Goal: Task Accomplishment & Management: Manage account settings

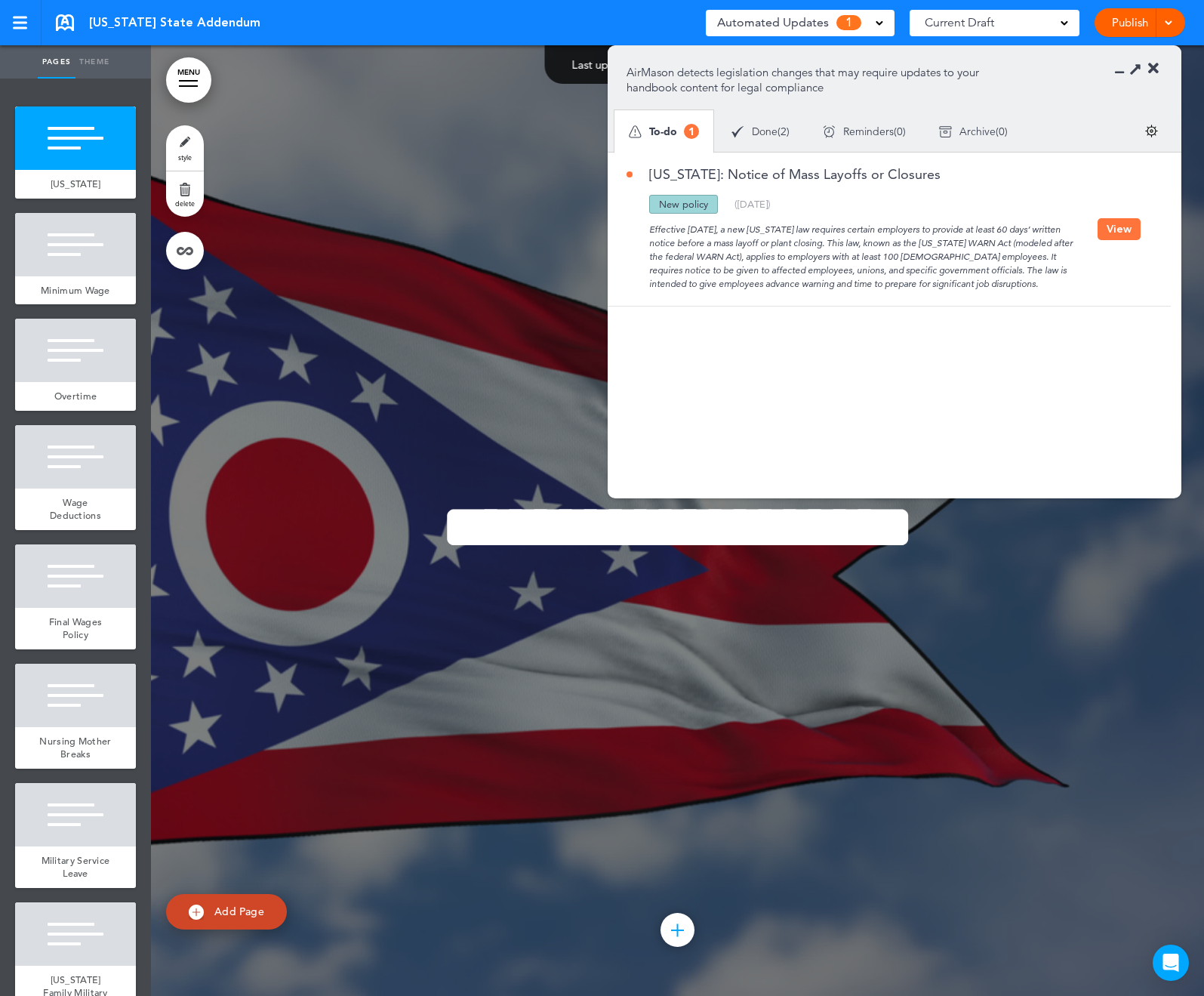
click at [1107, 228] on button "View" at bounding box center [1118, 229] width 43 height 22
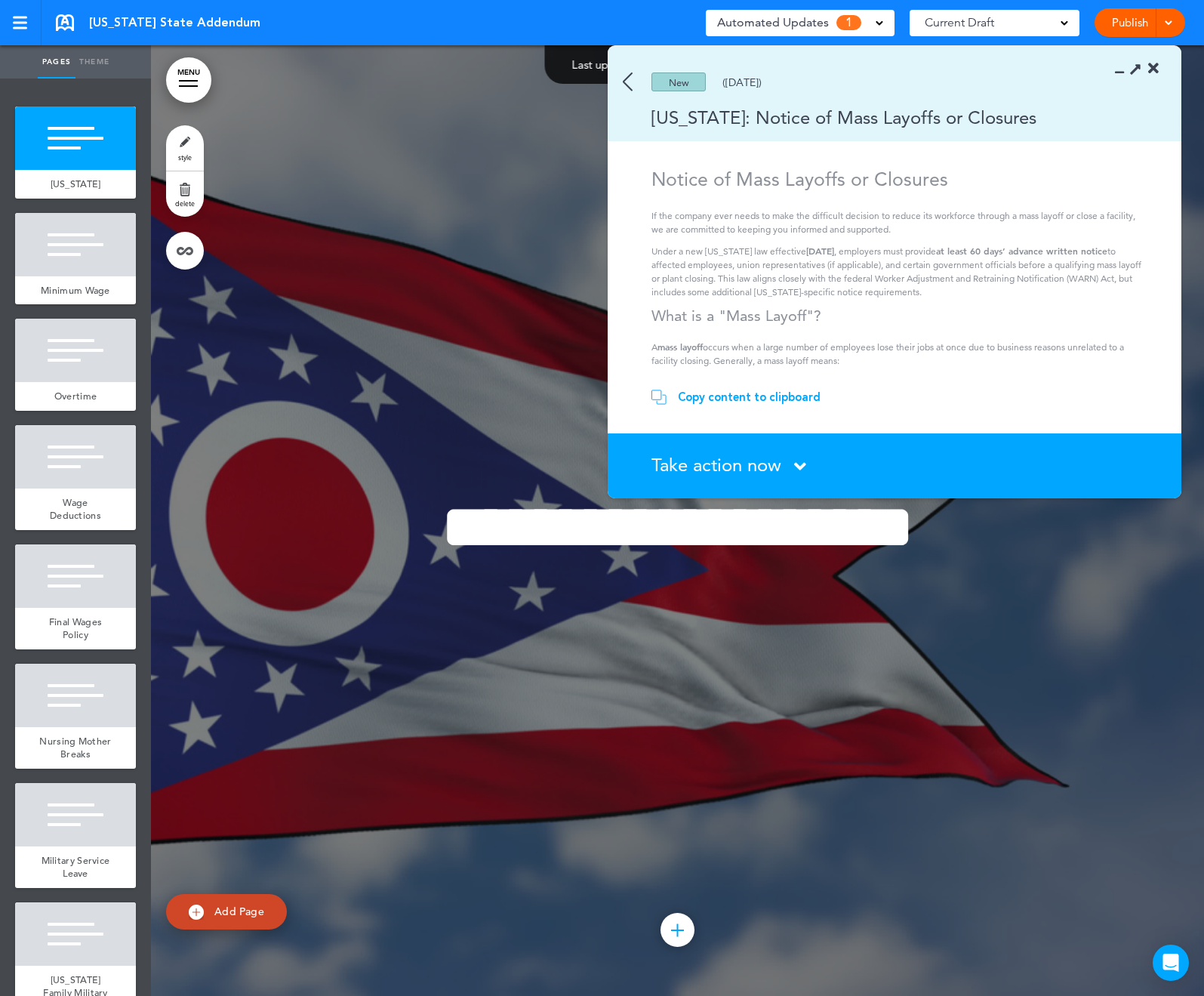
click at [740, 390] on div "Copy content to clipboard" at bounding box center [749, 397] width 143 height 15
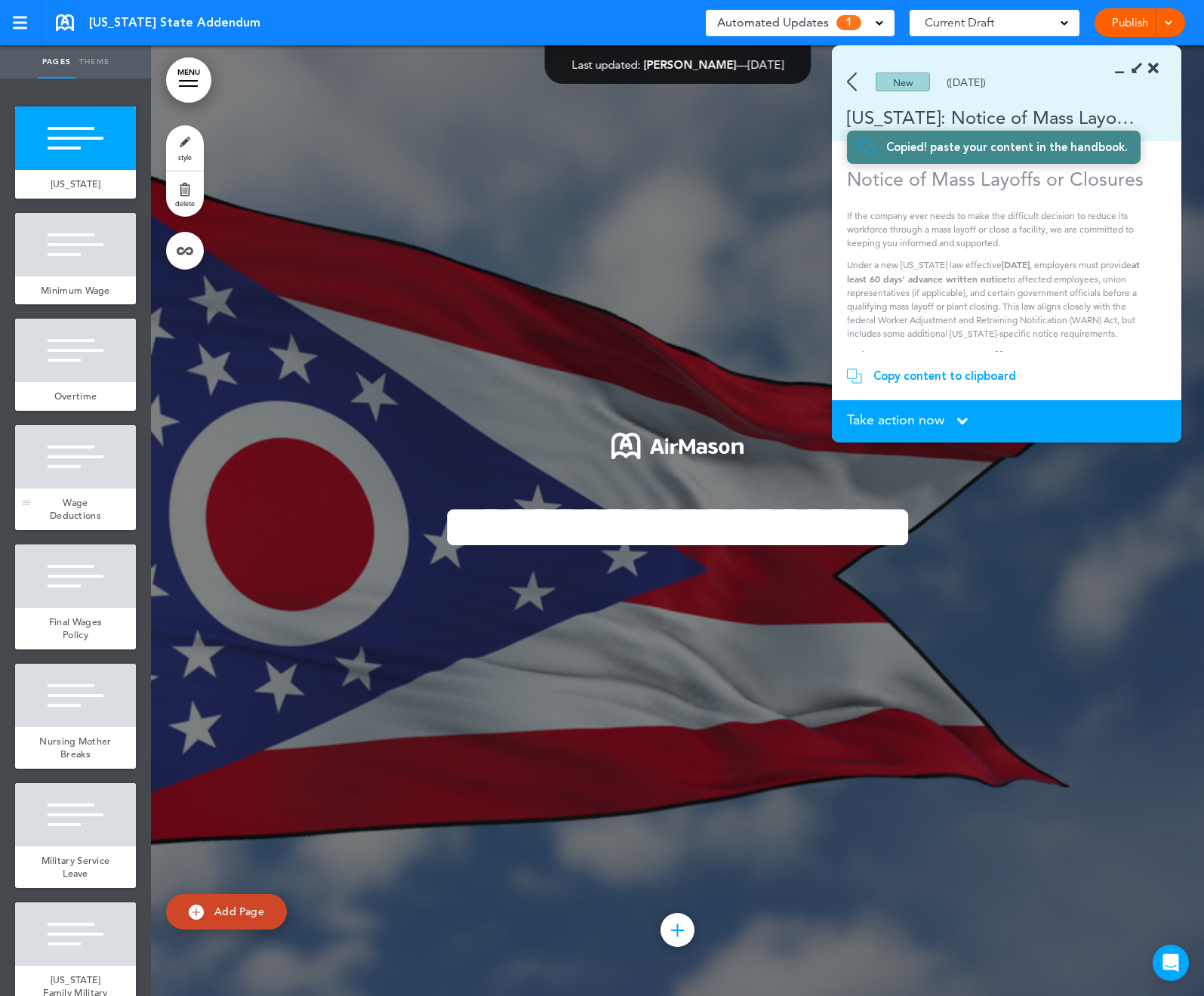
scroll to position [3, 0]
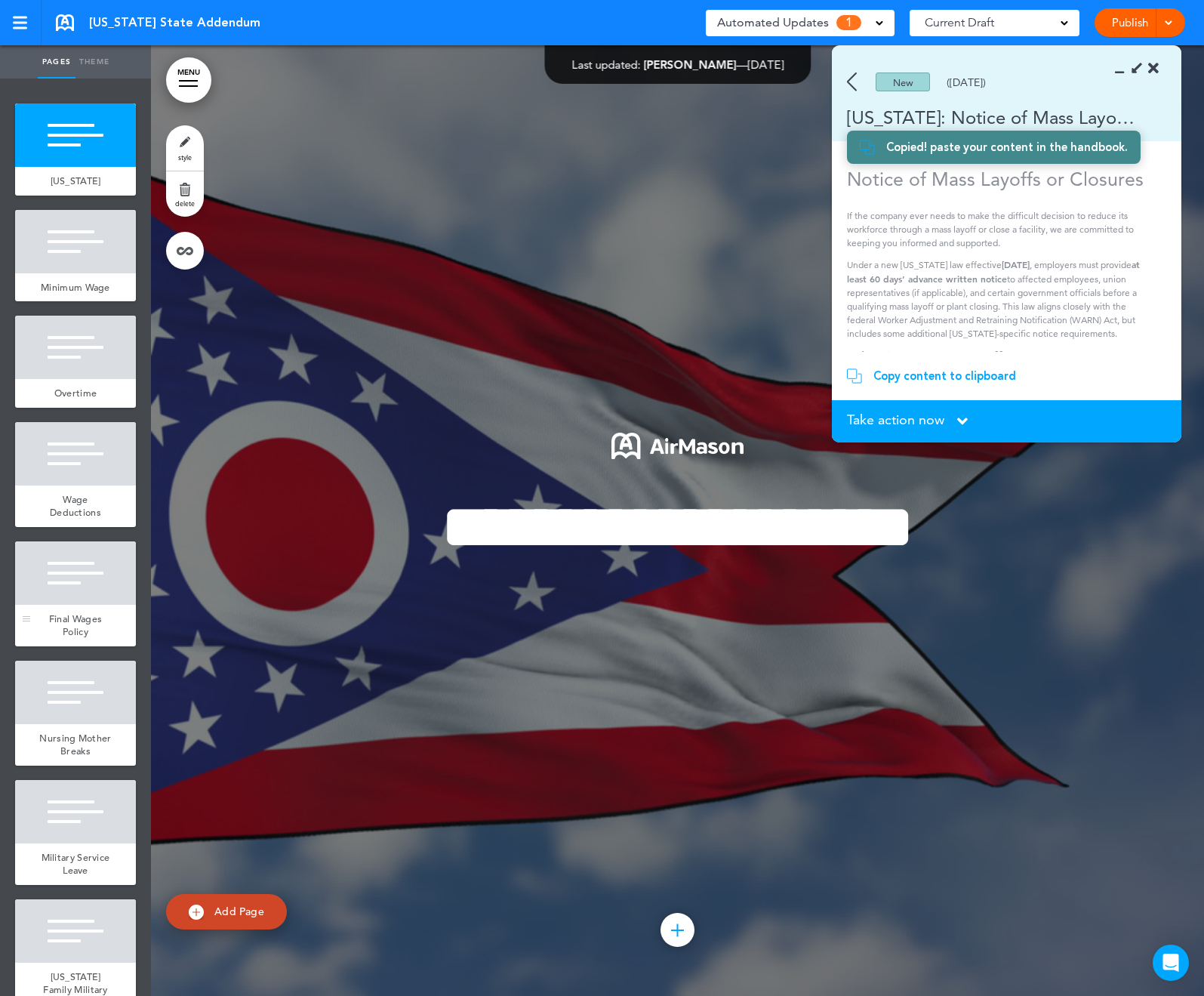
click at [94, 625] on span "Final Wages Policy" at bounding box center [75, 626] width 53 height 26
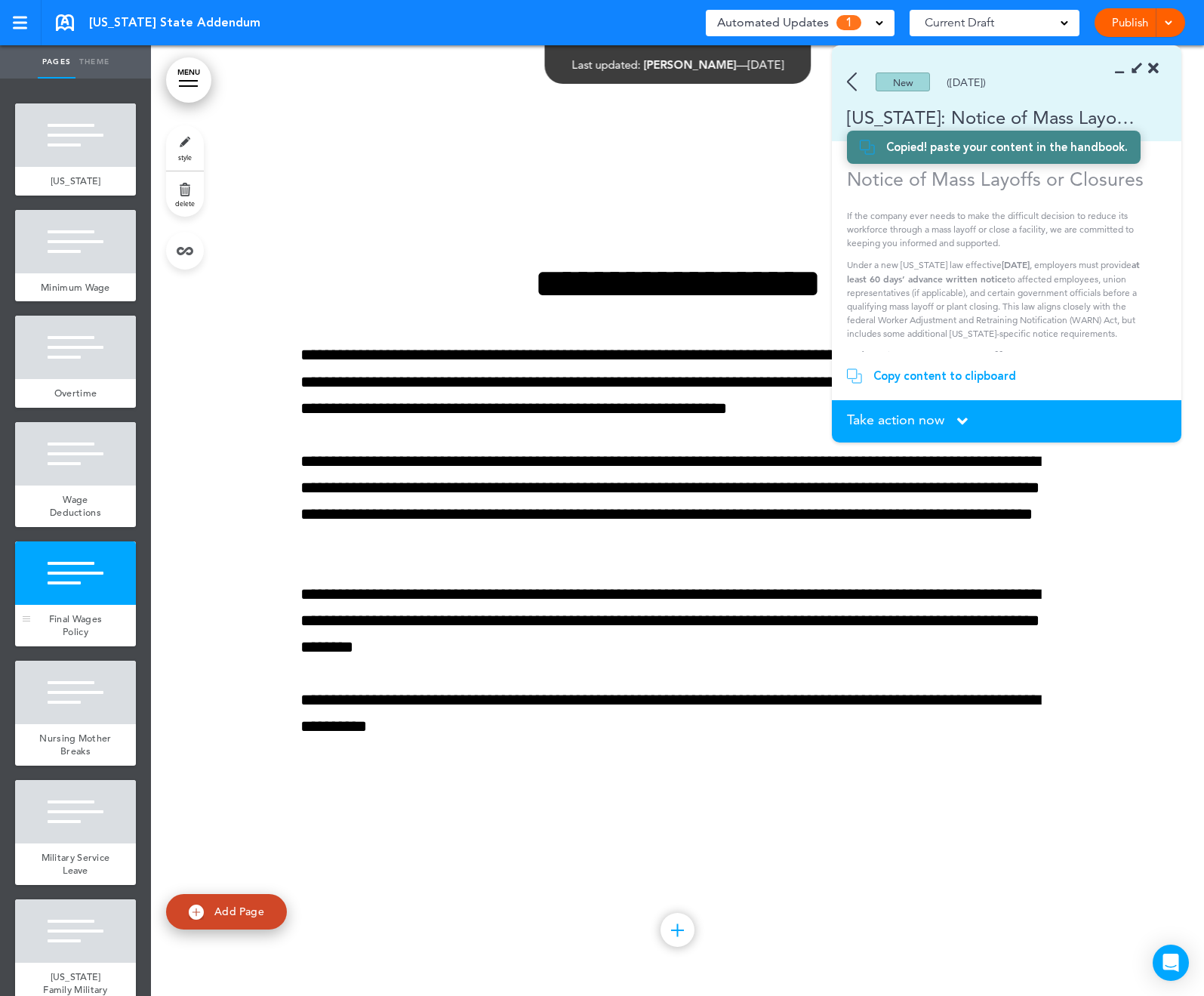
scroll to position [3804, 0]
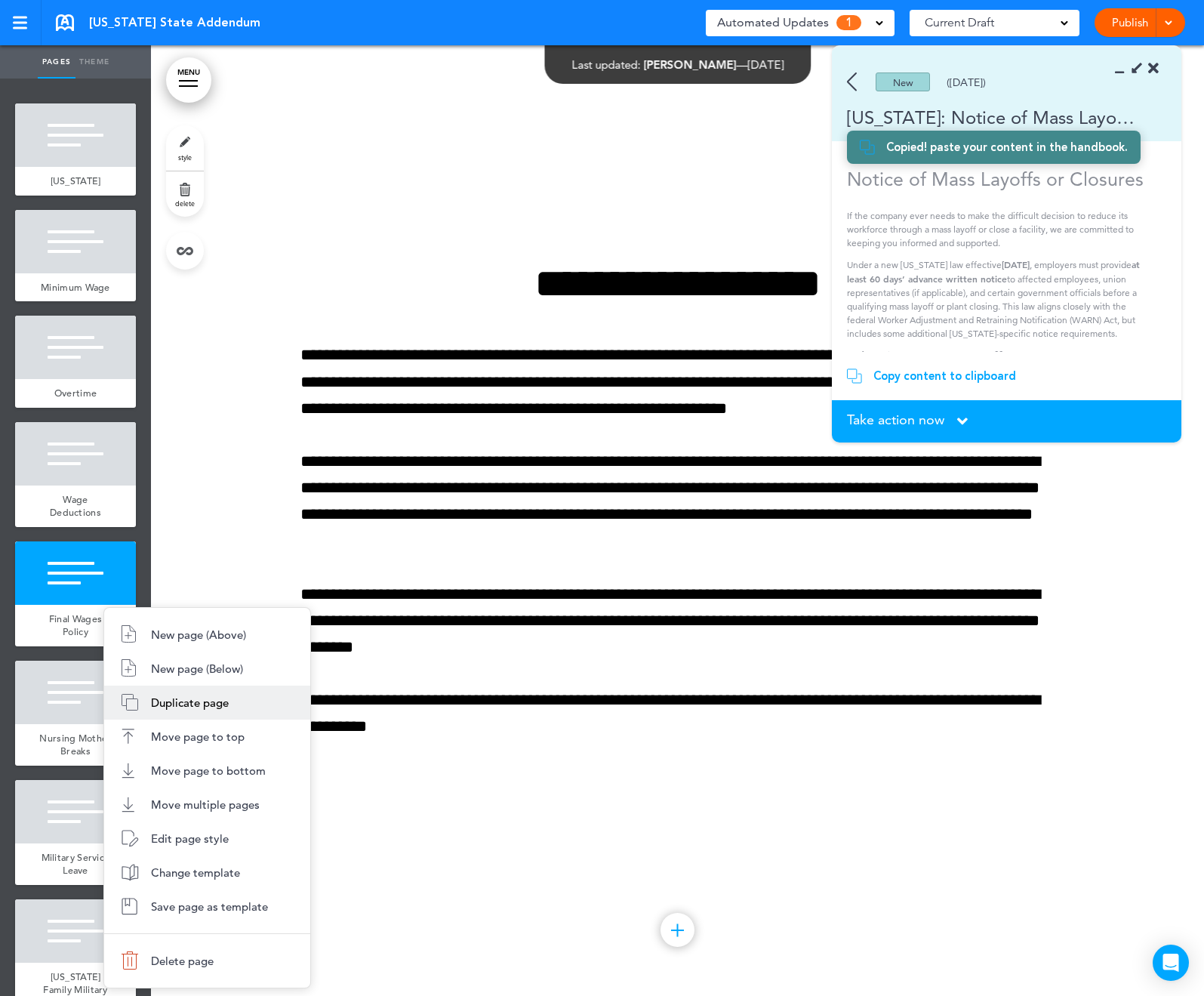
click at [208, 696] on span "Duplicate page" at bounding box center [190, 703] width 78 height 14
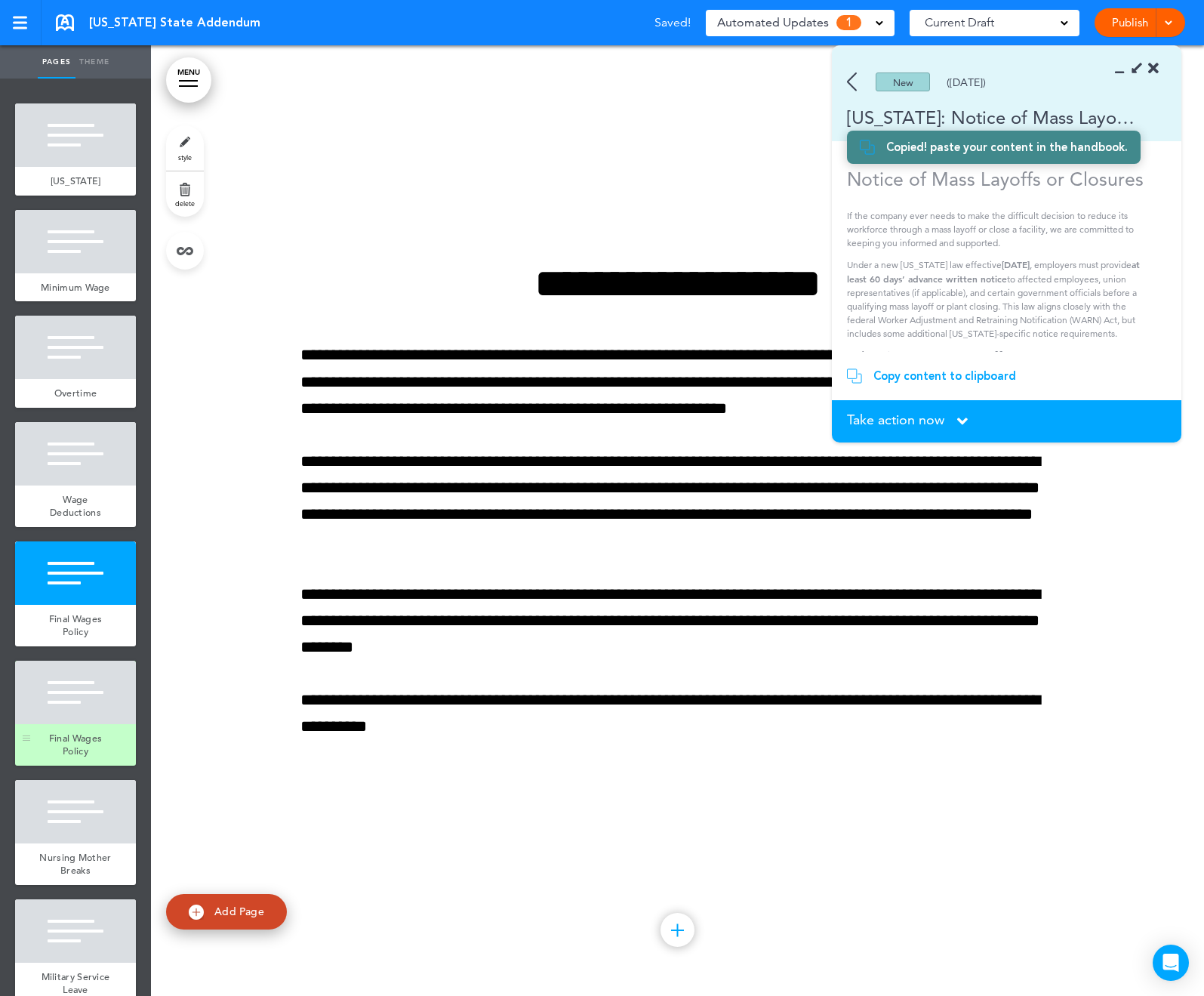
click at [68, 715] on div at bounding box center [75, 693] width 120 height 64
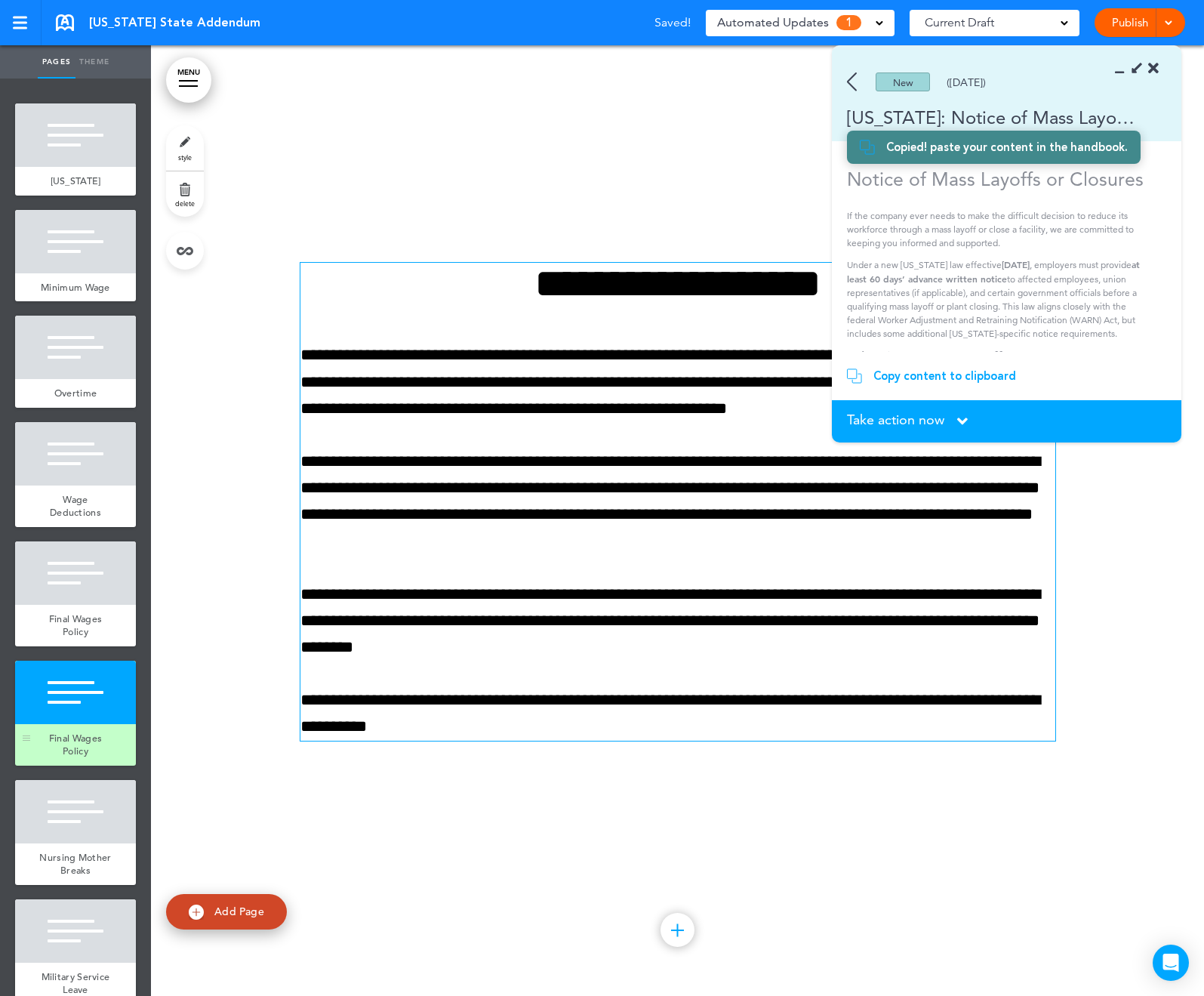
scroll to position [4755, 0]
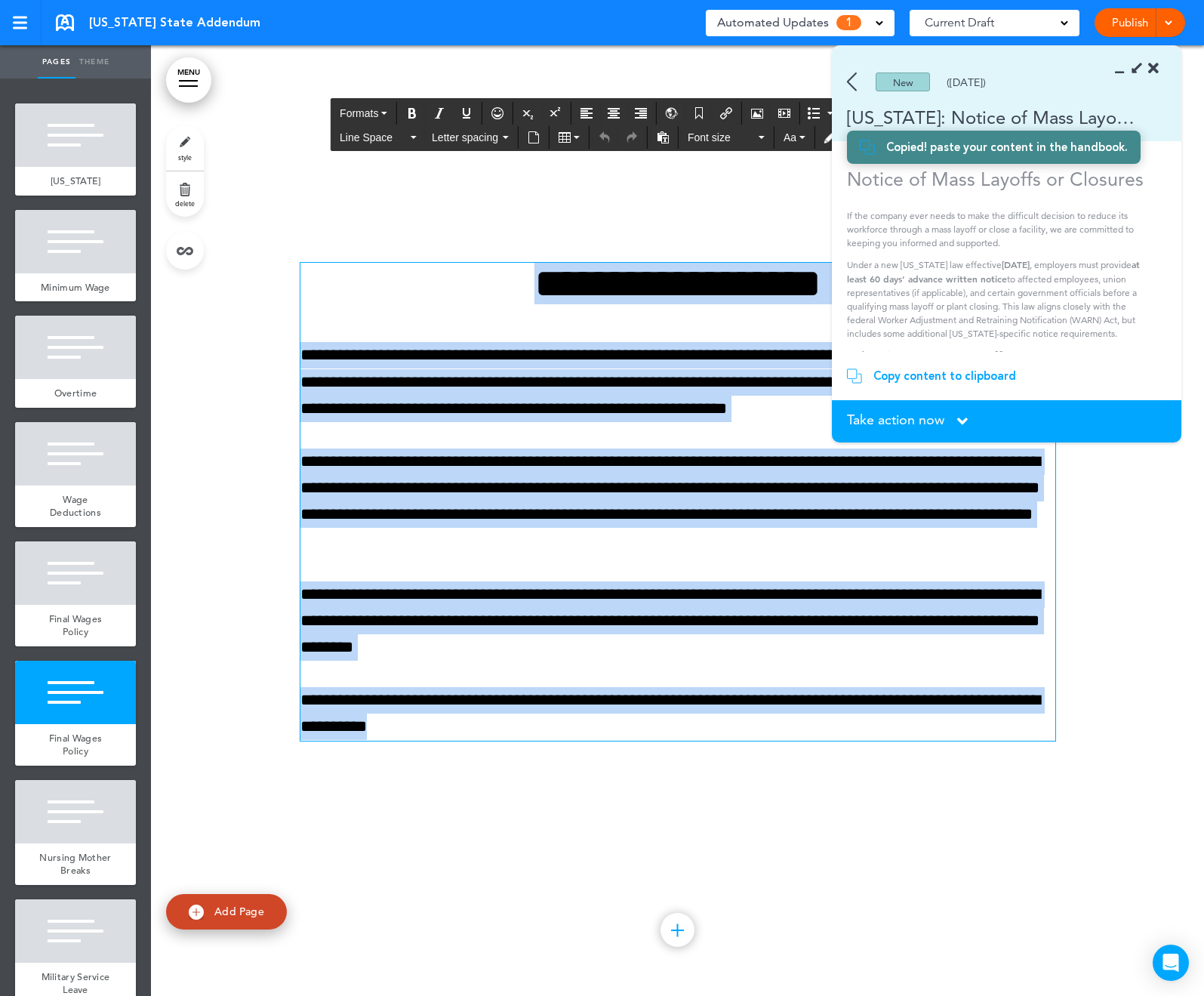
drag, startPoint x: 528, startPoint y: 715, endPoint x: 392, endPoint y: 264, distance: 471.1
click at [392, 264] on div "**********" at bounding box center [678, 501] width 755 height 477
paste div
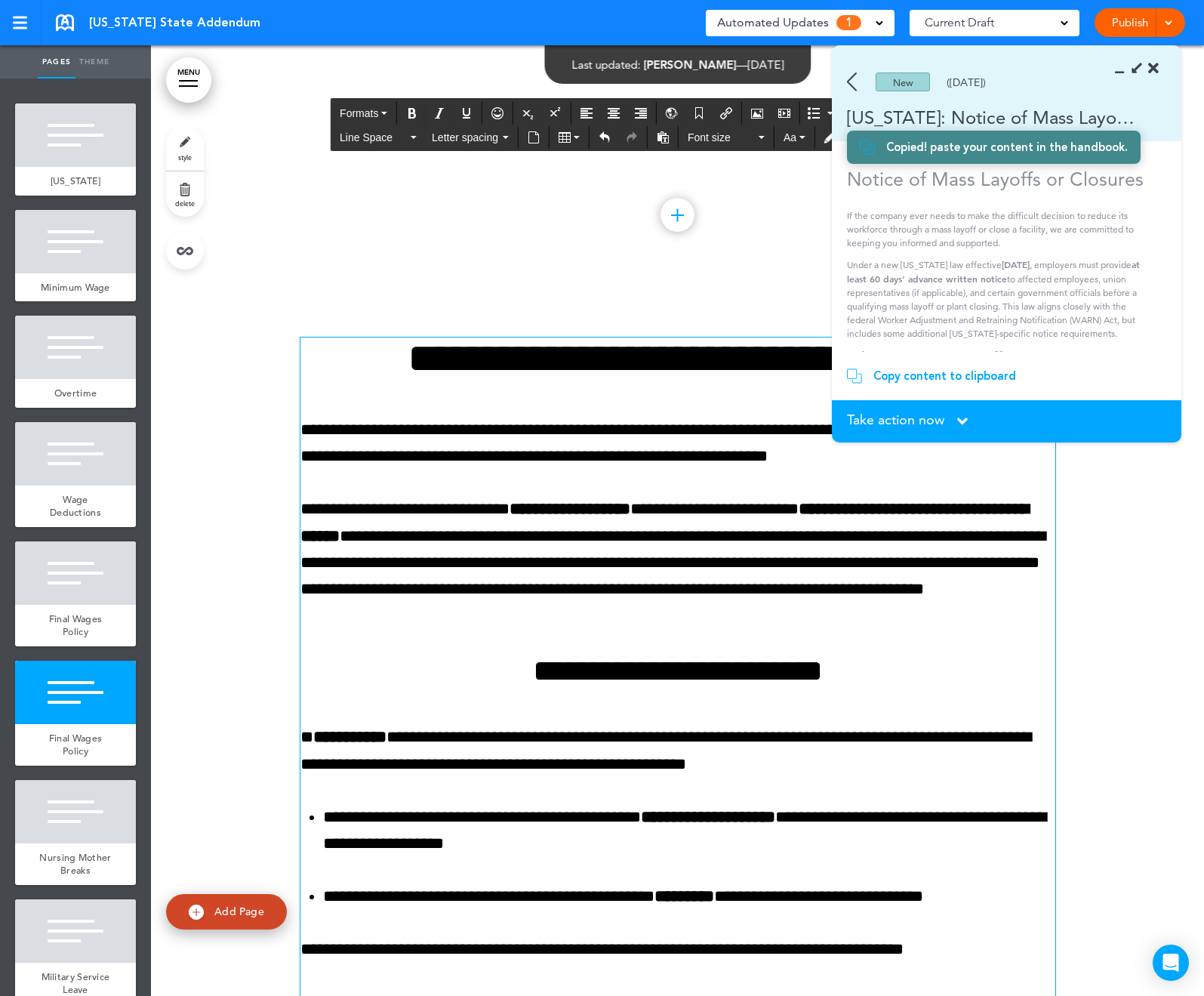
scroll to position [4479, 0]
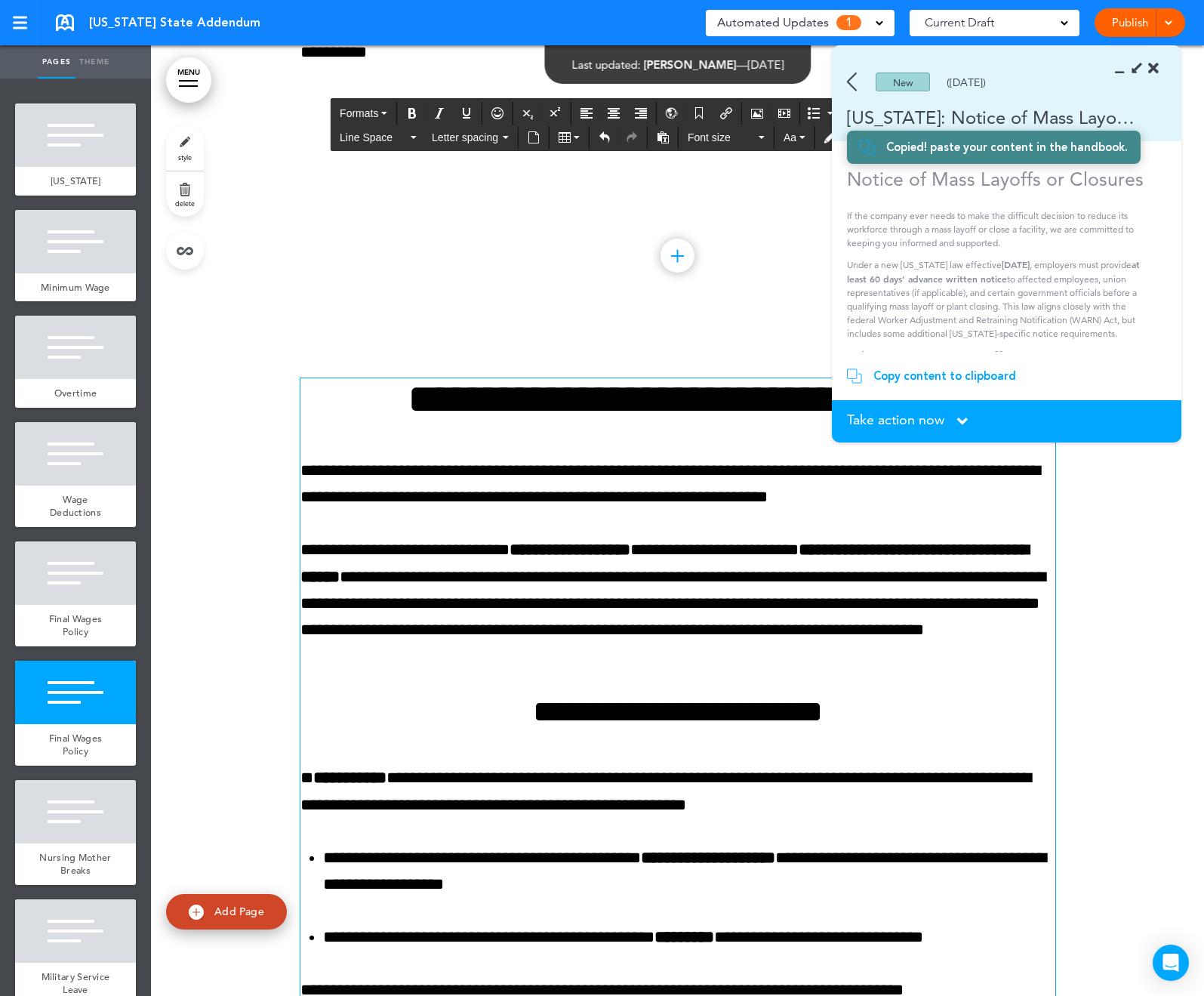
click at [195, 618] on div at bounding box center [677, 964] width 1053 height 1285
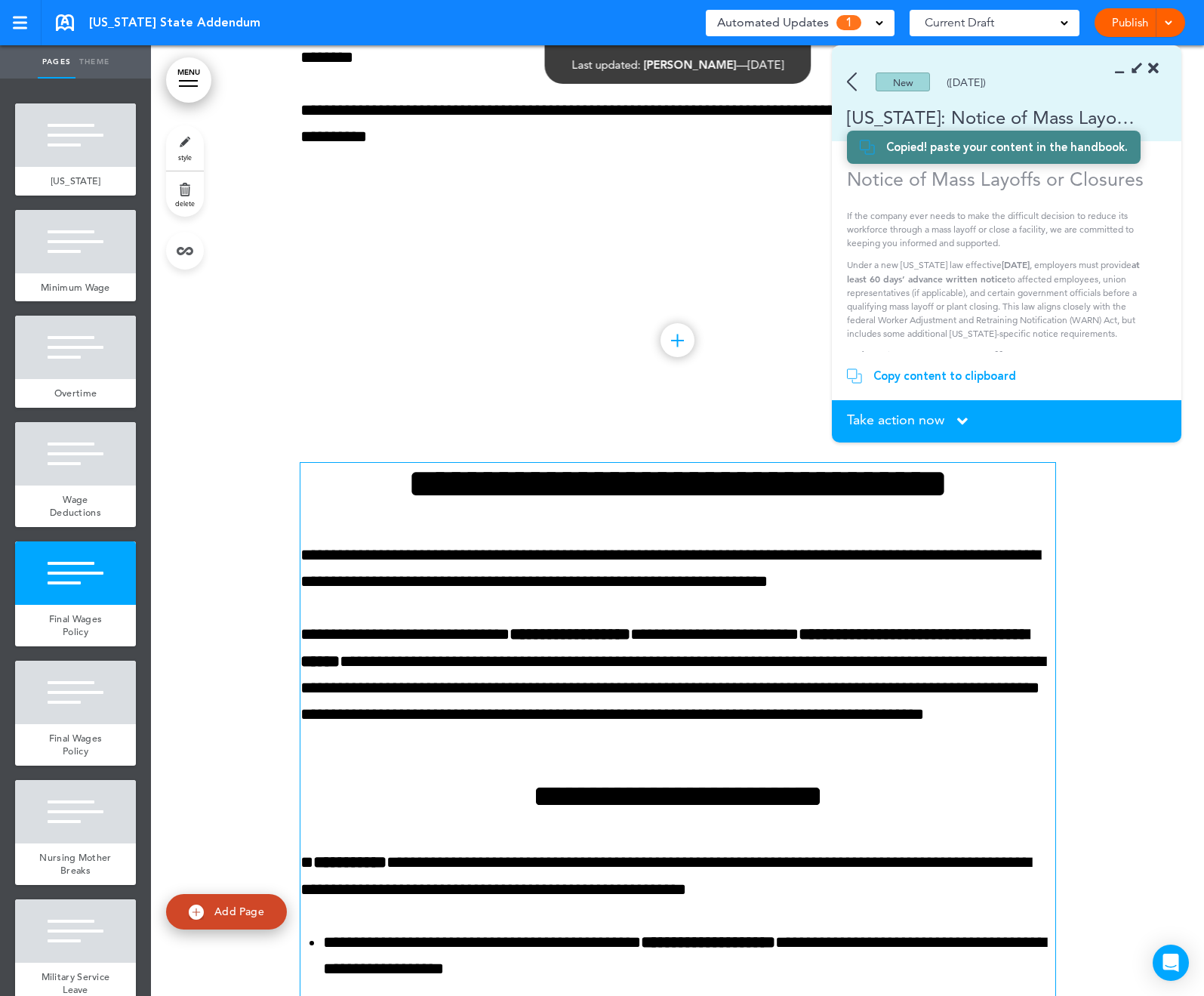
scroll to position [4297, 0]
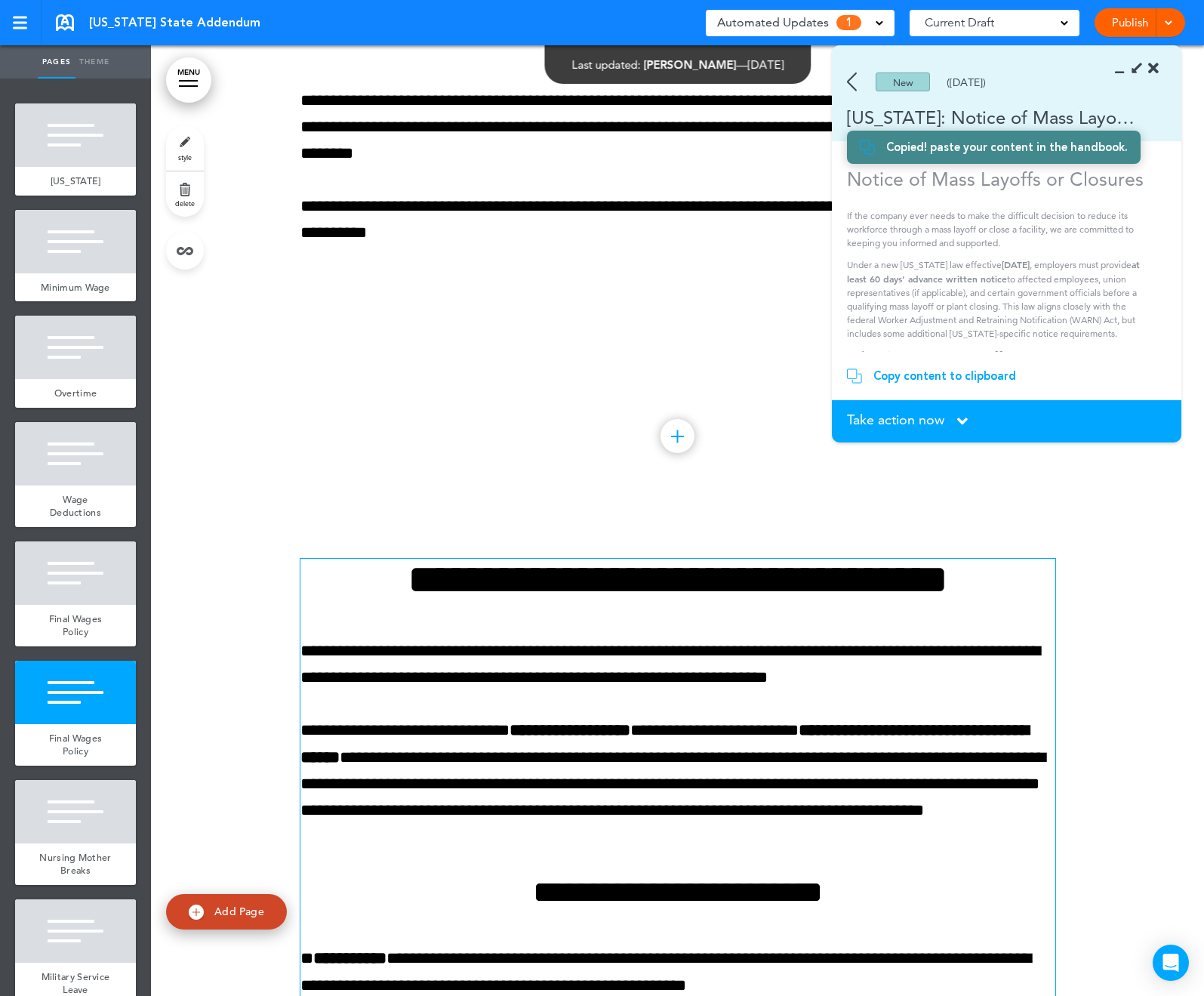
click at [480, 593] on h1 "**********" at bounding box center [678, 579] width 755 height 41
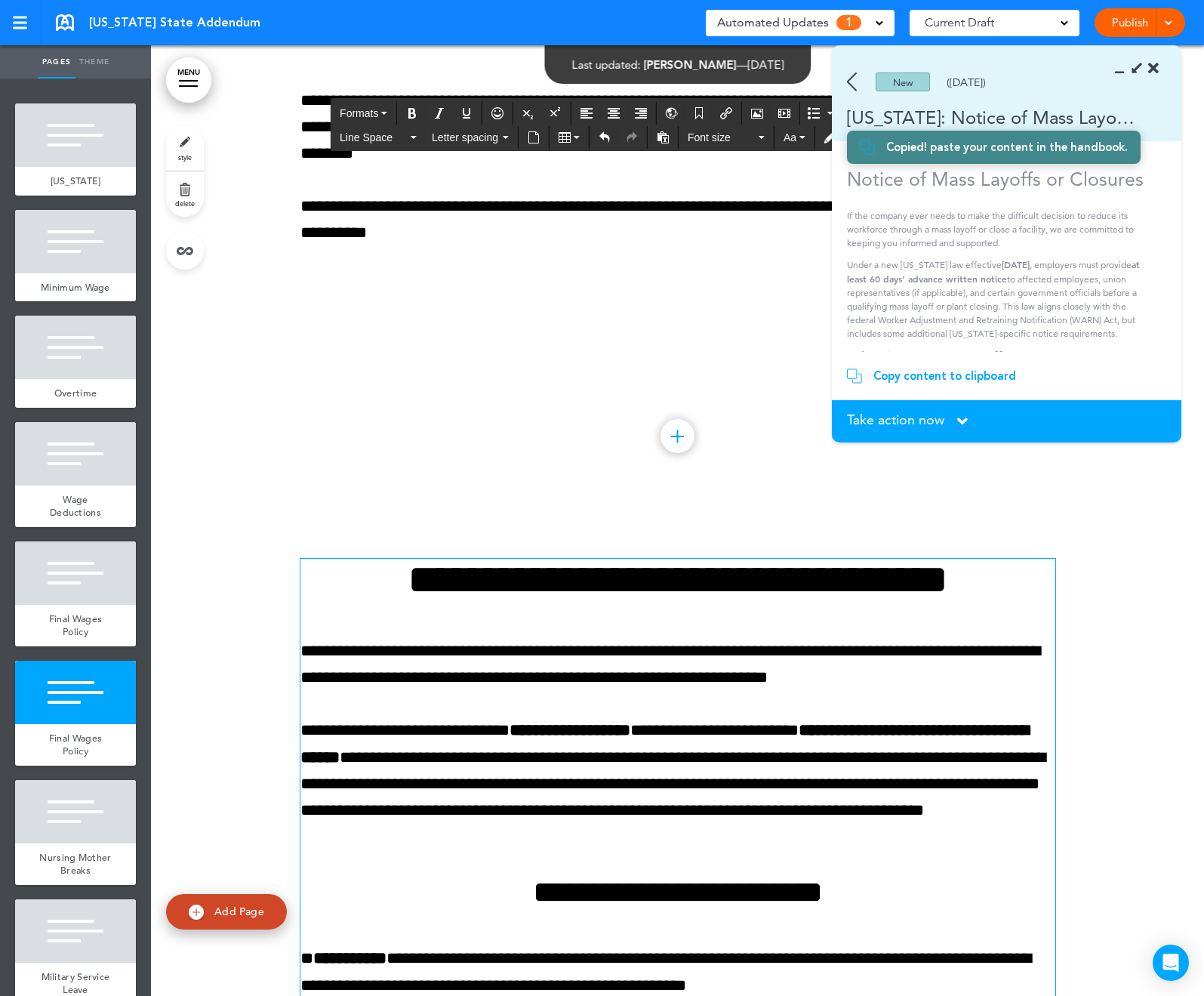
click at [480, 593] on h1 "**********" at bounding box center [678, 579] width 755 height 41
click at [496, 559] on h1 "**********" at bounding box center [678, 579] width 755 height 41
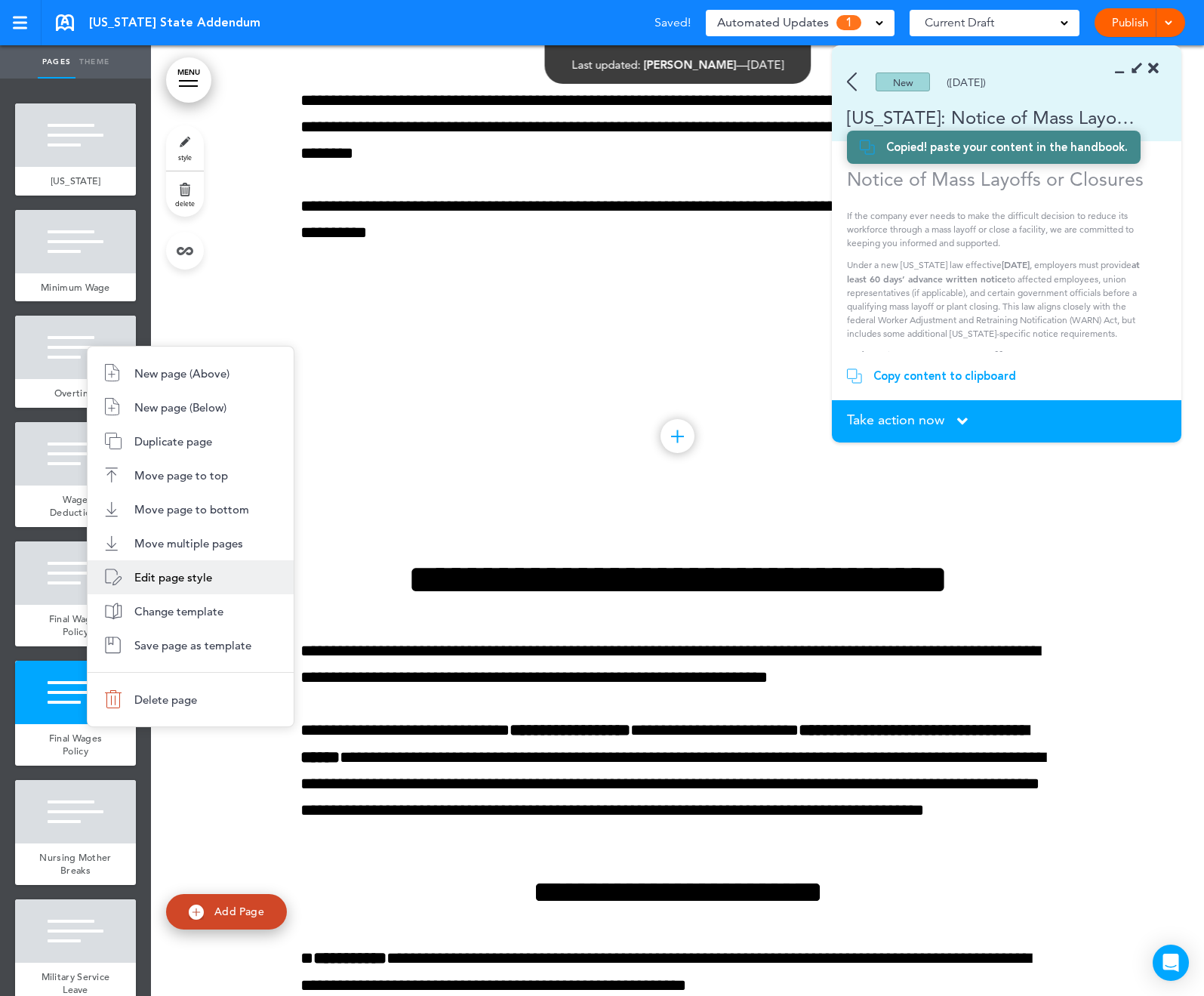
click at [172, 580] on span "Edit page style" at bounding box center [173, 577] width 78 height 14
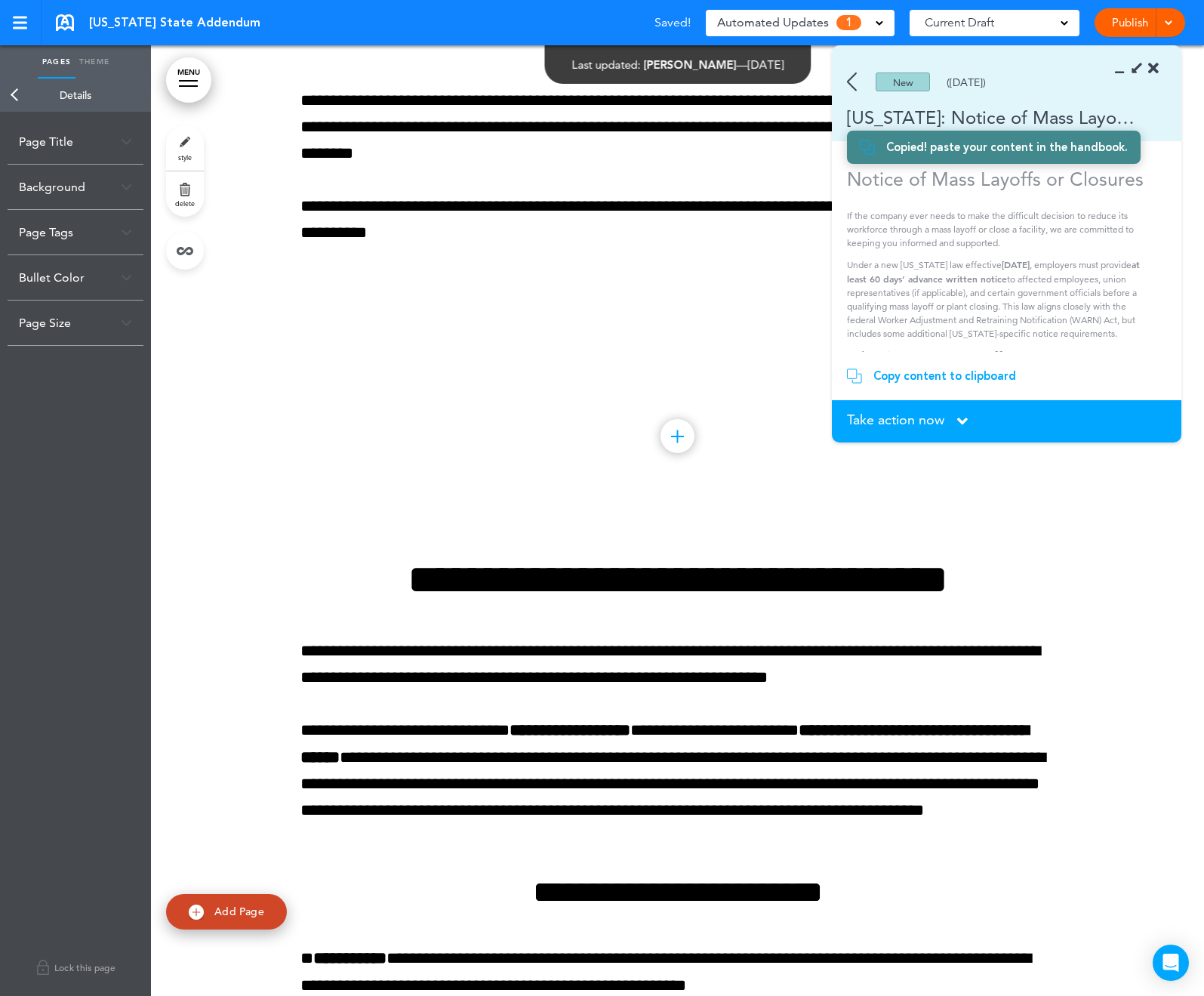
click at [96, 142] on div "Page Title" at bounding box center [75, 141] width 136 height 44
click at [89, 199] on input "**********" at bounding box center [75, 201] width 113 height 26
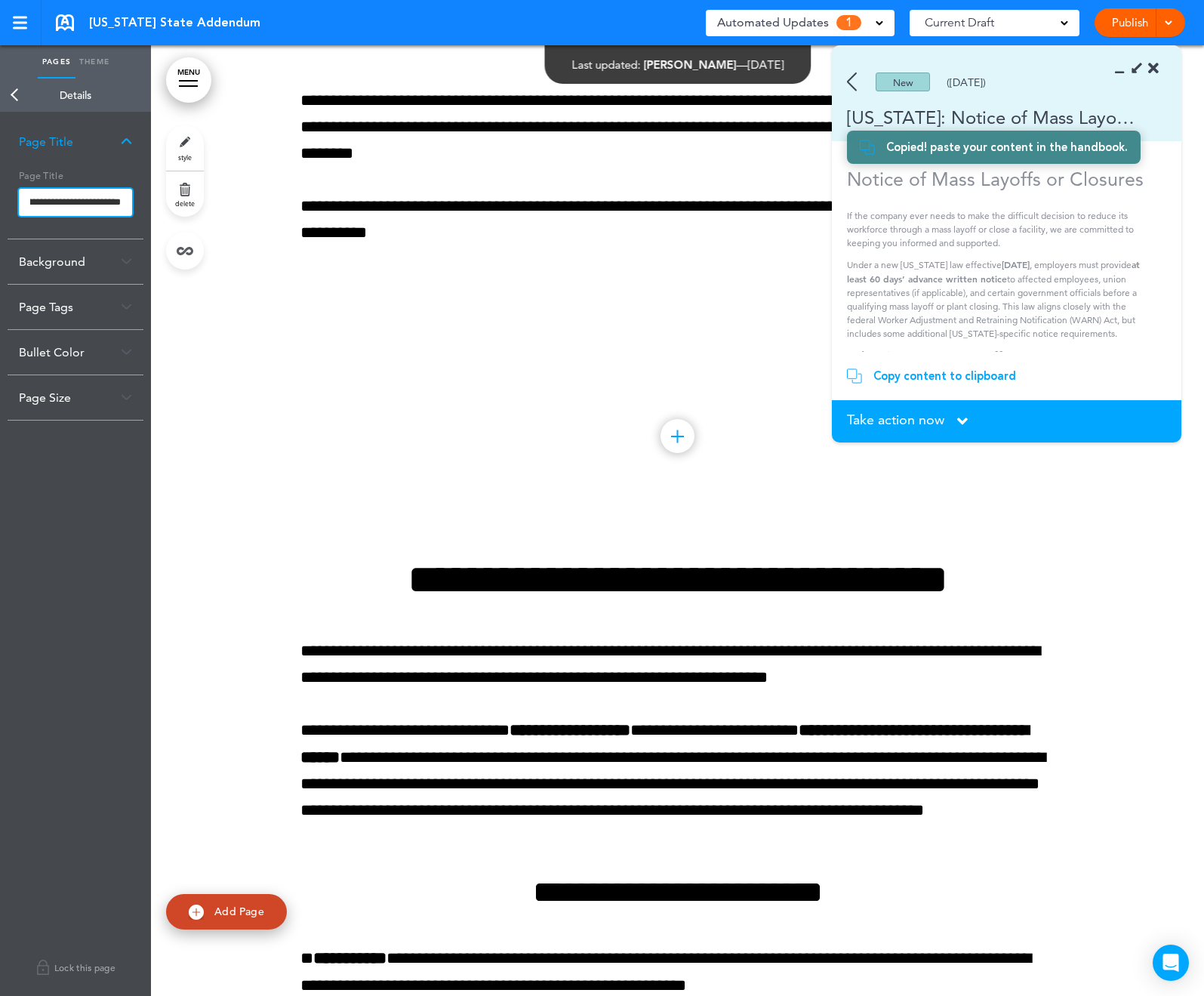
type input "**********"
click at [225, 328] on body "This handbook [GEOGRAPHIC_DATA] Settings Signatures Collaborators Your Handbook…" at bounding box center [602, 498] width 1204 height 996
click at [966, 421] on icon at bounding box center [963, 421] width 11 height 16
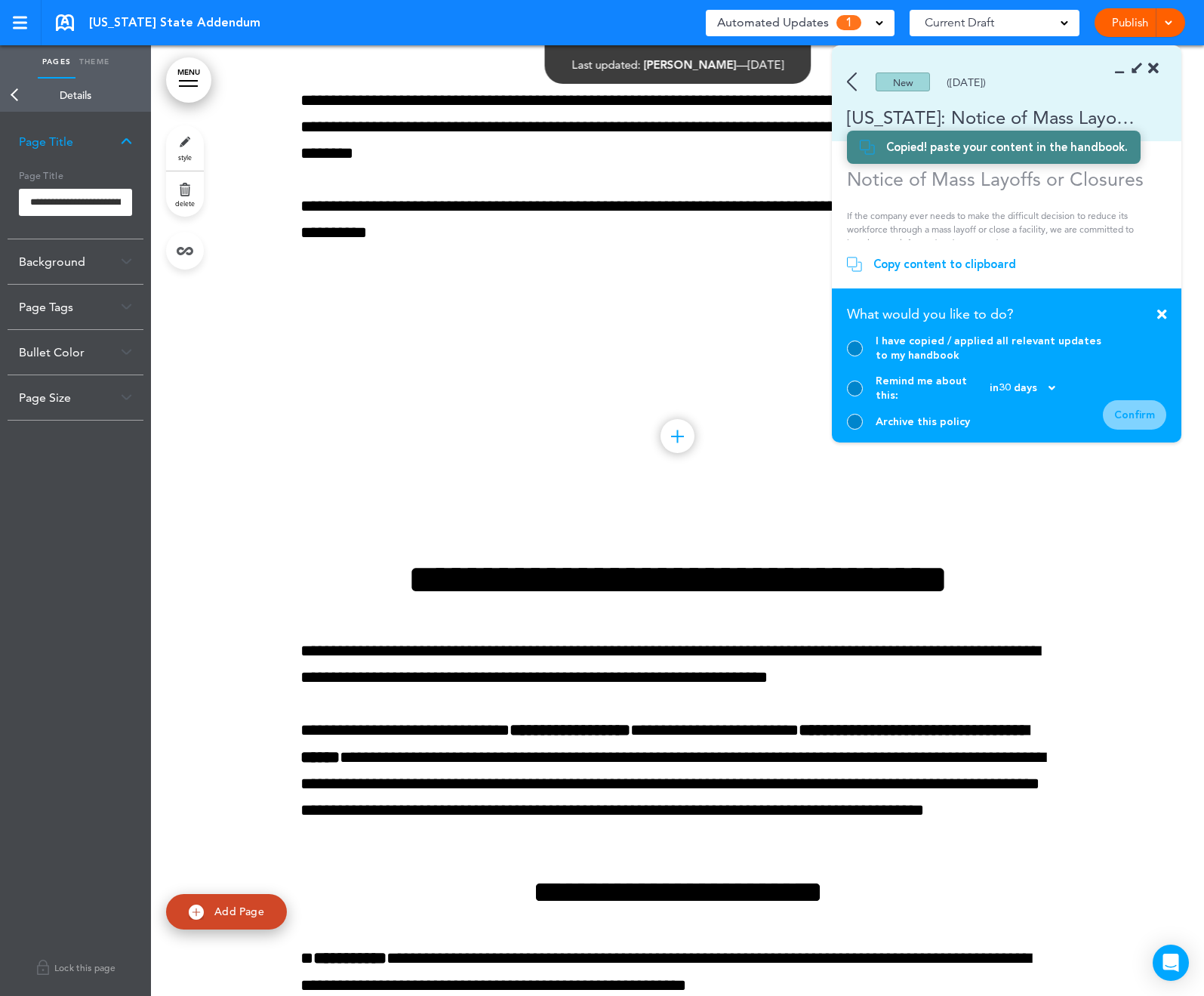
click at [939, 362] on div "I have copied / applied all relevant updates to my handbook" at bounding box center [989, 348] width 227 height 29
click at [856, 355] on div at bounding box center [855, 348] width 16 height 16
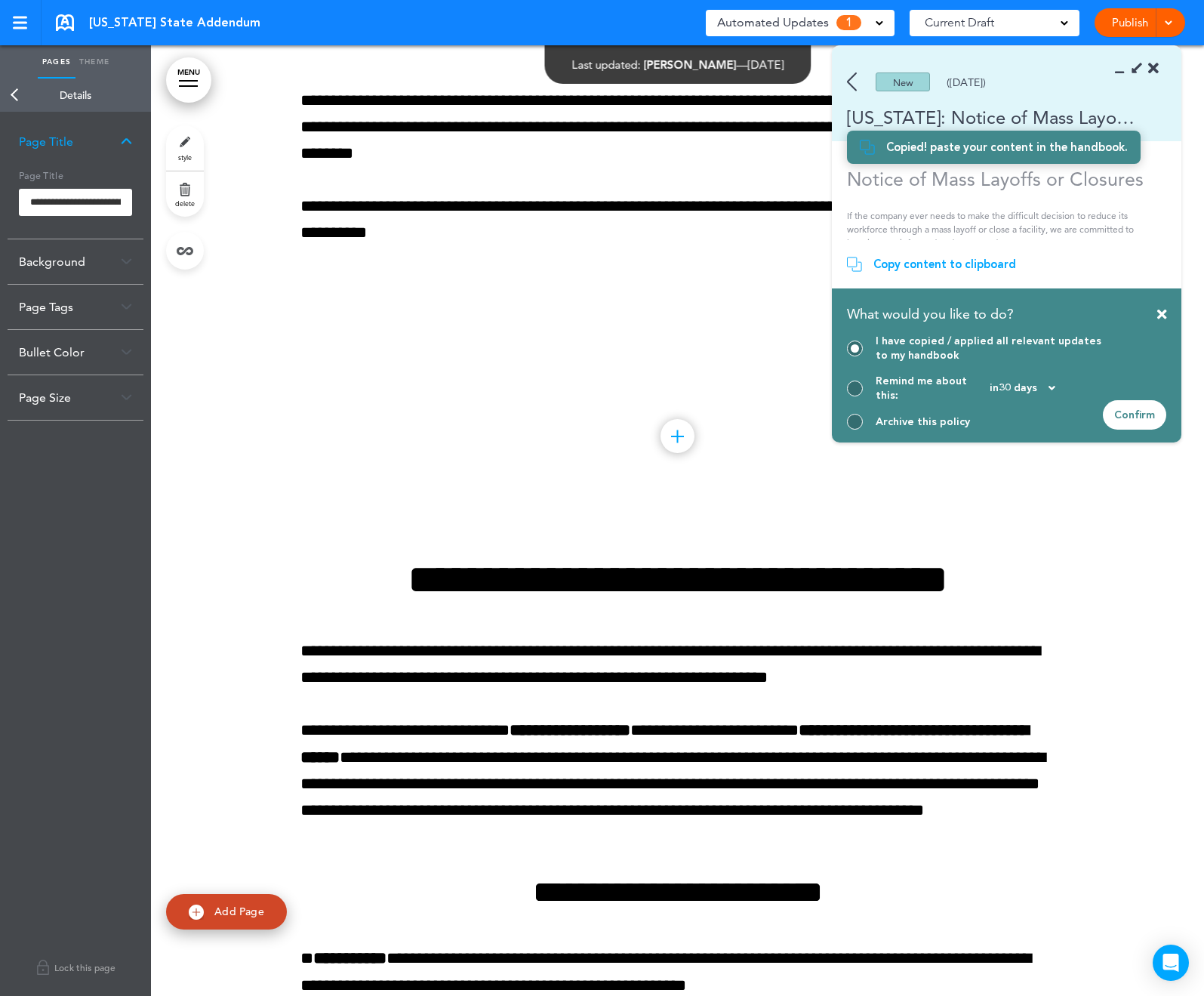
click at [1119, 409] on div "Confirm" at bounding box center [1135, 415] width 64 height 30
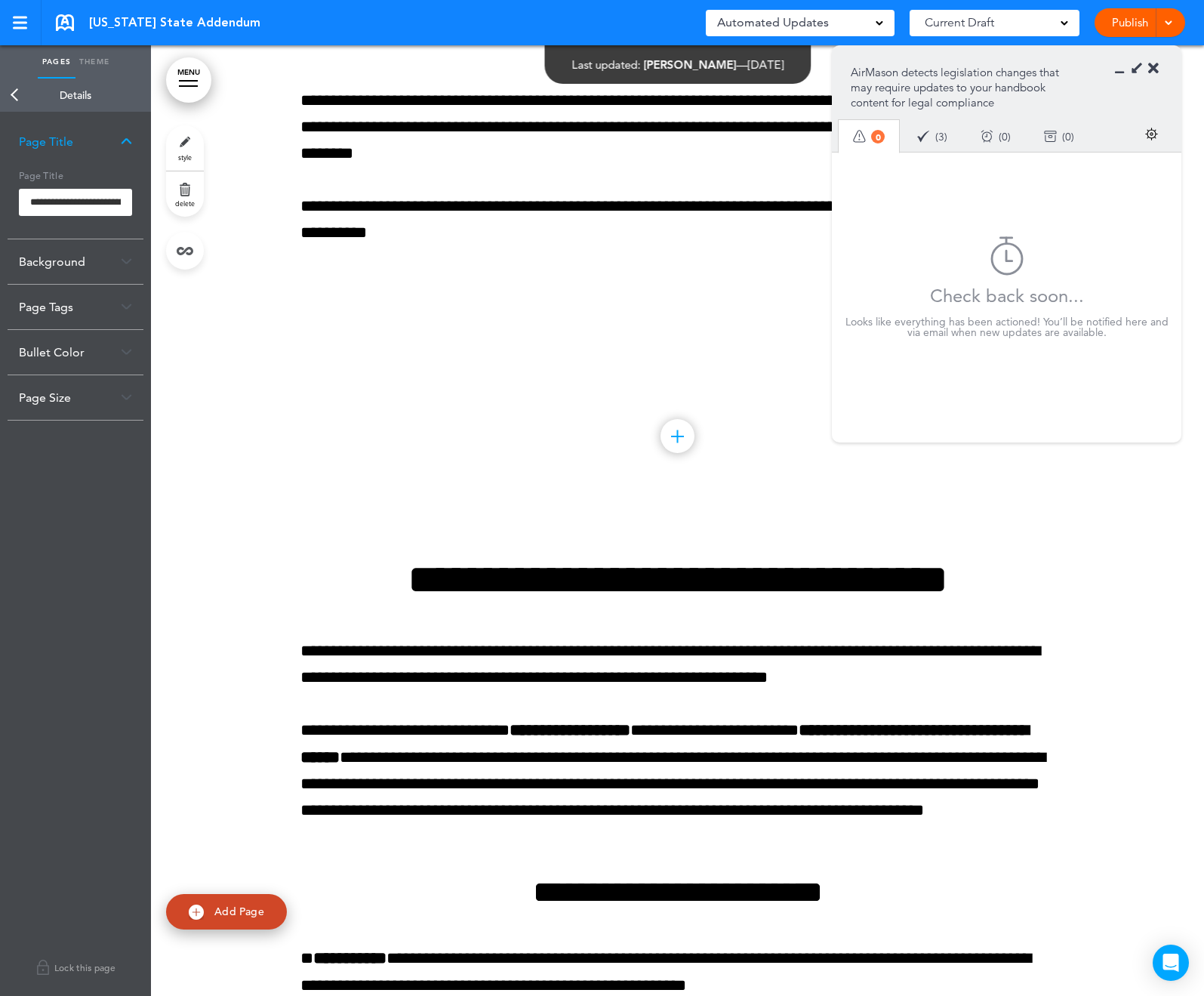
click at [1155, 65] on icon at bounding box center [1154, 68] width 11 height 15
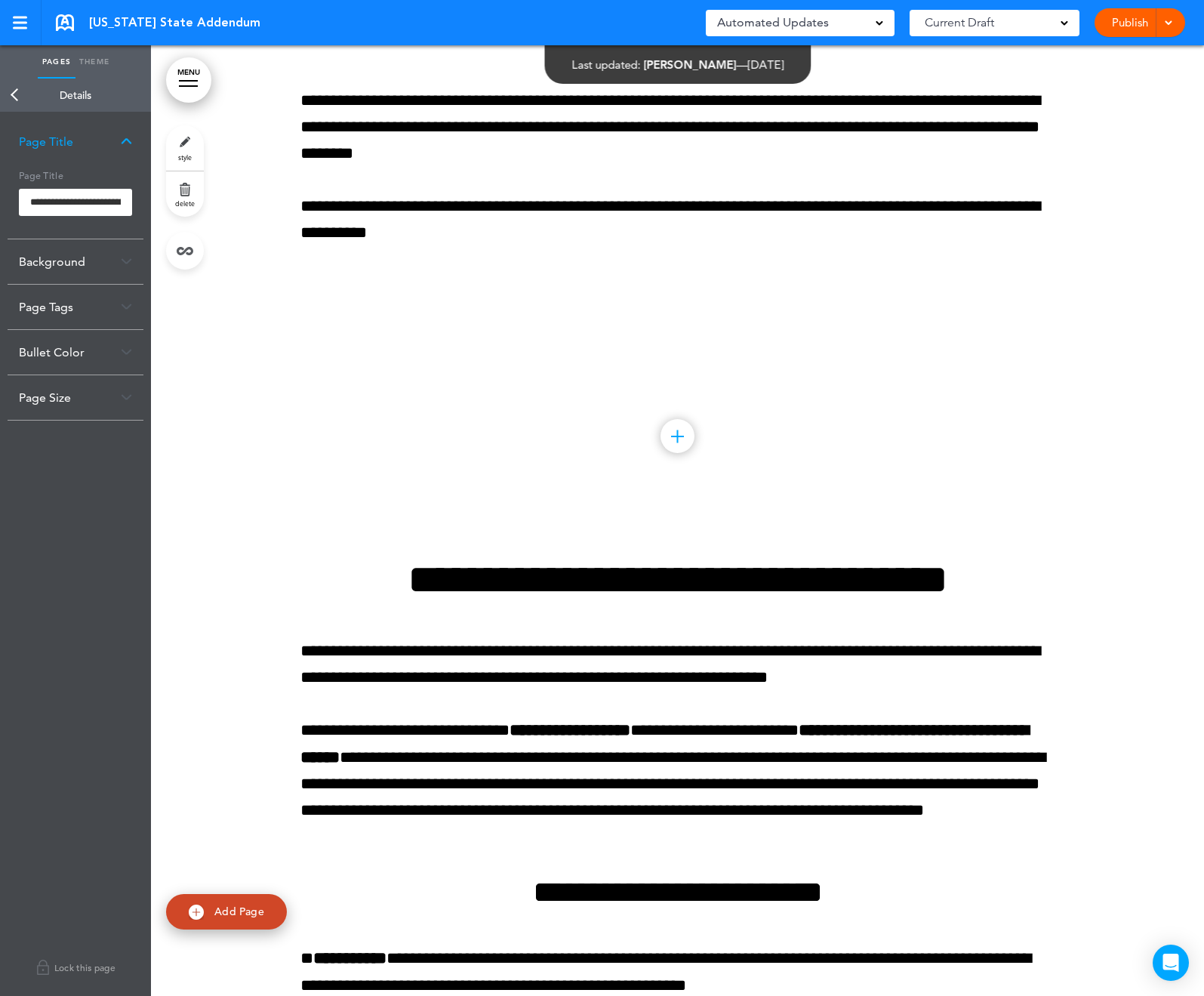
scroll to position [3805, 0]
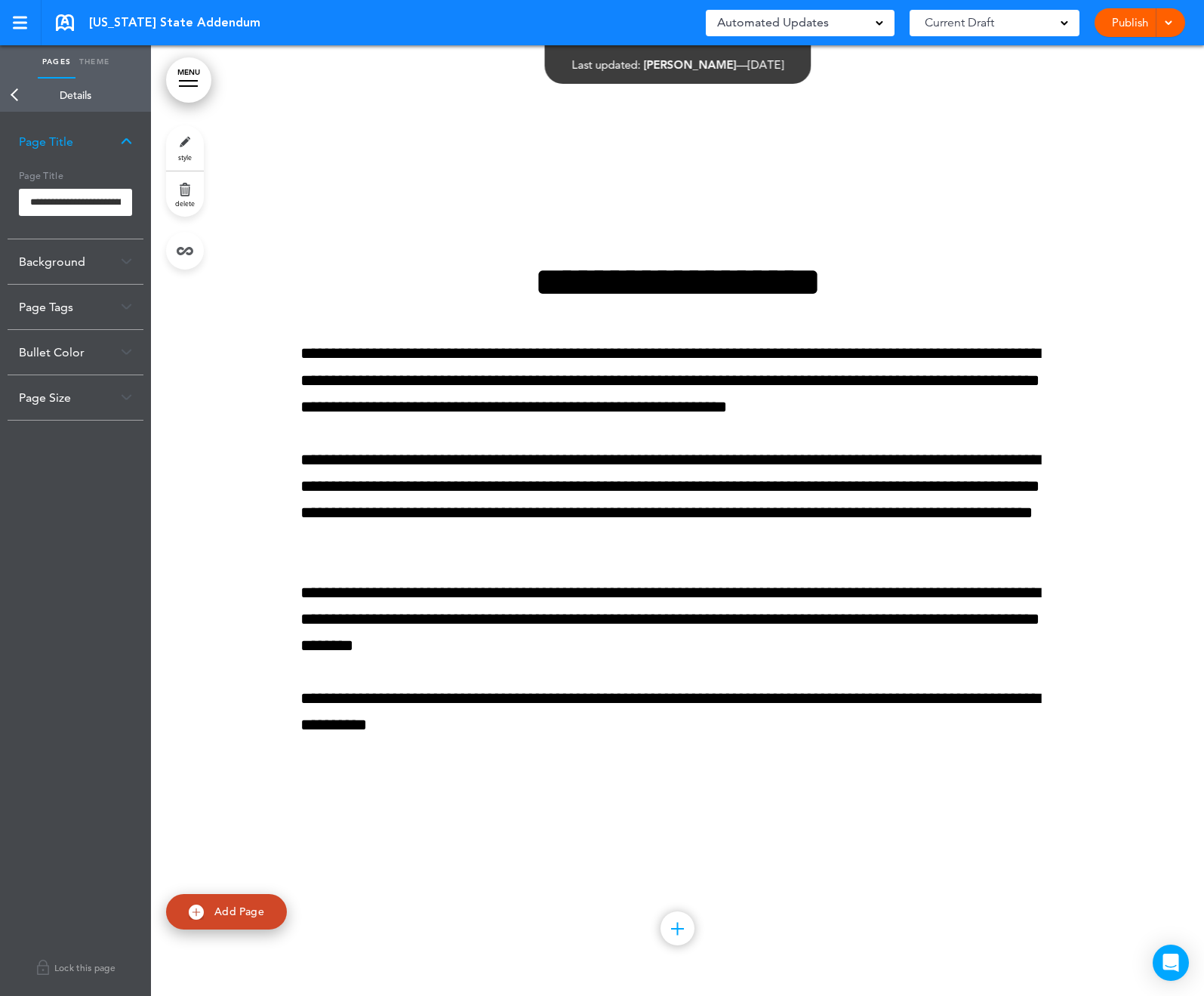
click at [1120, 22] on link "Publish" at bounding box center [1129, 23] width 47 height 29
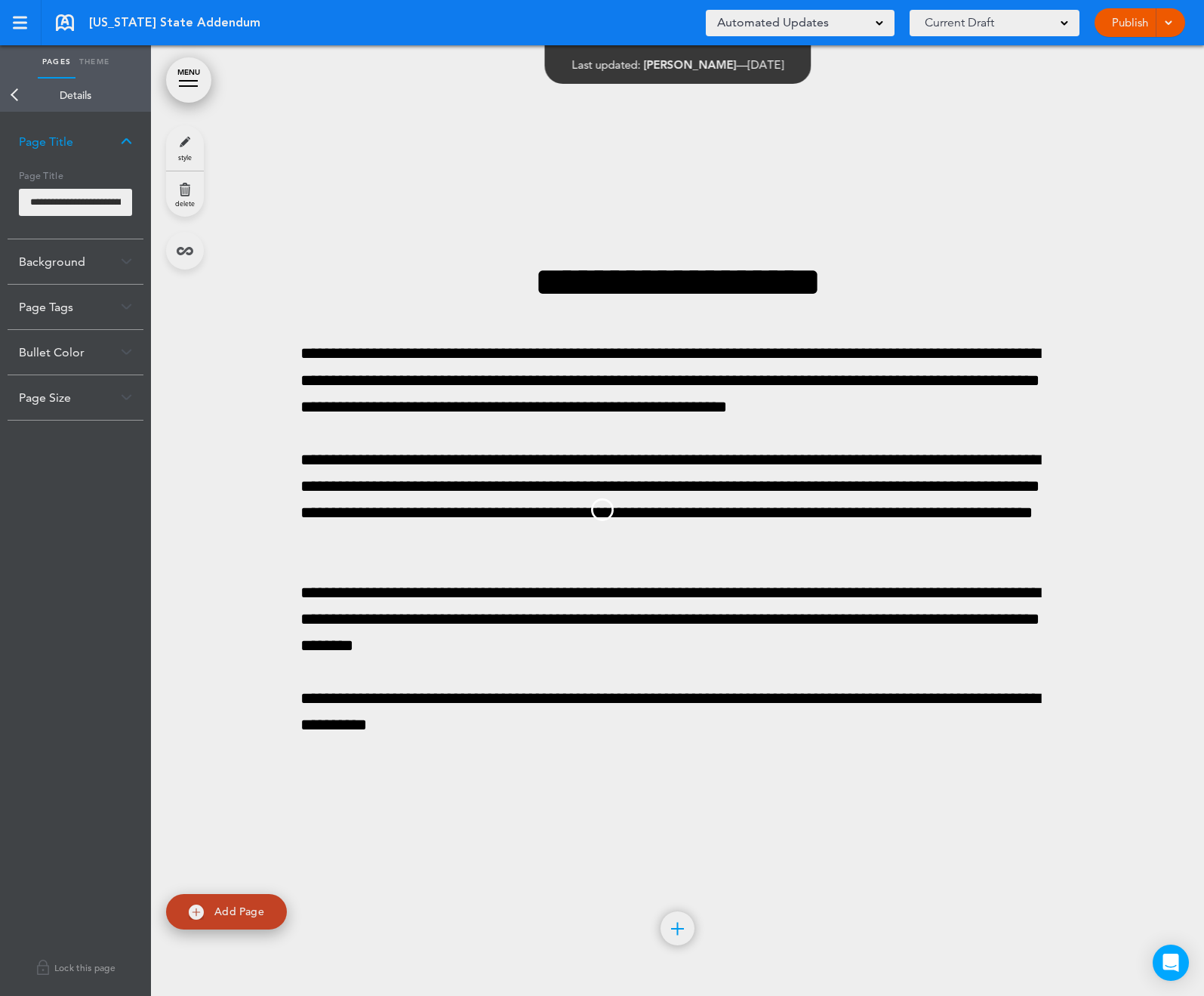
scroll to position [0, 0]
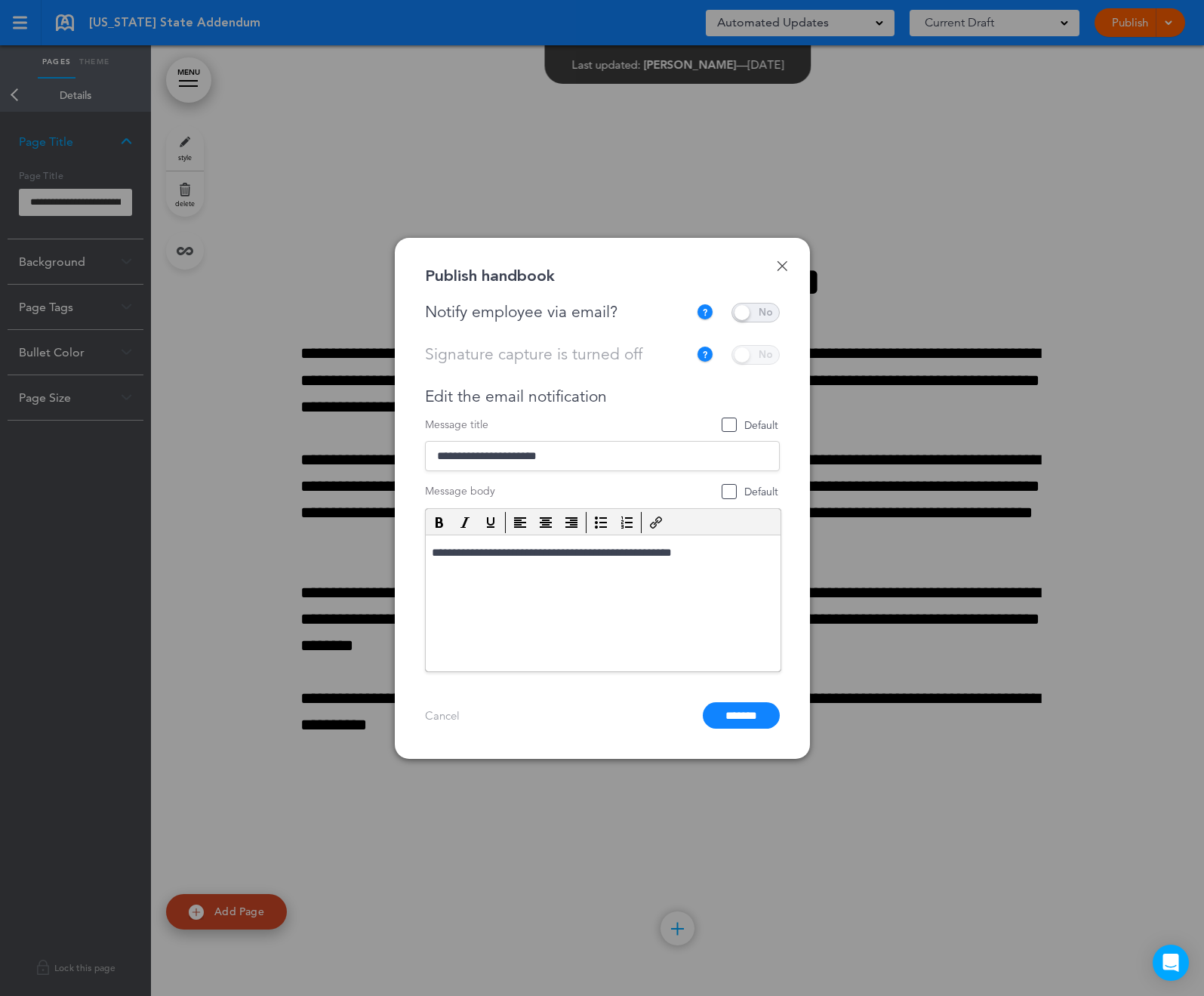
drag, startPoint x: 756, startPoint y: 310, endPoint x: 739, endPoint y: 327, distance: 24.0
click at [756, 310] on span at bounding box center [756, 313] width 48 height 19
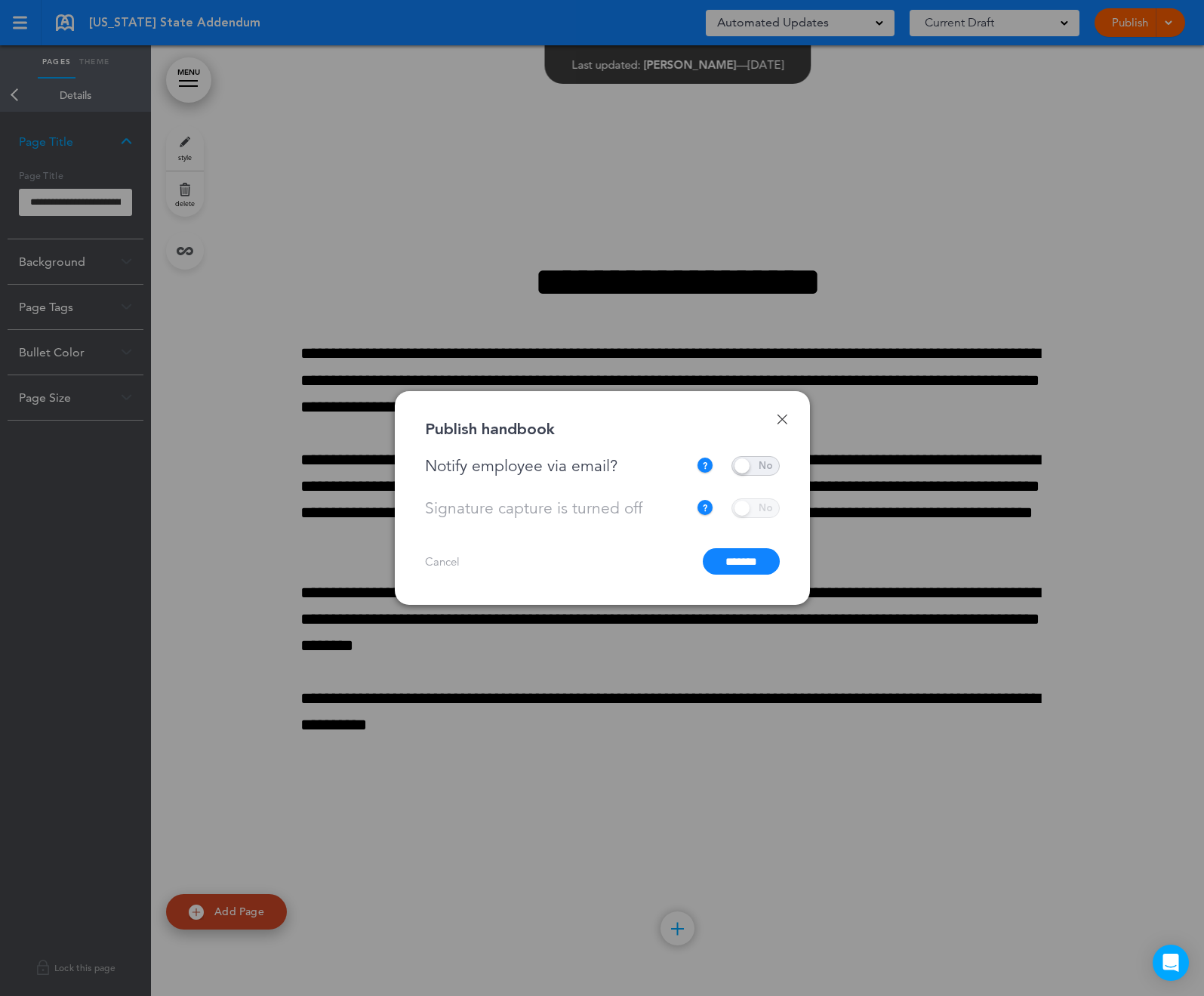
click at [749, 559] on input "*******" at bounding box center [741, 561] width 77 height 26
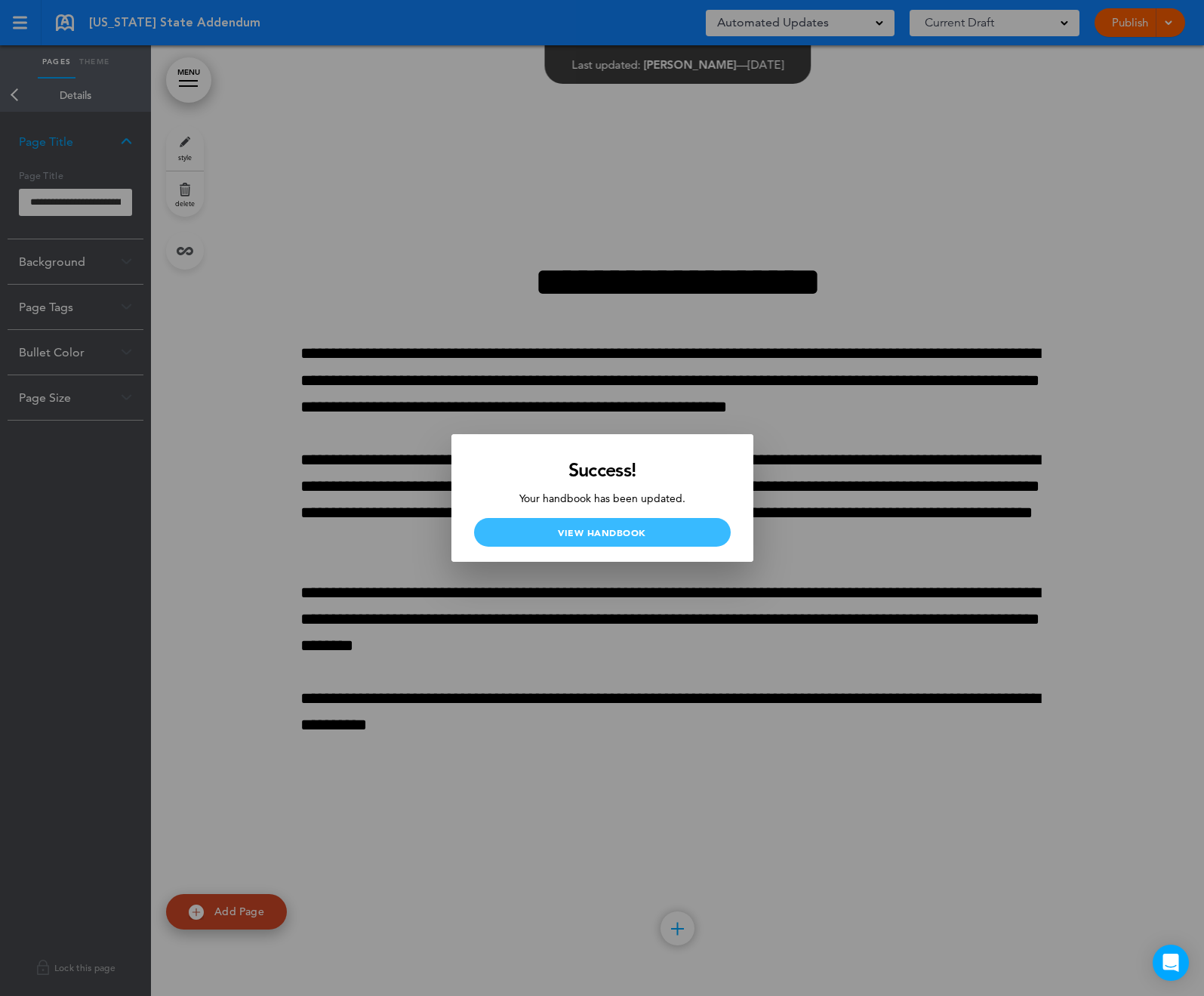
click at [644, 521] on link "View Handbook" at bounding box center [602, 532] width 257 height 29
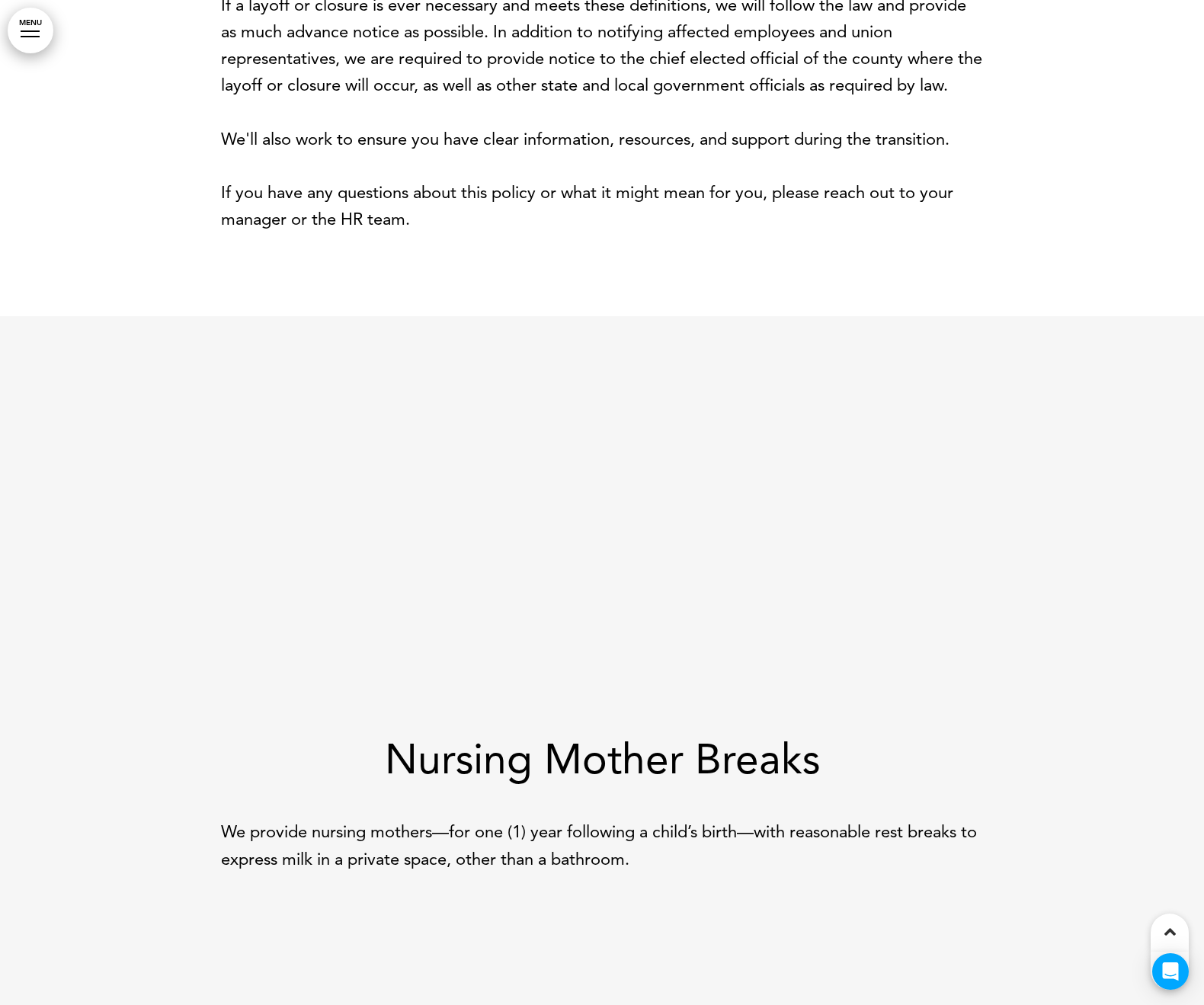
scroll to position [5992, 0]
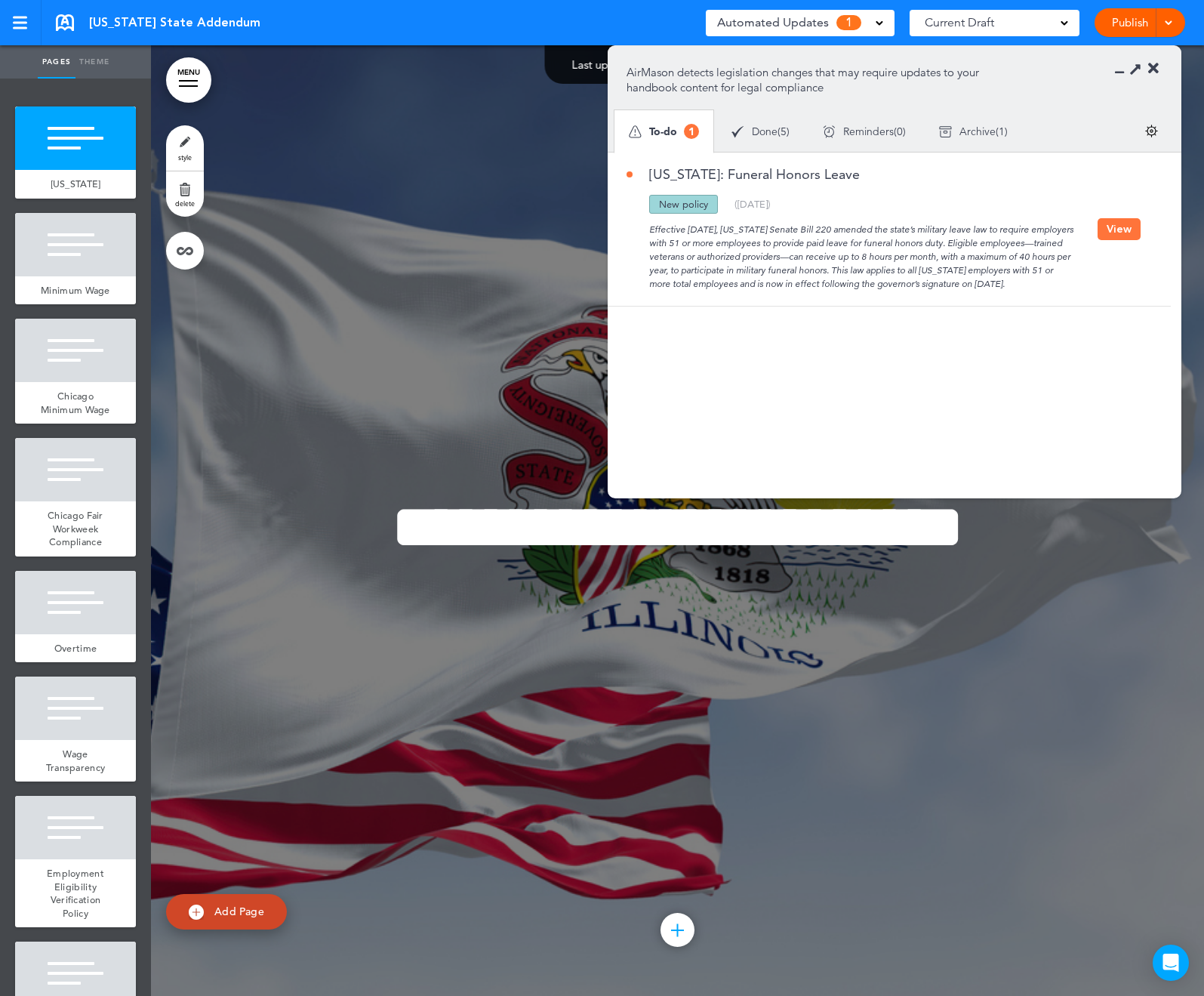
click at [1129, 232] on button "View" at bounding box center [1118, 229] width 43 height 22
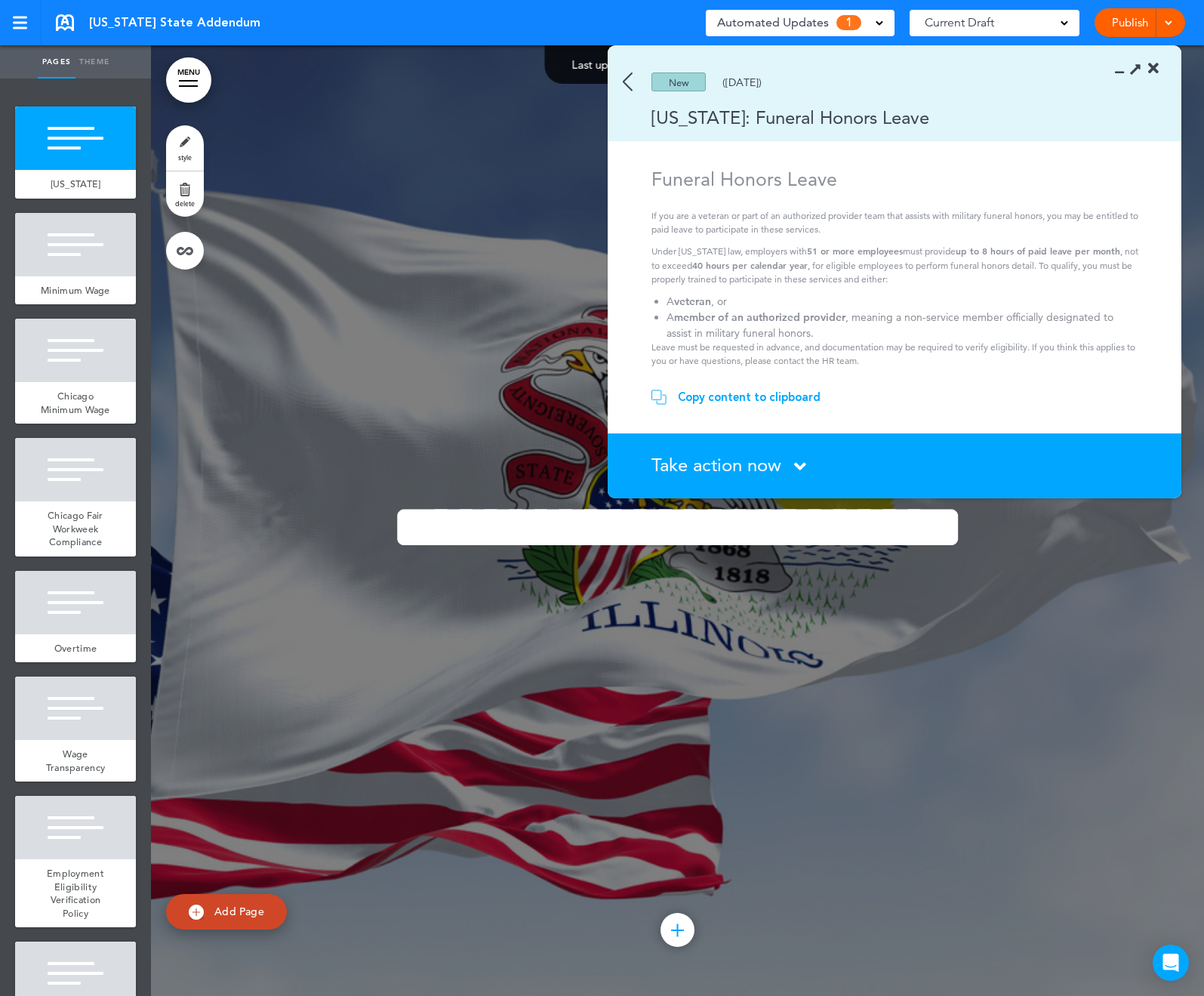
drag, startPoint x: 742, startPoint y: 399, endPoint x: 721, endPoint y: 401, distance: 21.1
click at [742, 399] on div "Copy content to clipboard" at bounding box center [749, 397] width 143 height 15
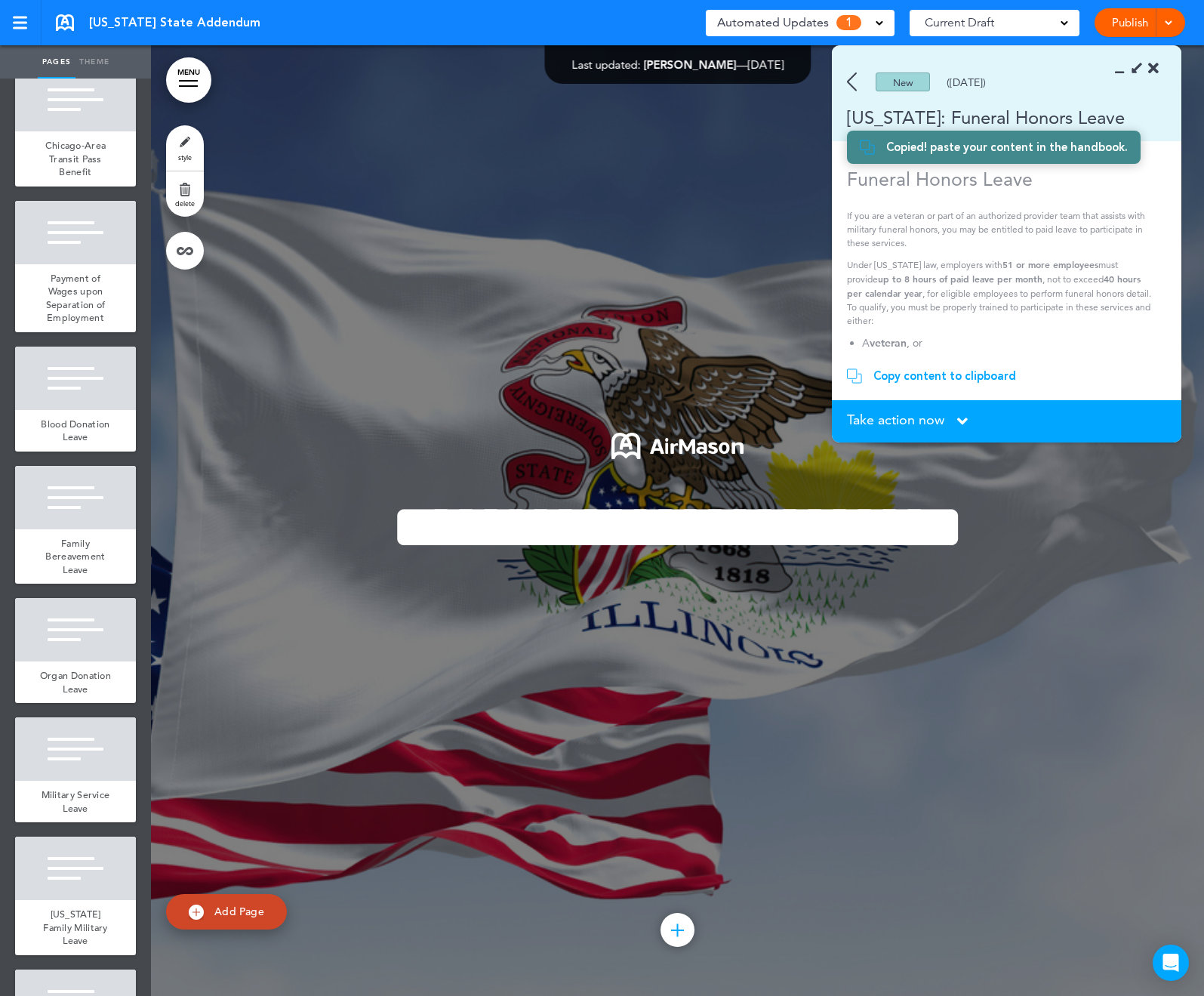
scroll to position [2505, 0]
click at [72, 529] on div at bounding box center [75, 497] width 120 height 64
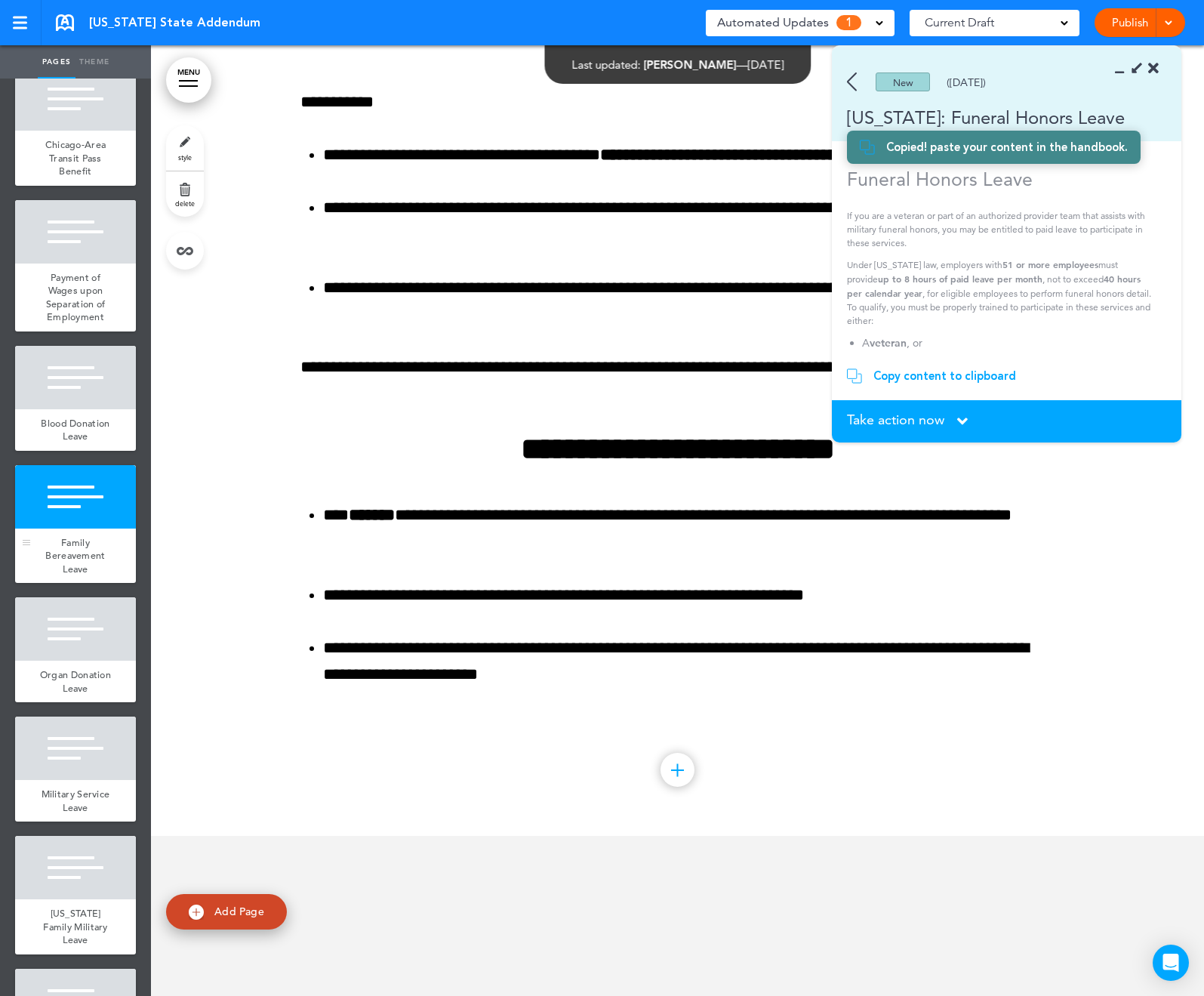
scroll to position [28564, 0]
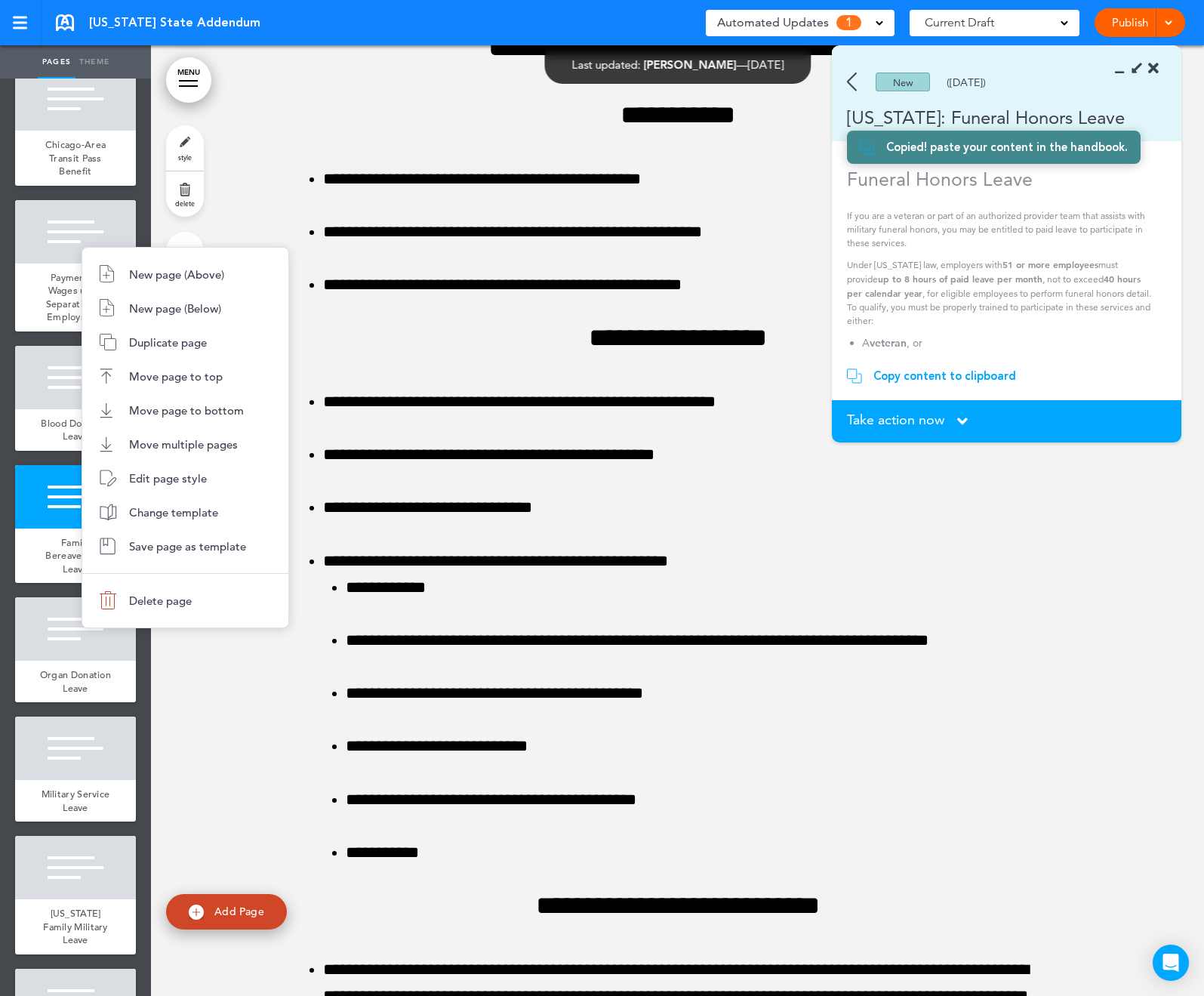
click at [63, 900] on div at bounding box center [602, 498] width 1204 height 996
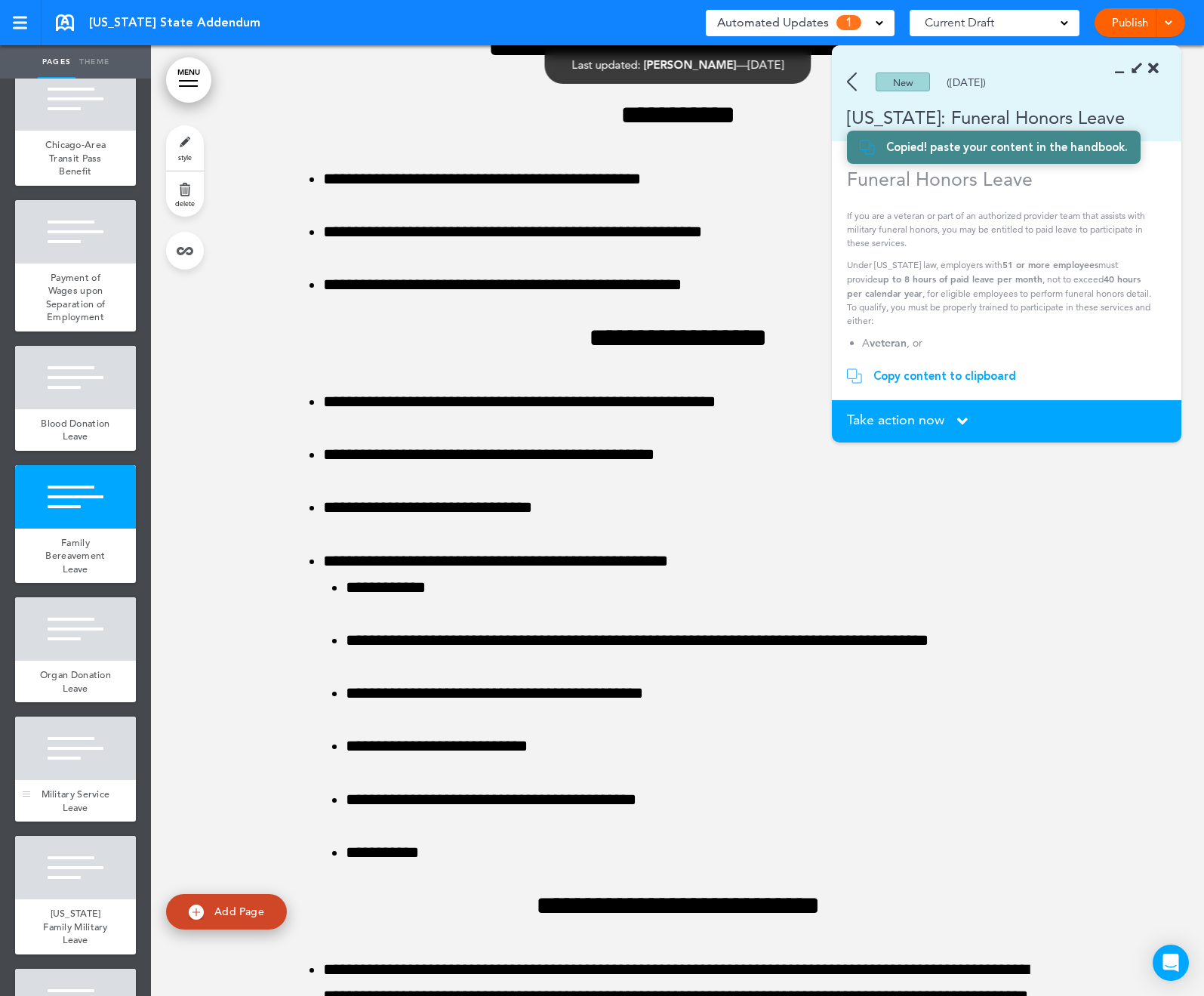
click at [79, 780] on div at bounding box center [75, 749] width 120 height 64
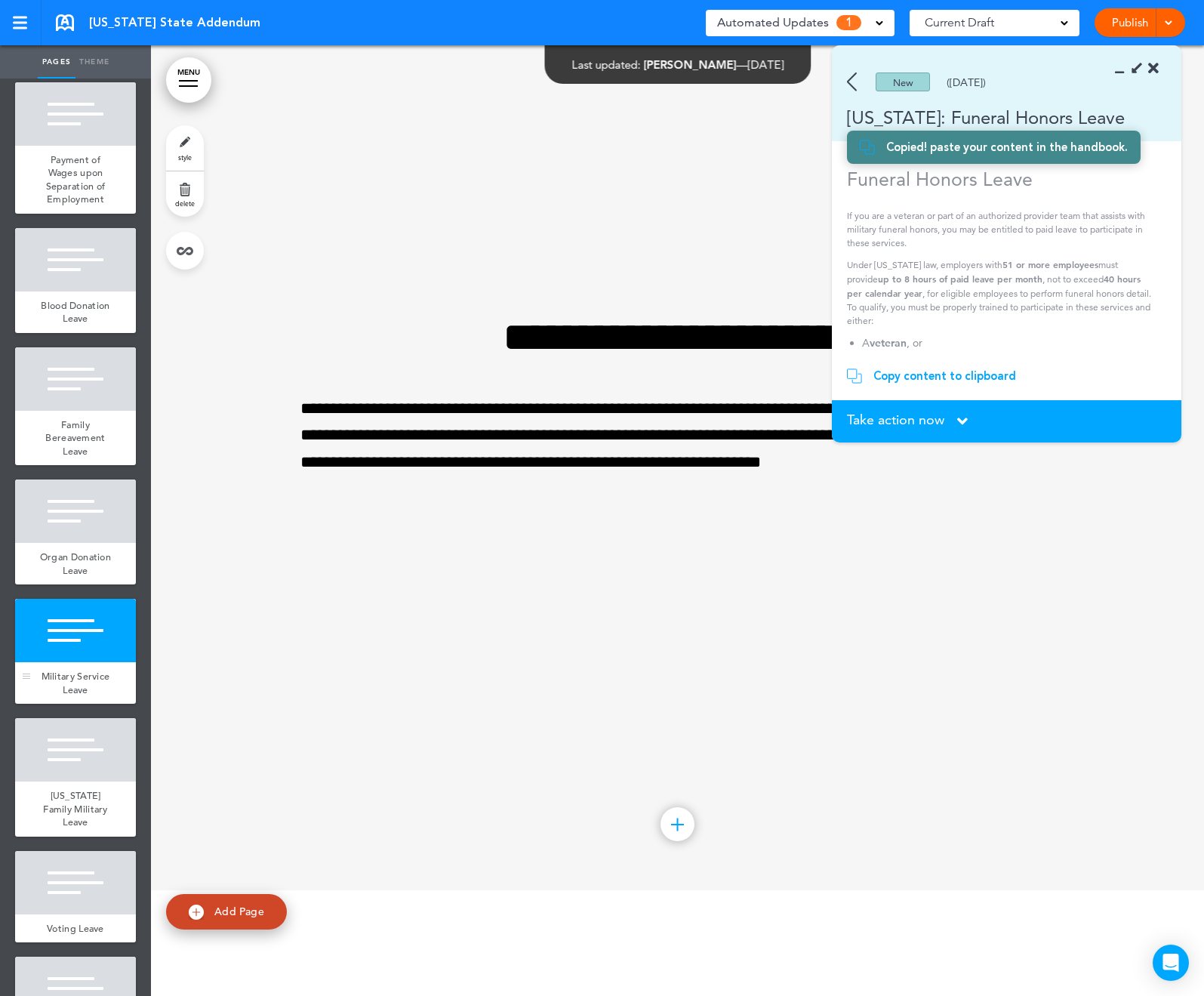
scroll to position [2787, 0]
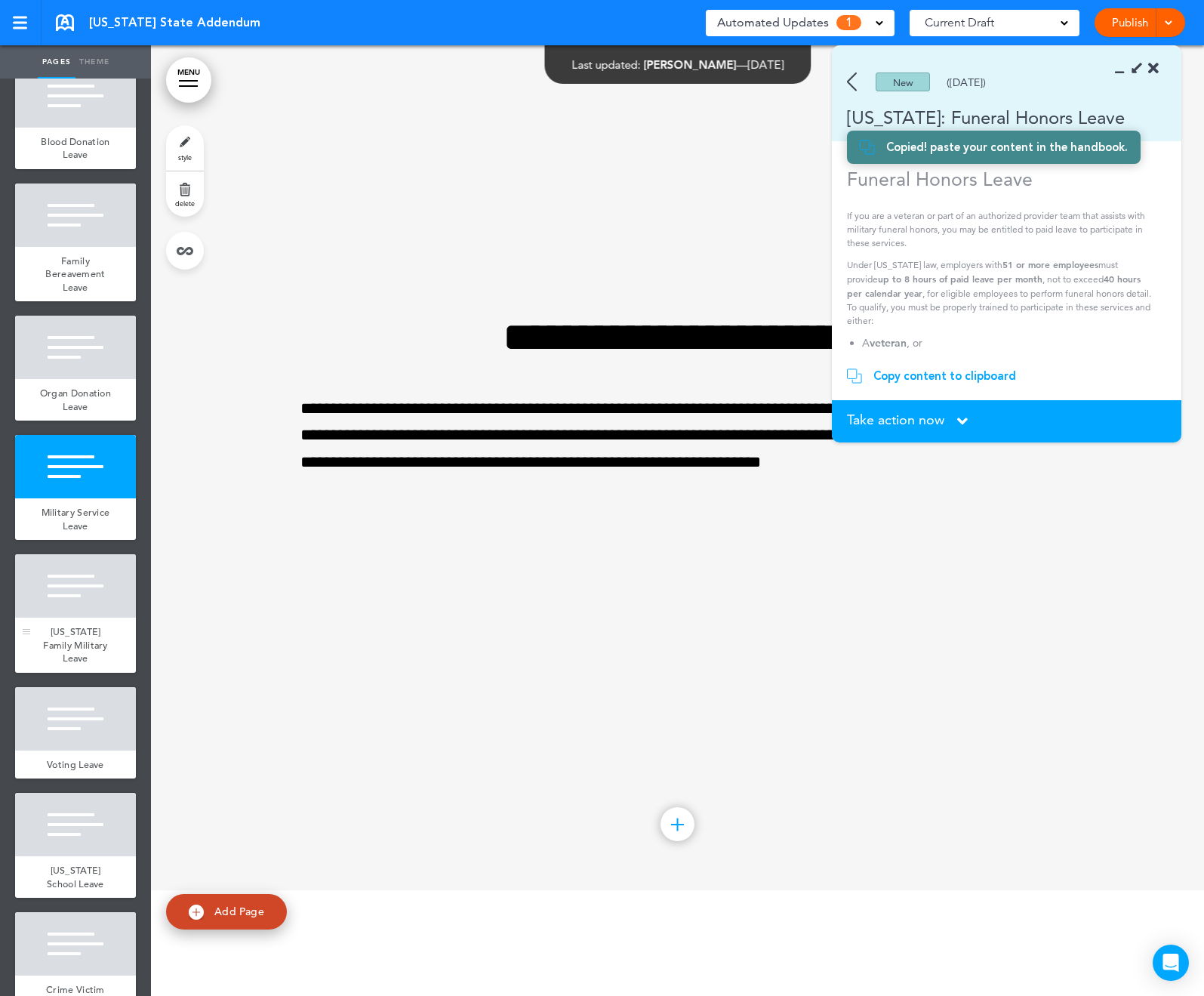
click at [90, 618] on div at bounding box center [75, 586] width 120 height 64
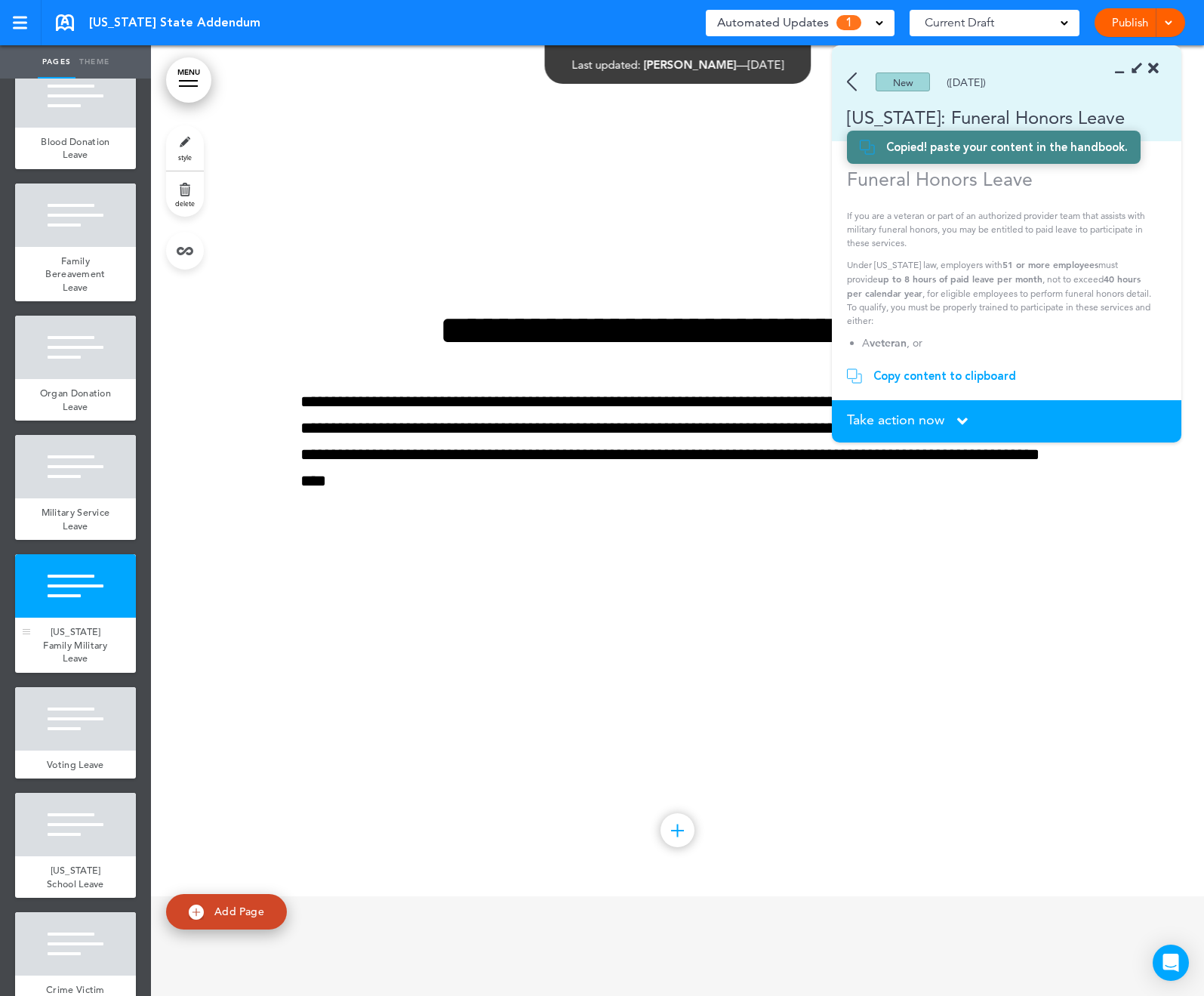
scroll to position [33205, 0]
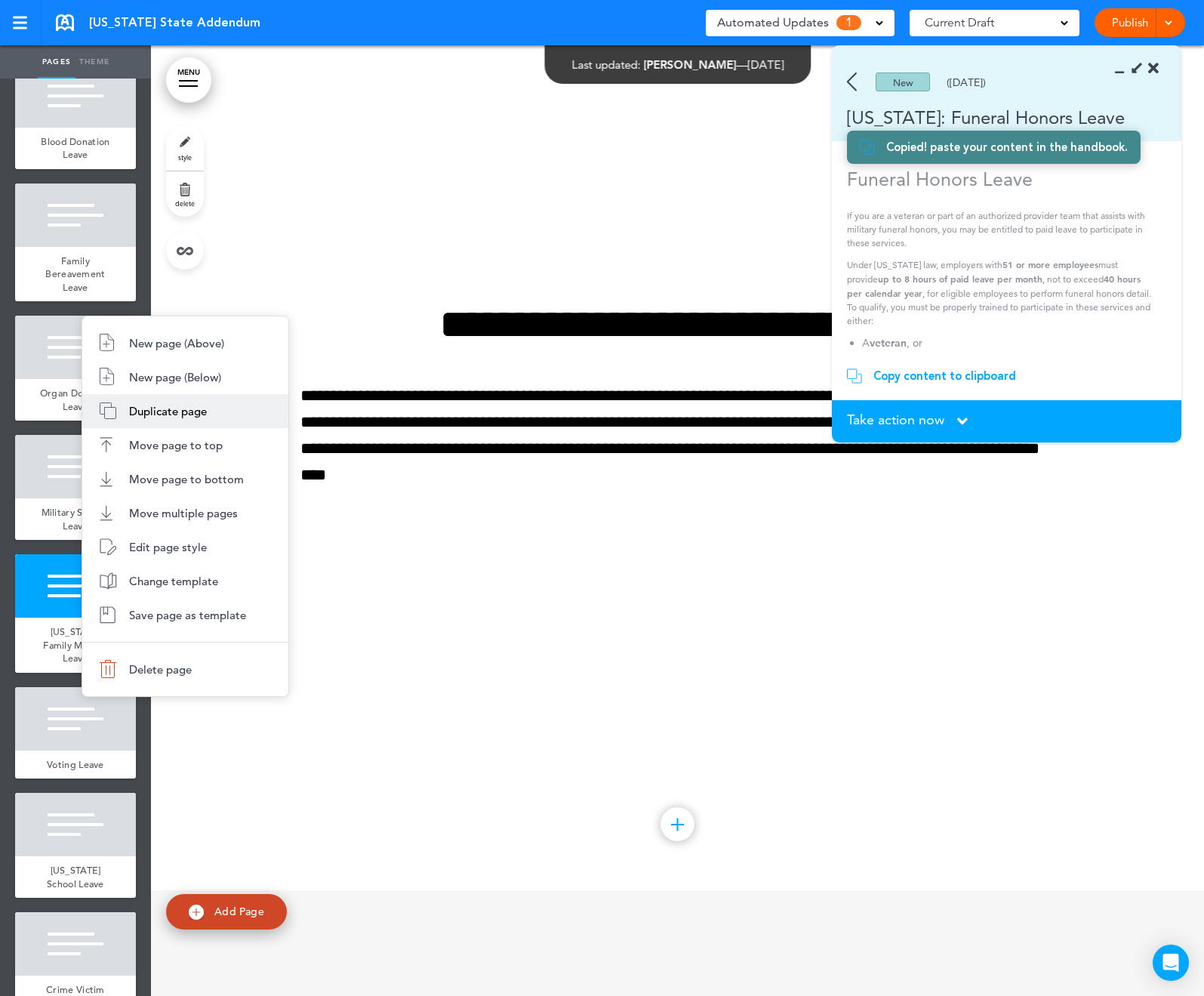
click at [176, 411] on span "Duplicate page" at bounding box center [168, 411] width 78 height 14
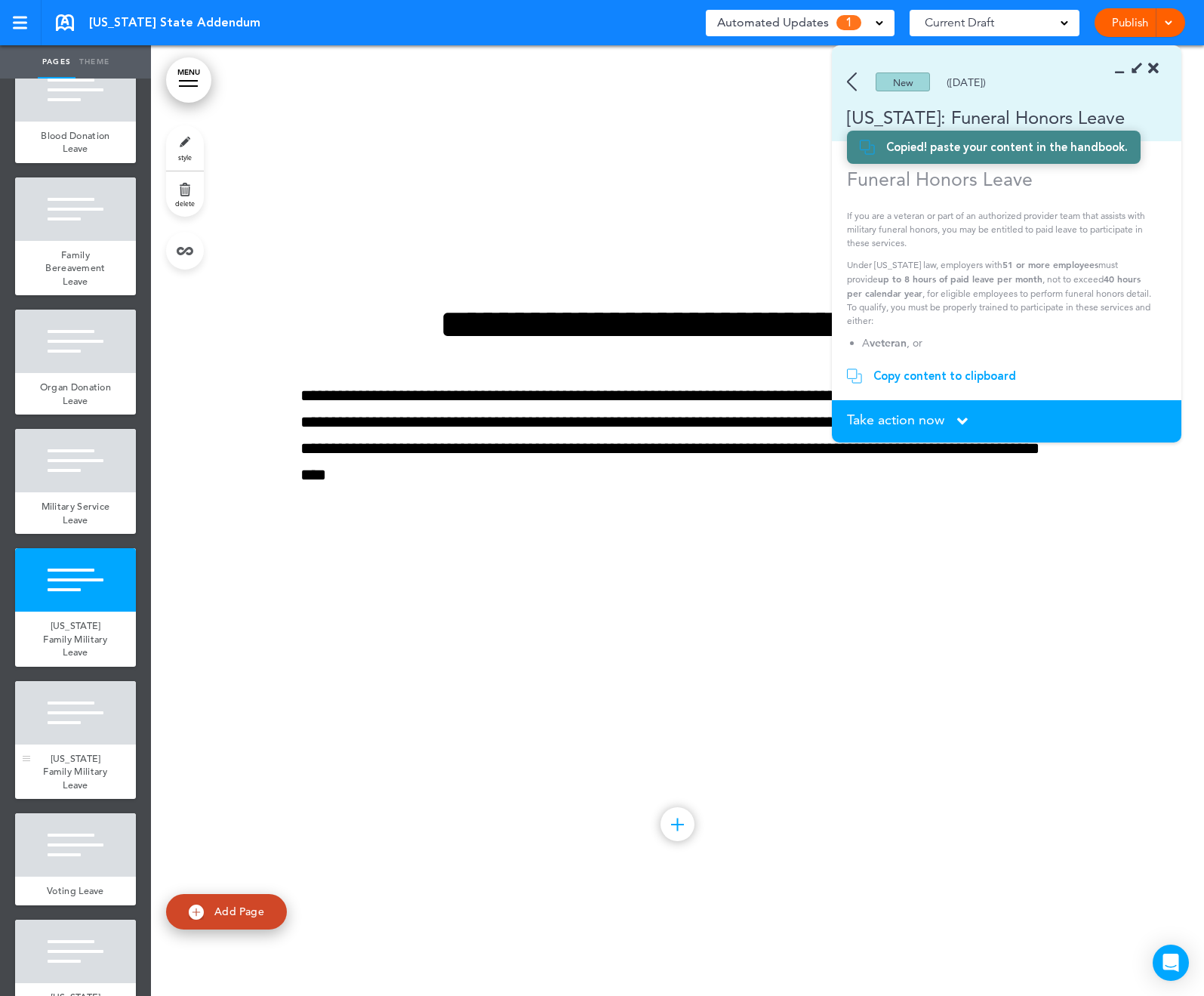
scroll to position [2801, 0]
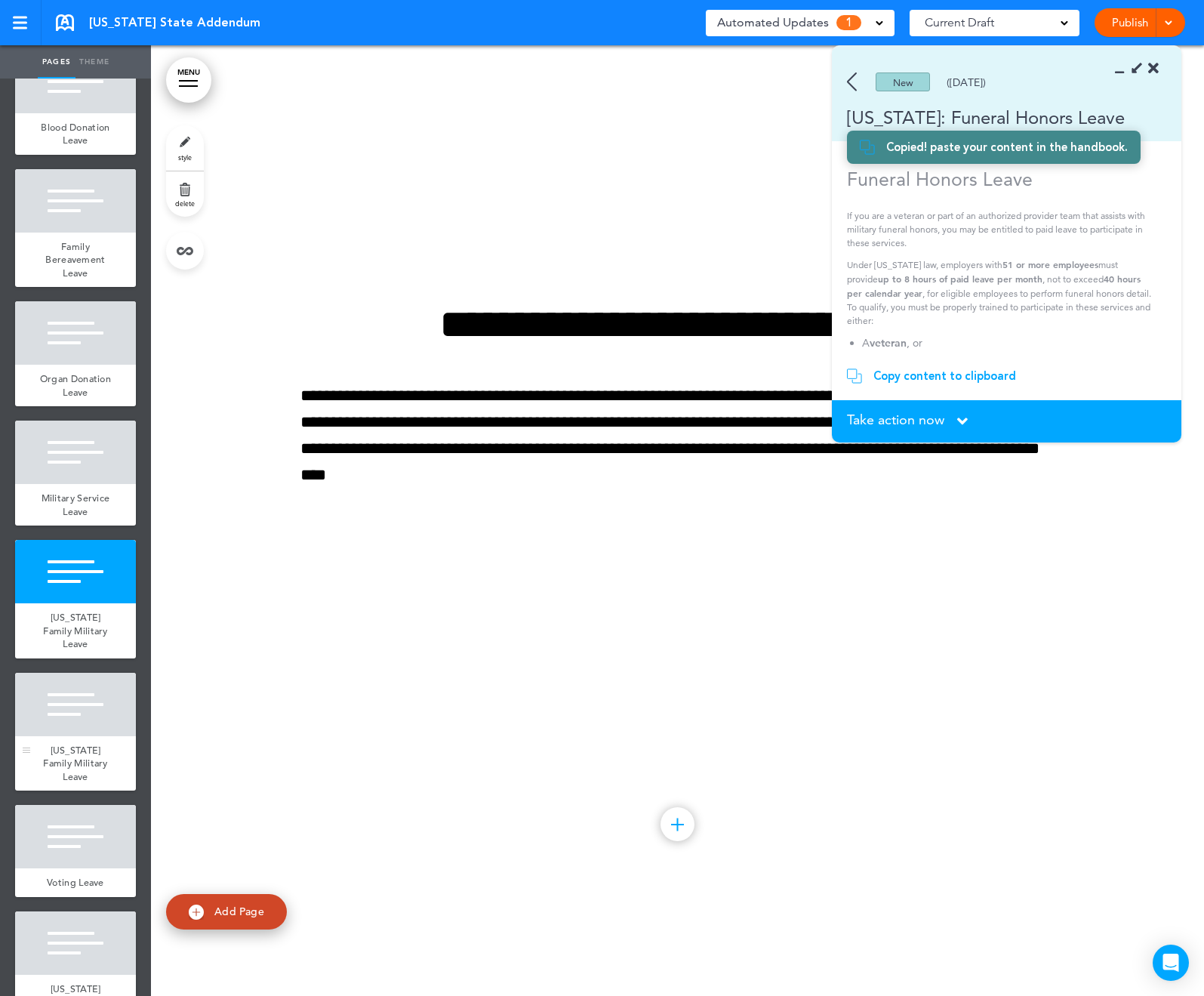
click at [102, 736] on div at bounding box center [75, 705] width 120 height 64
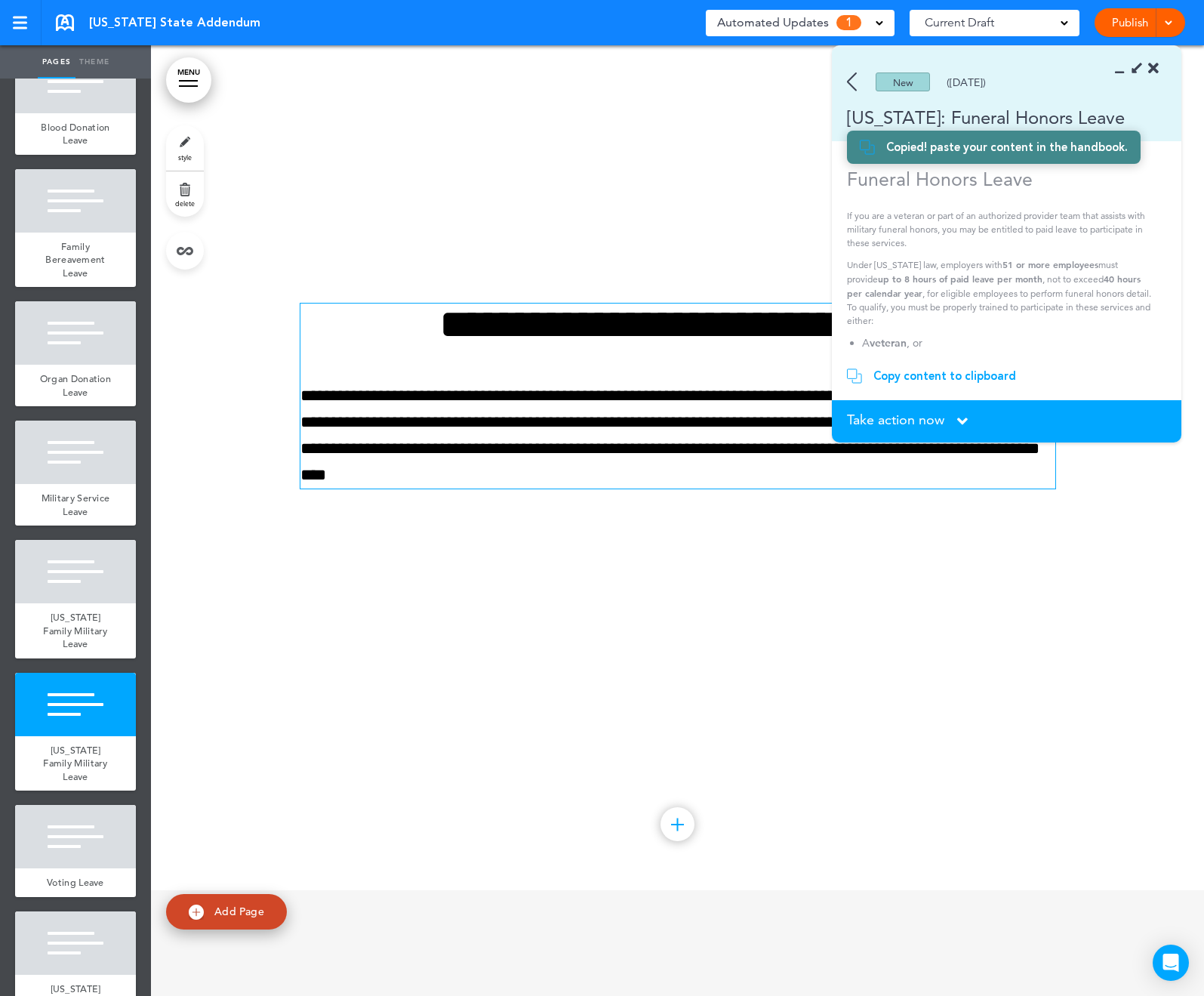
scroll to position [2805, 0]
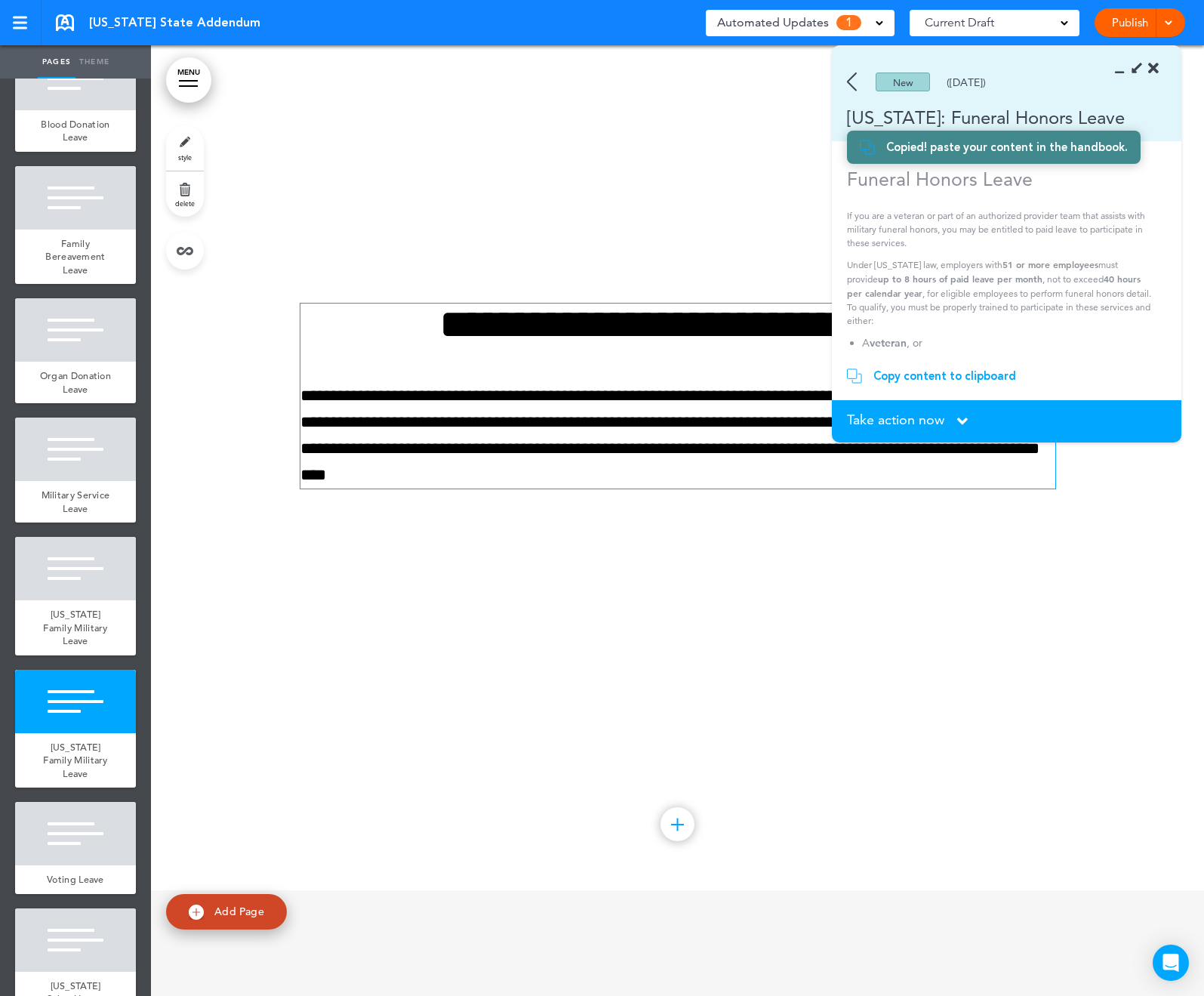
drag, startPoint x: 588, startPoint y: 587, endPoint x: 580, endPoint y: 585, distance: 8.2
click at [585, 489] on p "**********" at bounding box center [678, 436] width 755 height 107
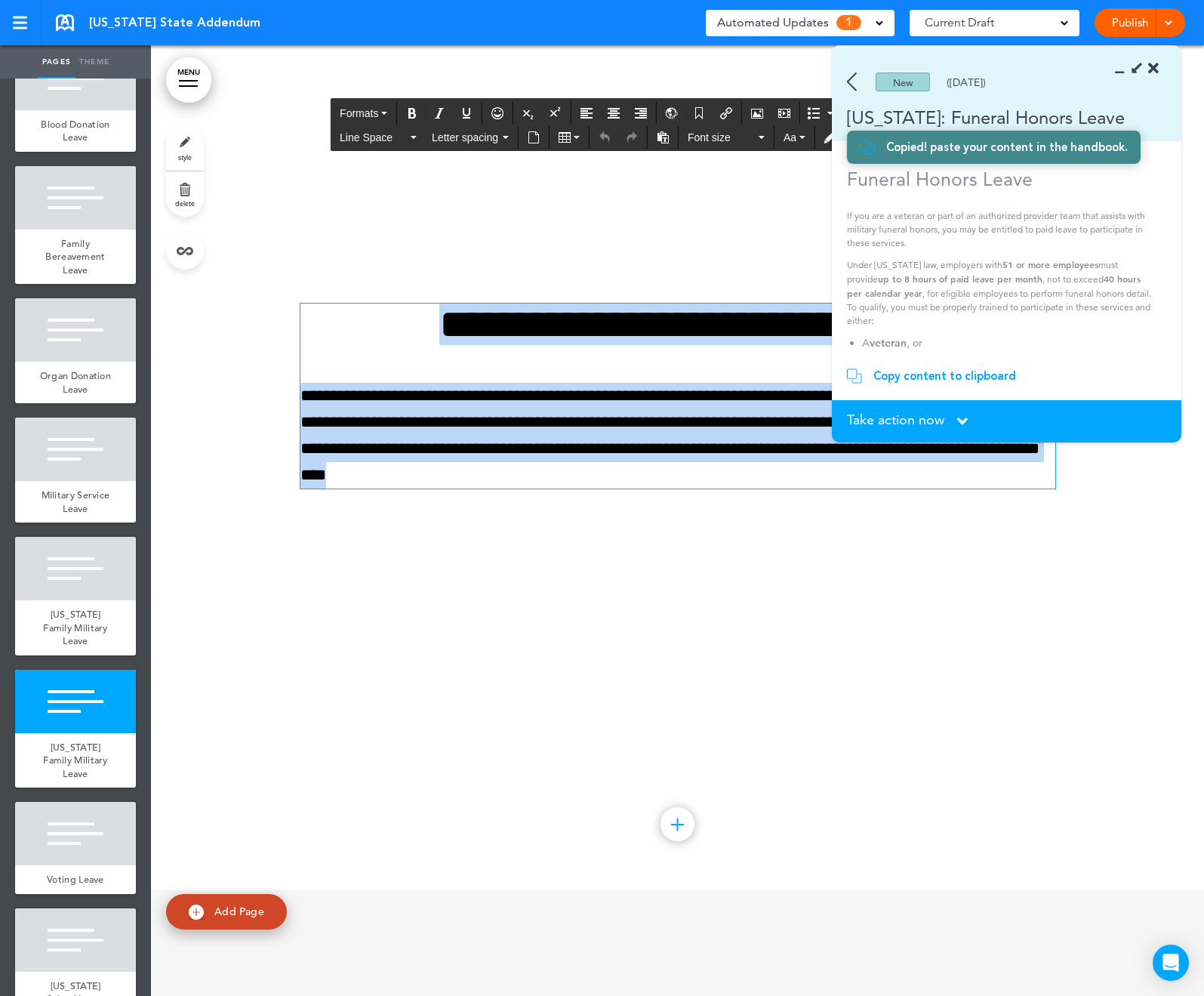
drag, startPoint x: 582, startPoint y: 585, endPoint x: 381, endPoint y: 379, distance: 287.8
click at [382, 378] on div "**********" at bounding box center [678, 415] width 755 height 337
paste div
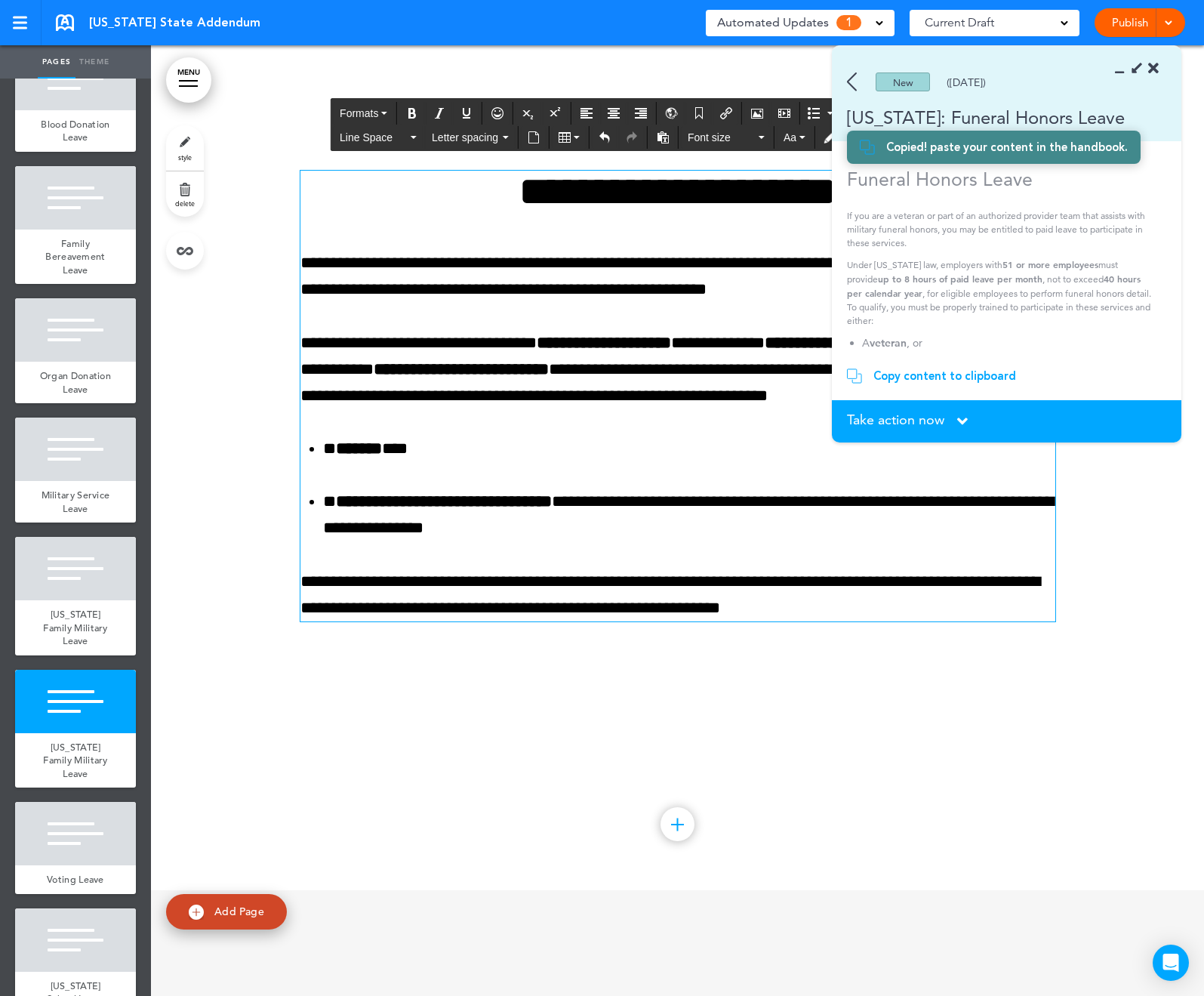
scroll to position [34222, 0]
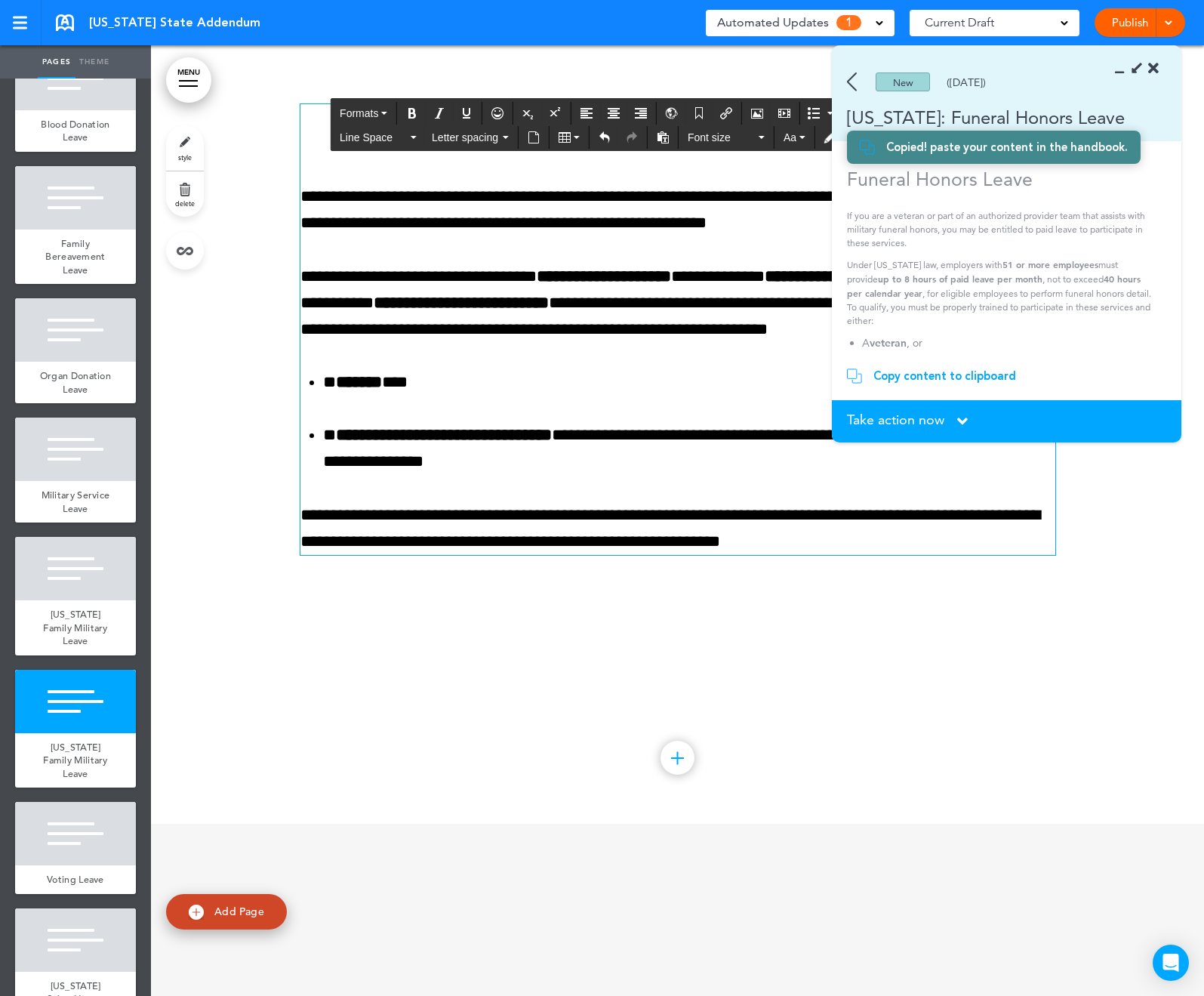
click at [276, 370] on div at bounding box center [677, 348] width 1053 height 951
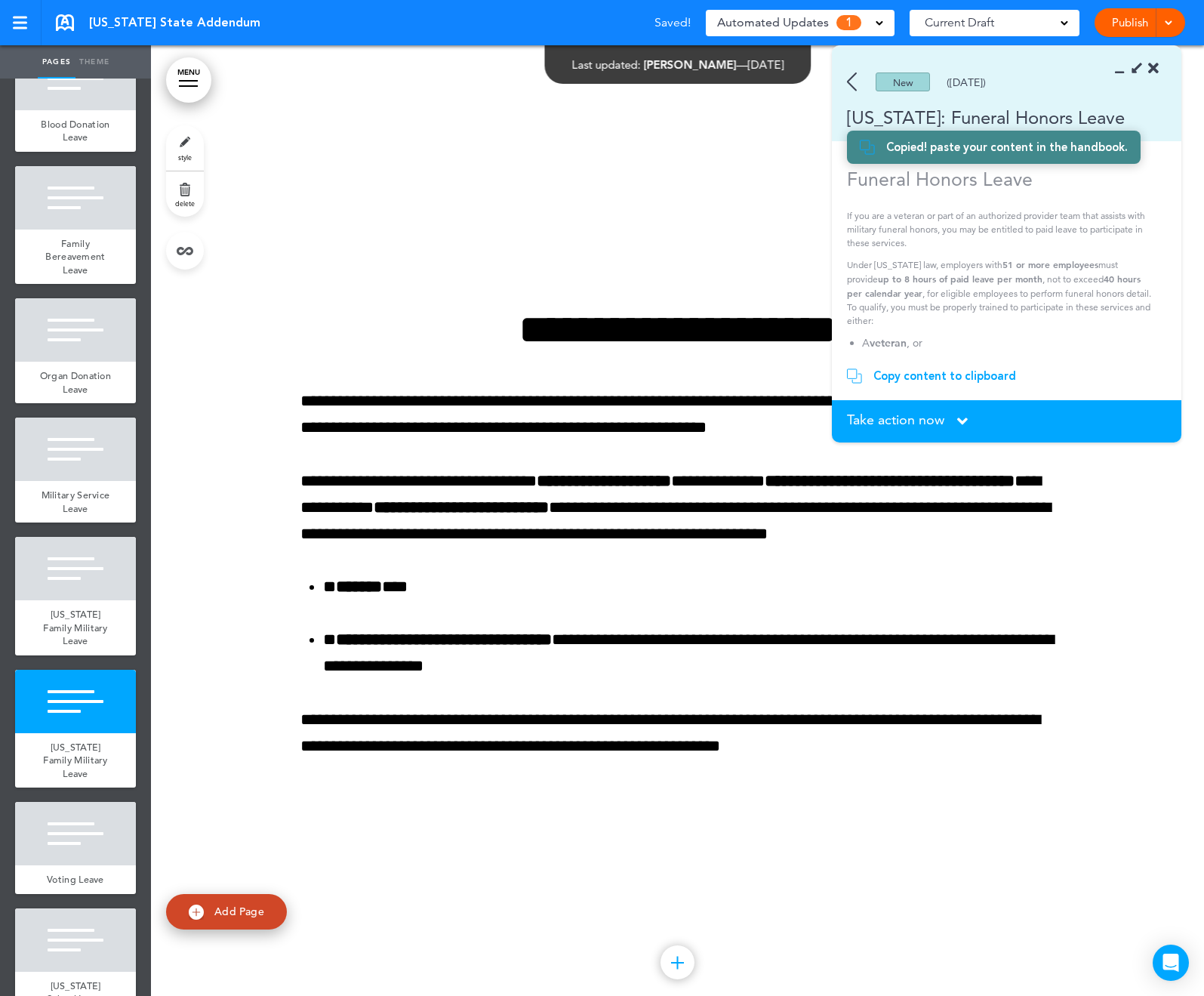
scroll to position [34016, 0]
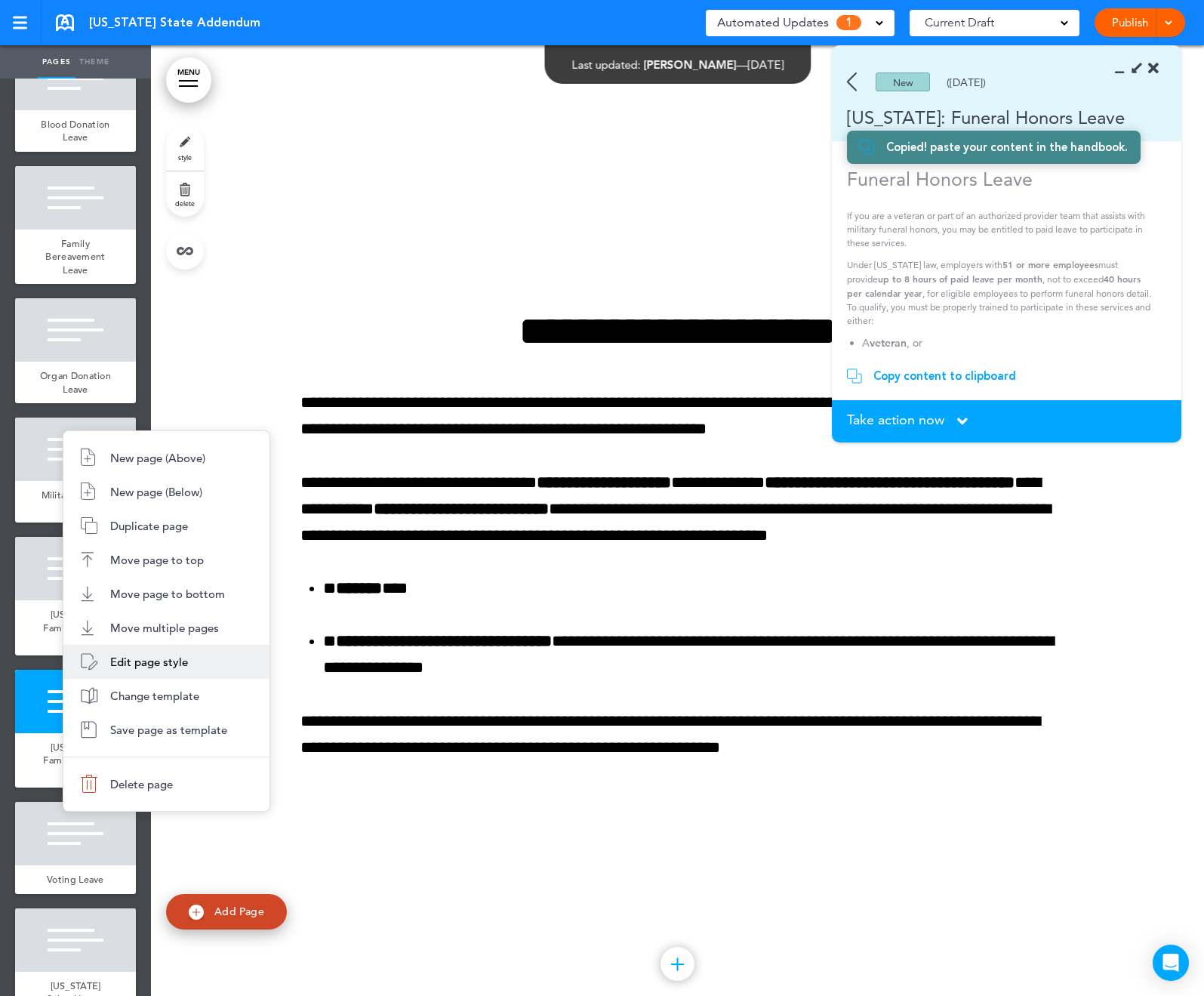
click at [170, 657] on span "Edit page style" at bounding box center [149, 662] width 78 height 14
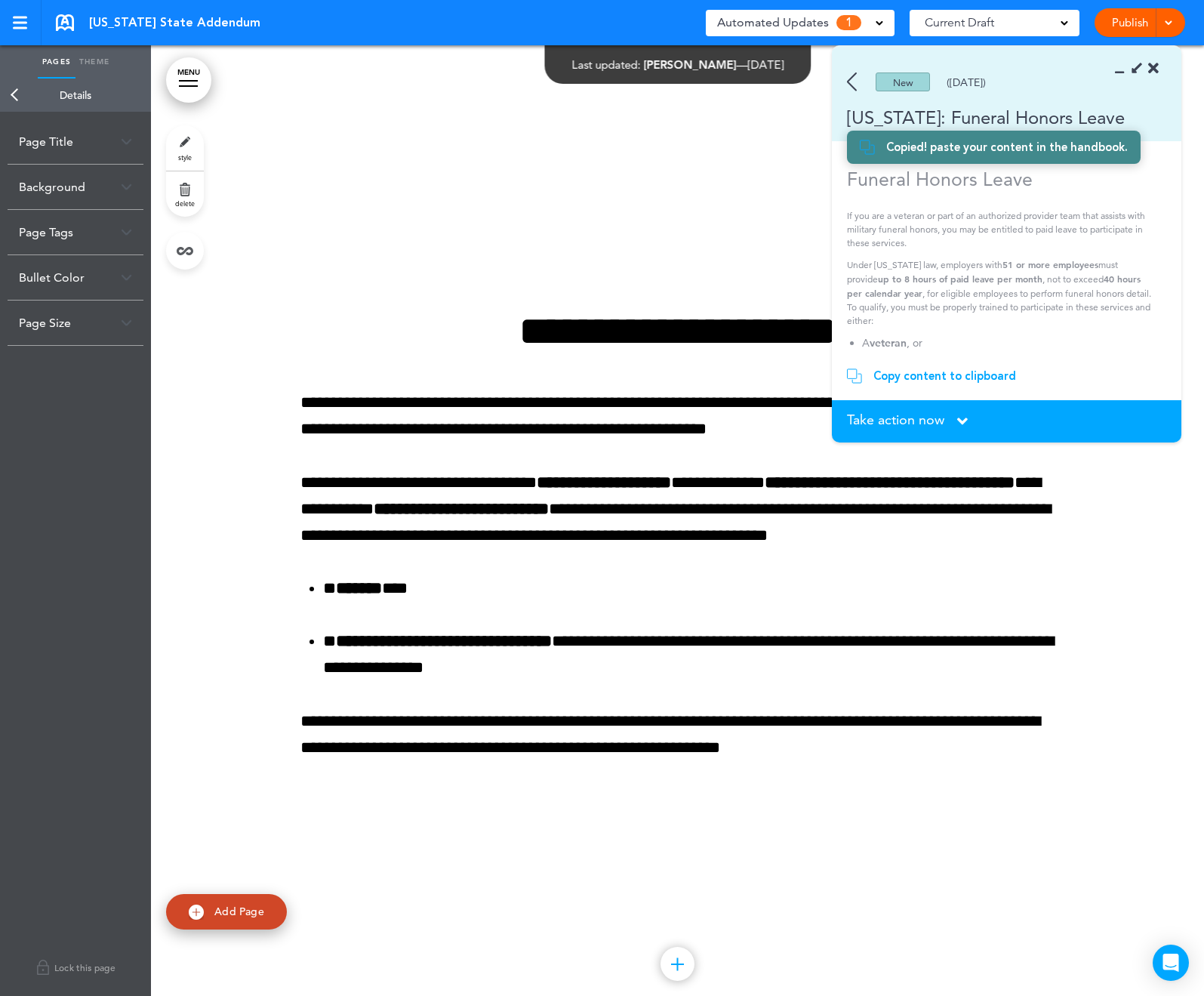
drag, startPoint x: 74, startPoint y: 146, endPoint x: 73, endPoint y: 162, distance: 16.0
click at [73, 146] on div "Page Title" at bounding box center [75, 141] width 136 height 44
click at [87, 201] on input "**********" at bounding box center [75, 201] width 113 height 26
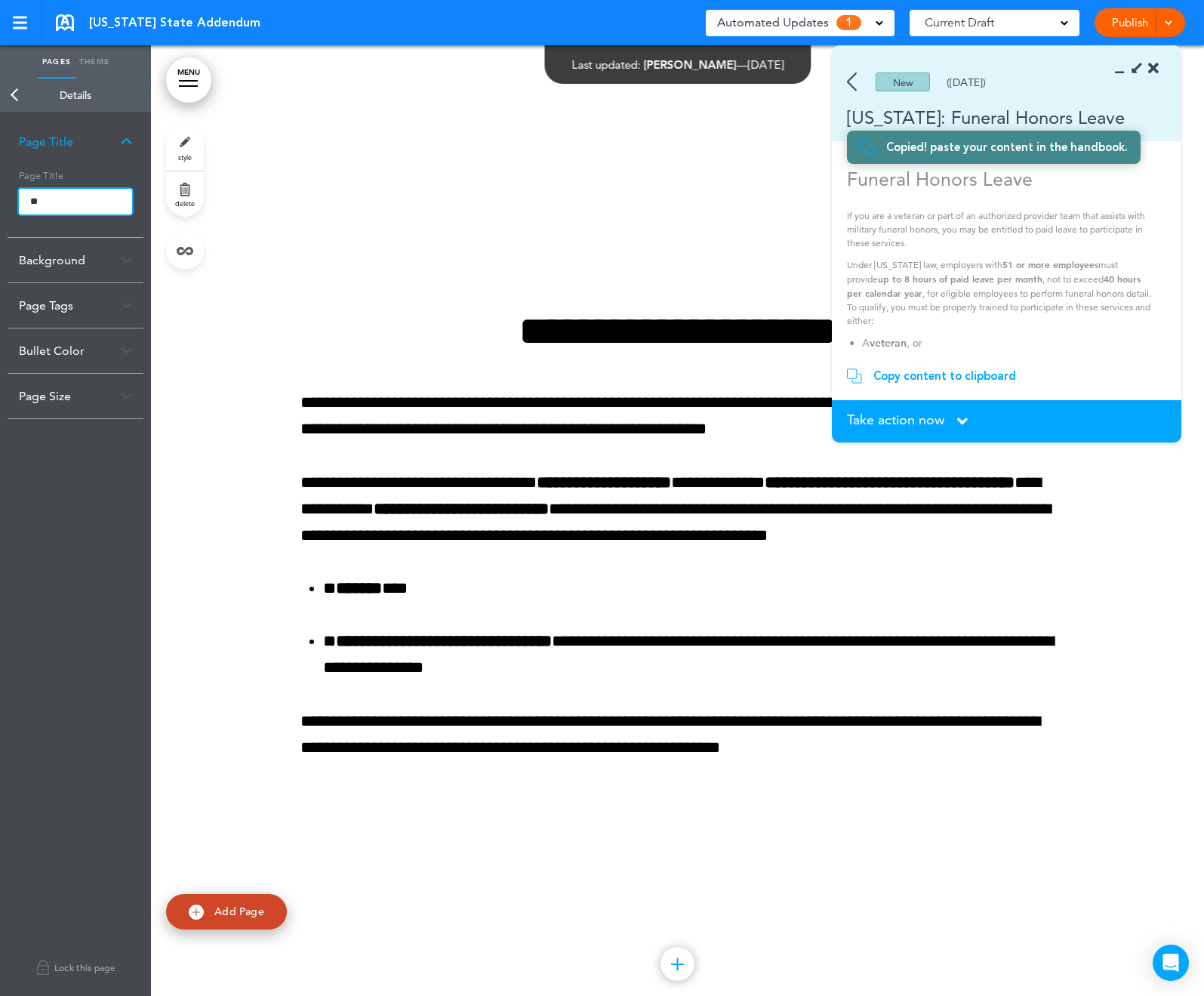
type input "*"
click at [298, 488] on body "This handbook Preview Settings Signatures Collaborators Your Handbooks Practice…" at bounding box center [602, 498] width 1204 height 996
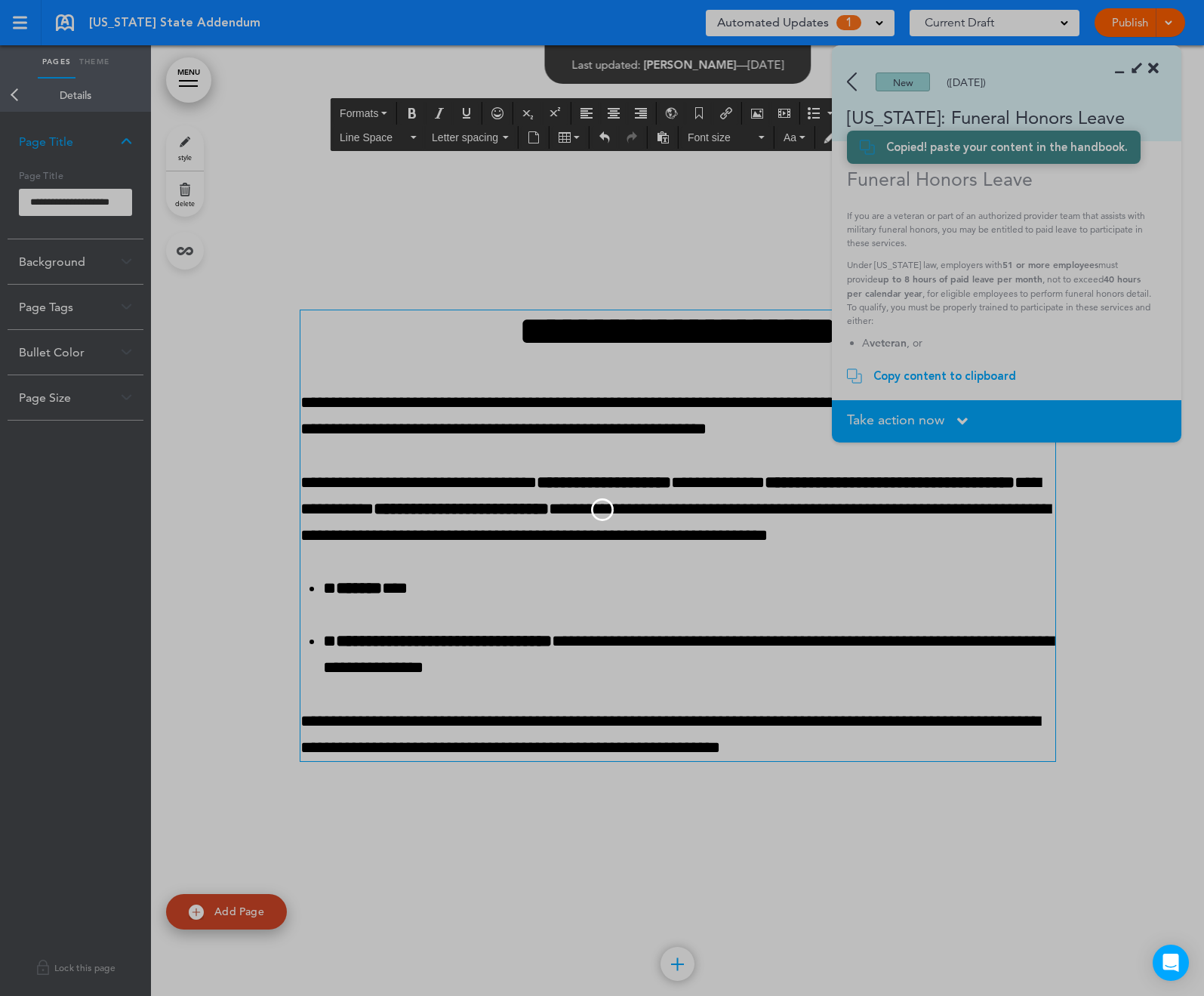
scroll to position [0, 0]
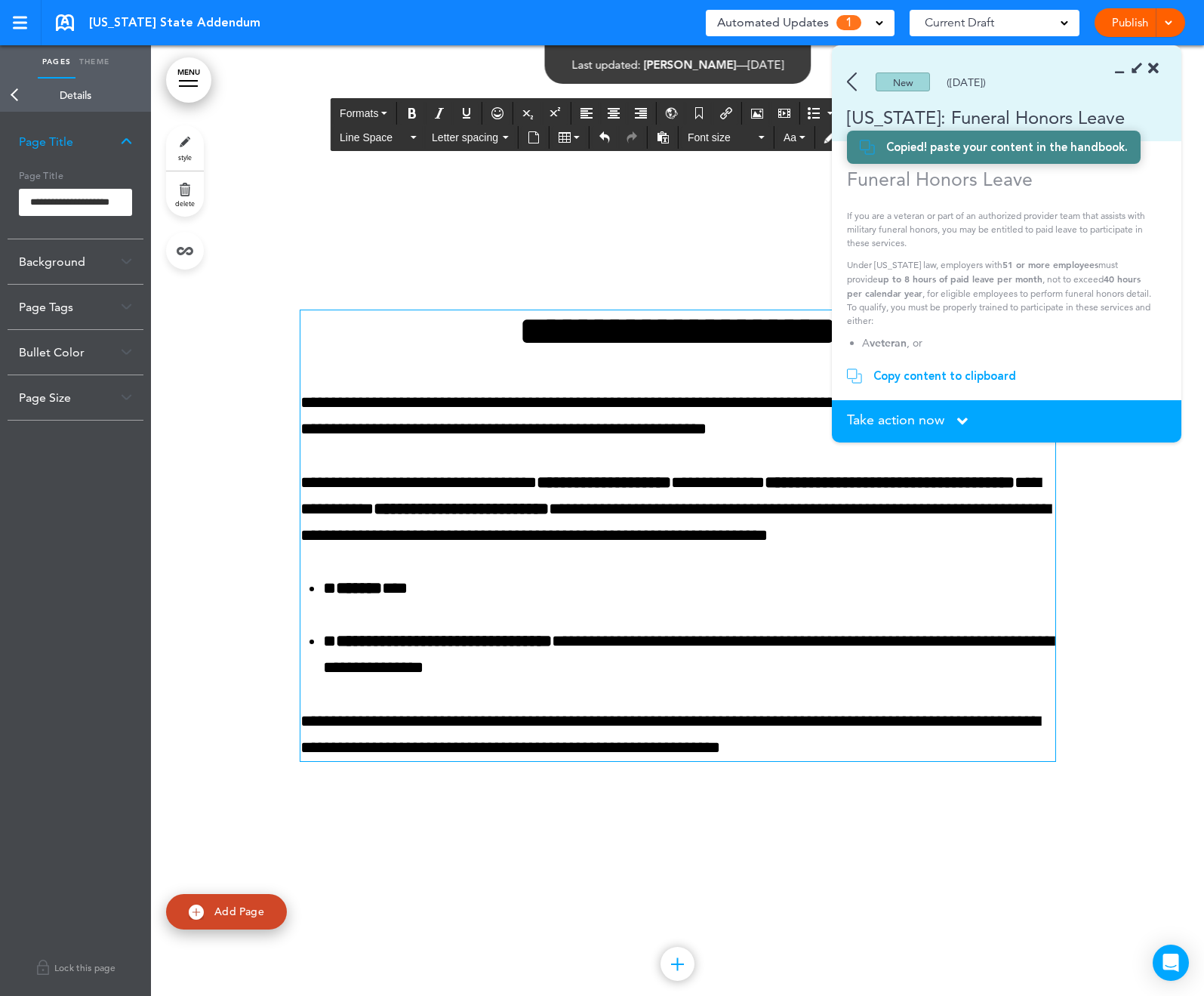
click at [347, 288] on div at bounding box center [677, 554] width 1053 height 951
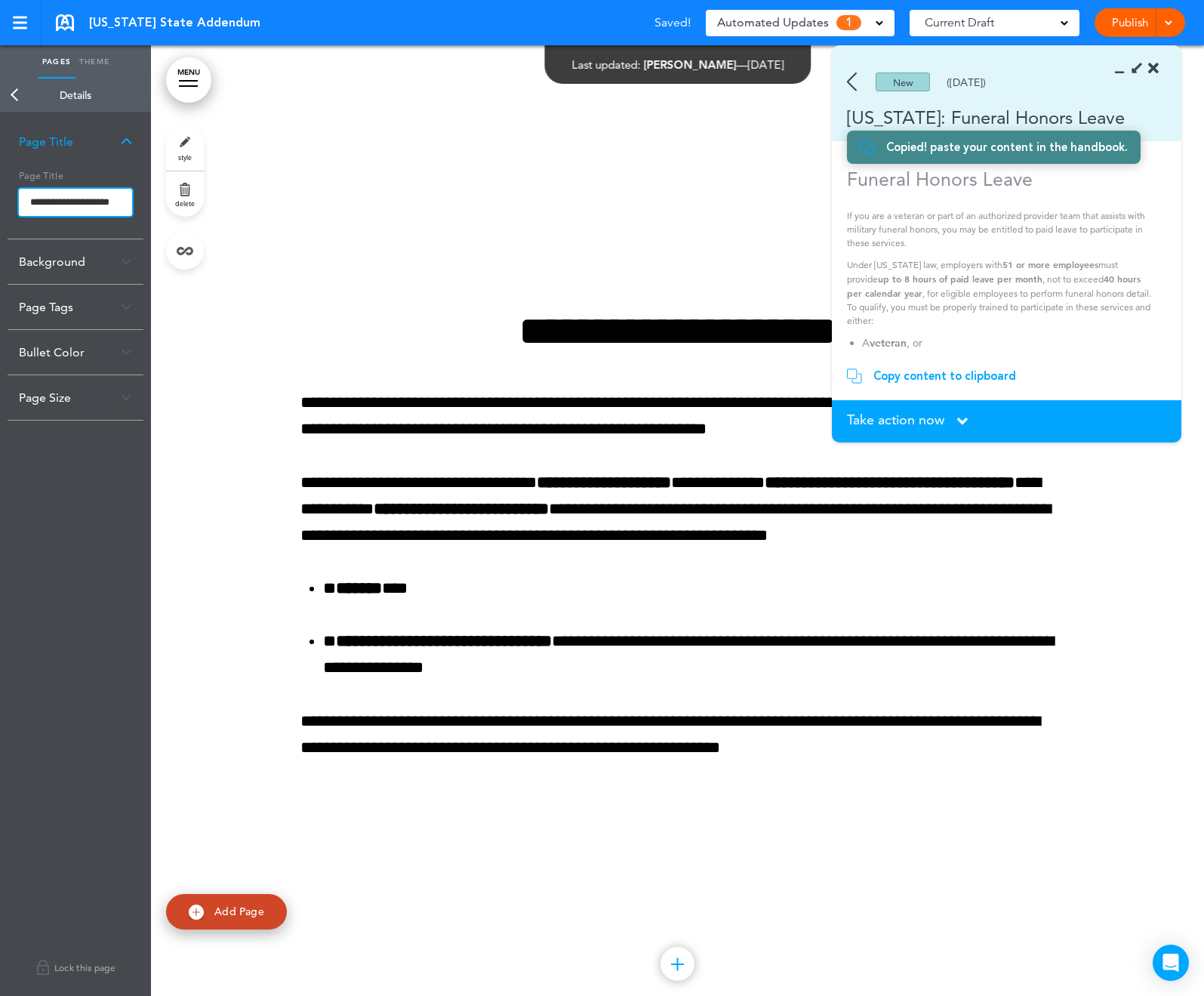
click at [51, 191] on input "**********" at bounding box center [75, 202] width 113 height 27
click at [53, 198] on input "**********" at bounding box center [75, 202] width 113 height 27
type input "**********"
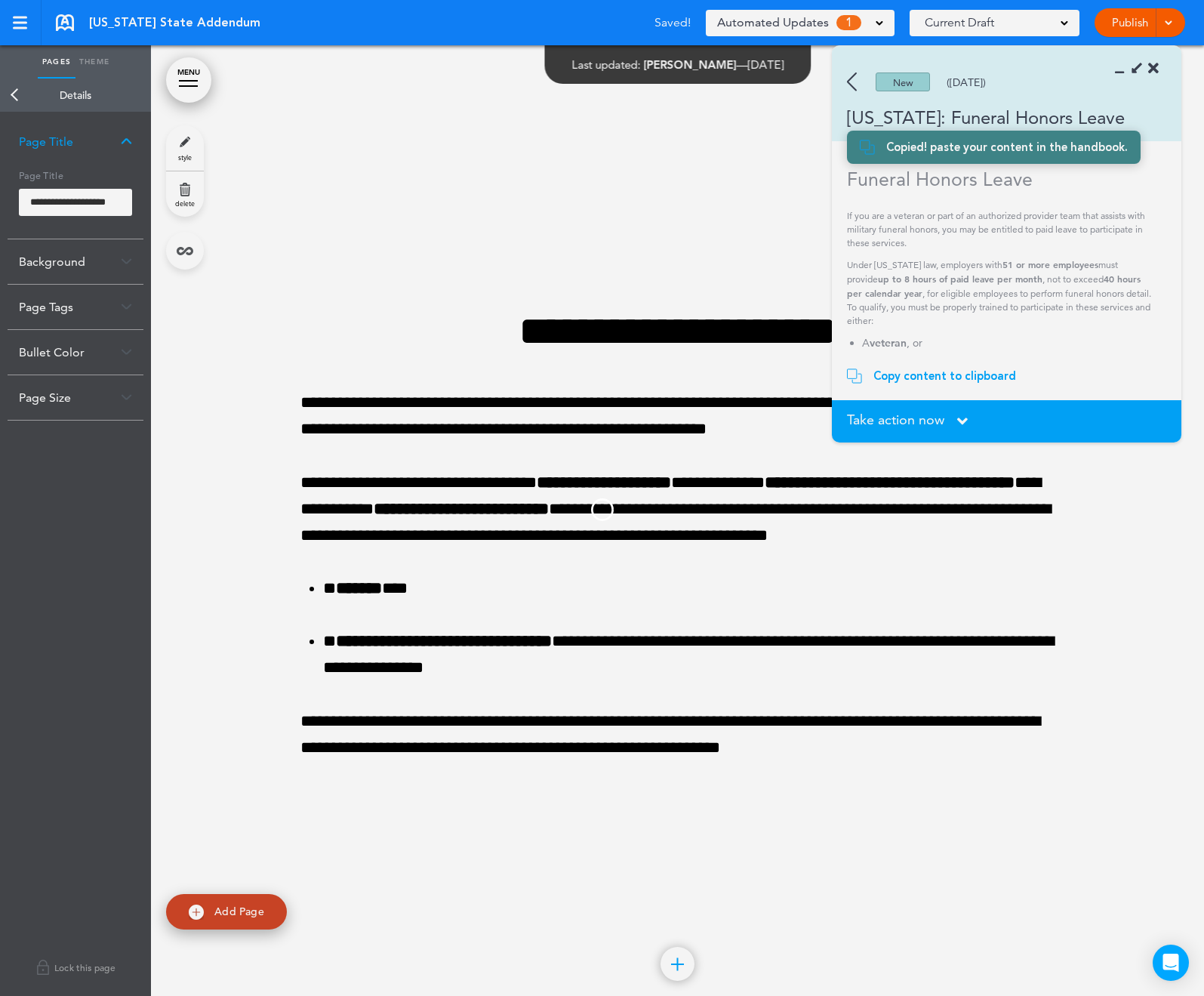
click at [255, 318] on body "Make this page common so it is available in other handbooks. This handbook Prev…" at bounding box center [602, 498] width 1204 height 996
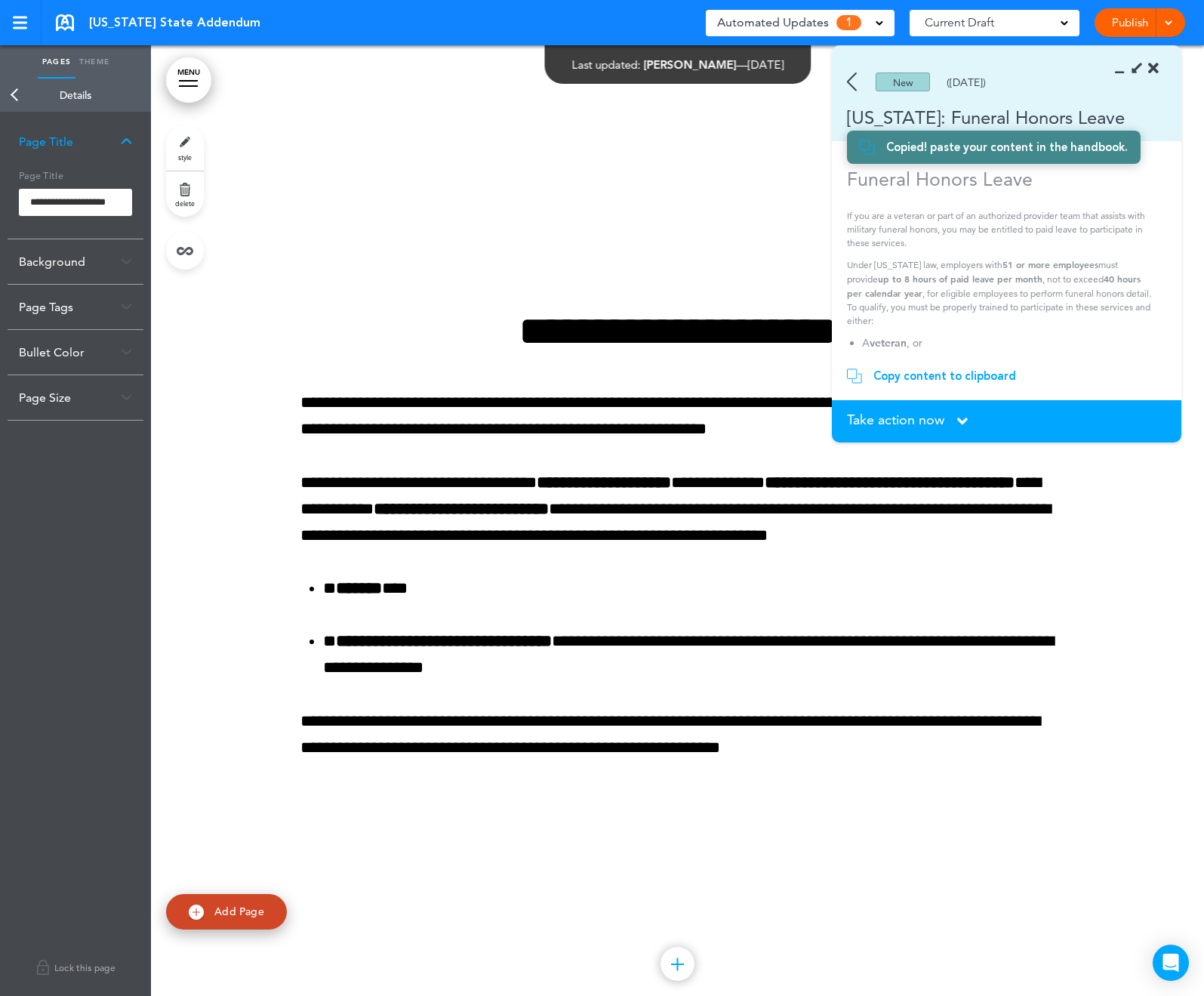
click at [954, 423] on div "Take action now Click here to change the status" at bounding box center [1007, 421] width 319 height 16
click at [962, 422] on icon at bounding box center [963, 421] width 11 height 16
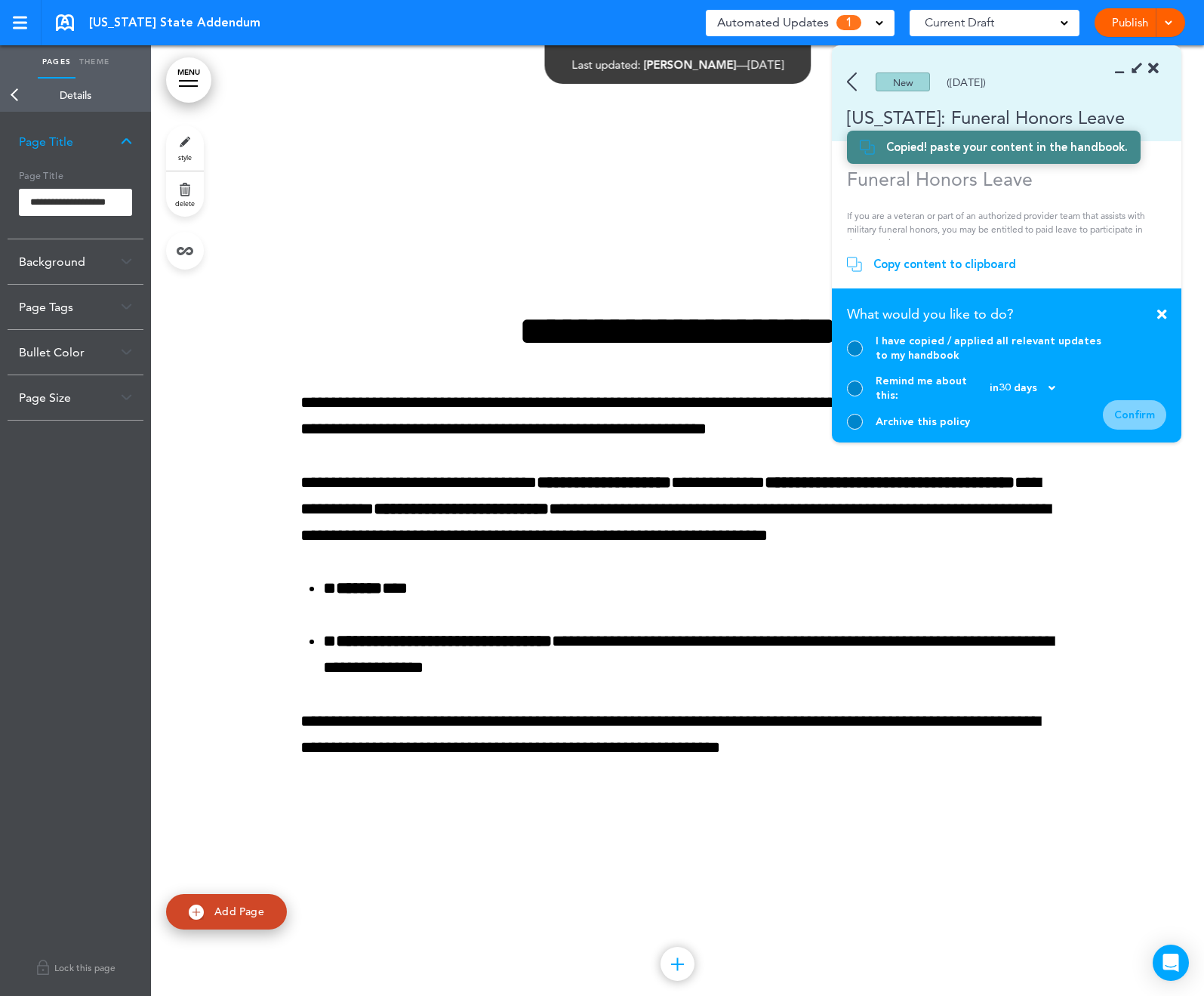
click at [863, 355] on div "I have copied / applied all relevant updates to my handbook" at bounding box center [975, 348] width 256 height 29
click at [857, 357] on div at bounding box center [855, 348] width 16 height 16
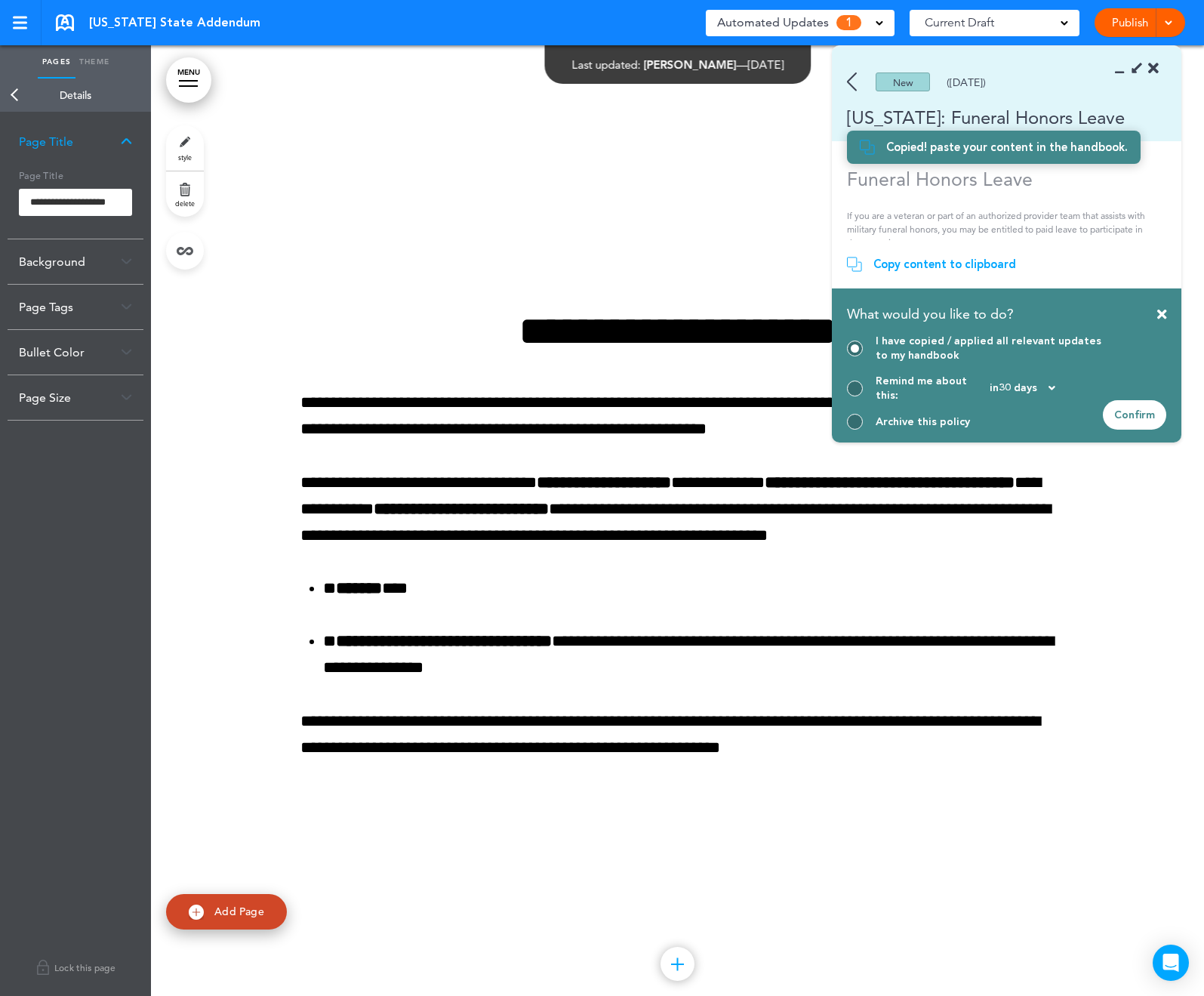
click at [1141, 412] on div "Confirm" at bounding box center [1135, 415] width 64 height 30
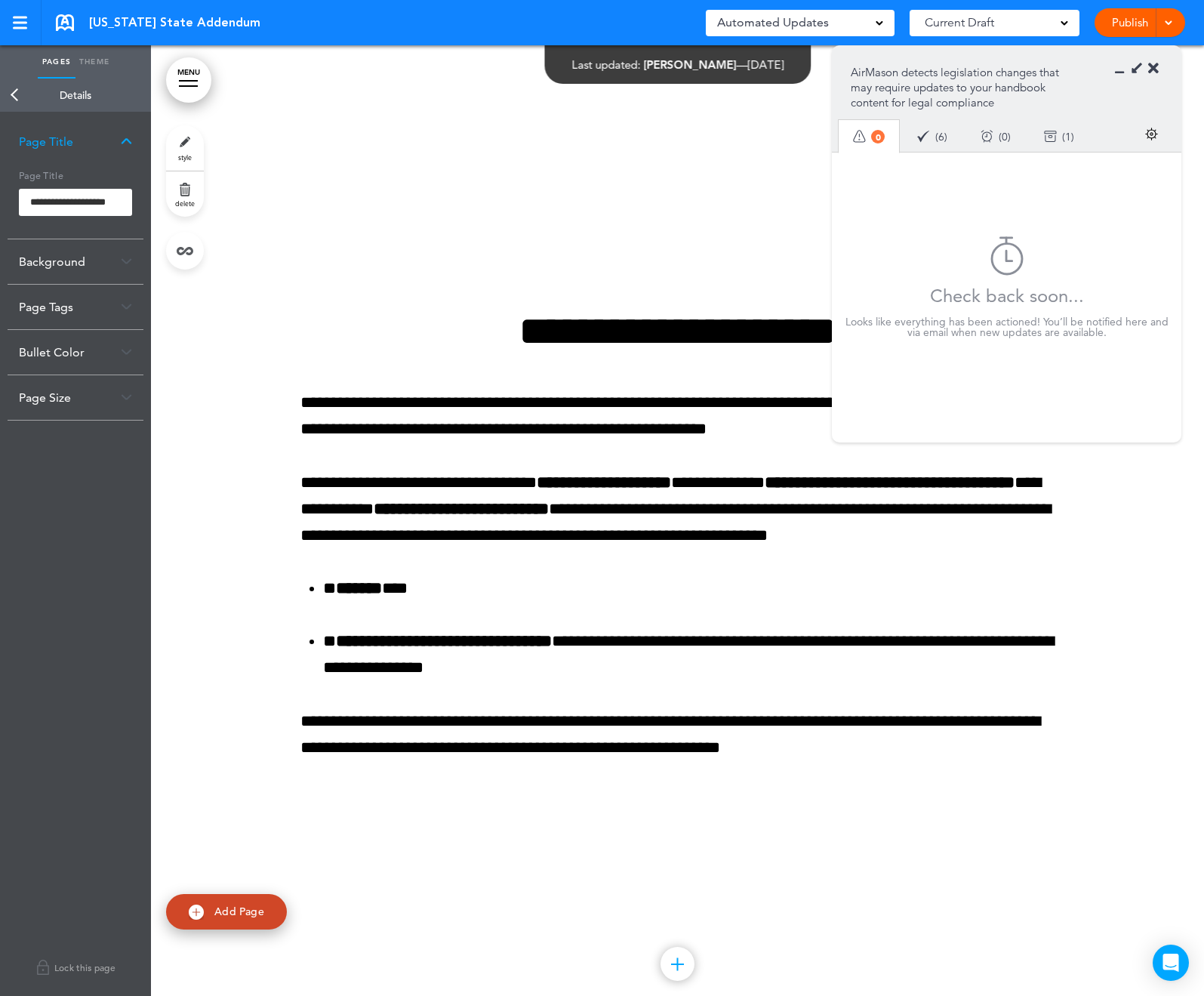
click at [1155, 74] on icon at bounding box center [1154, 68] width 11 height 15
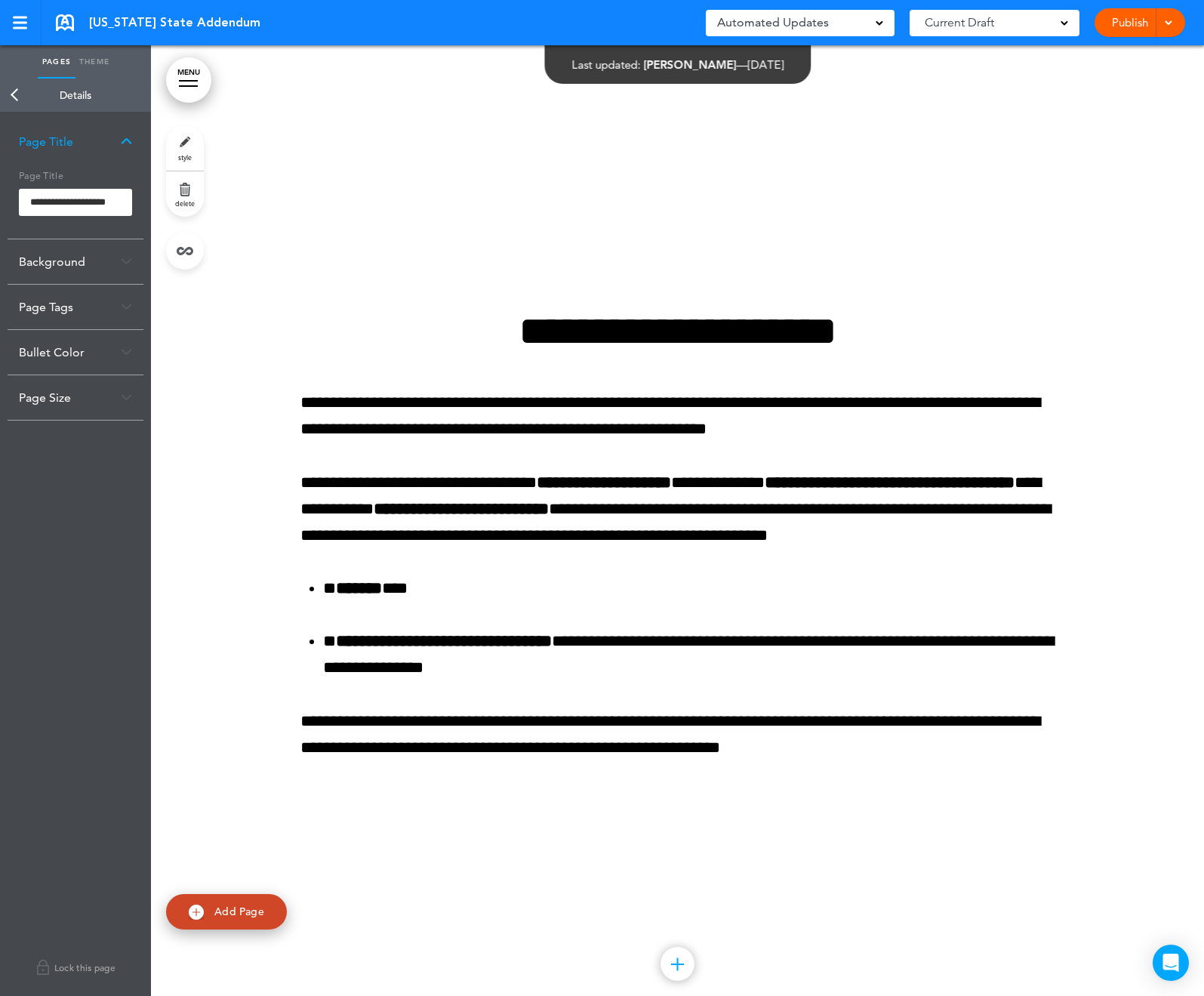
click at [1147, 27] on link "Publish" at bounding box center [1129, 23] width 47 height 29
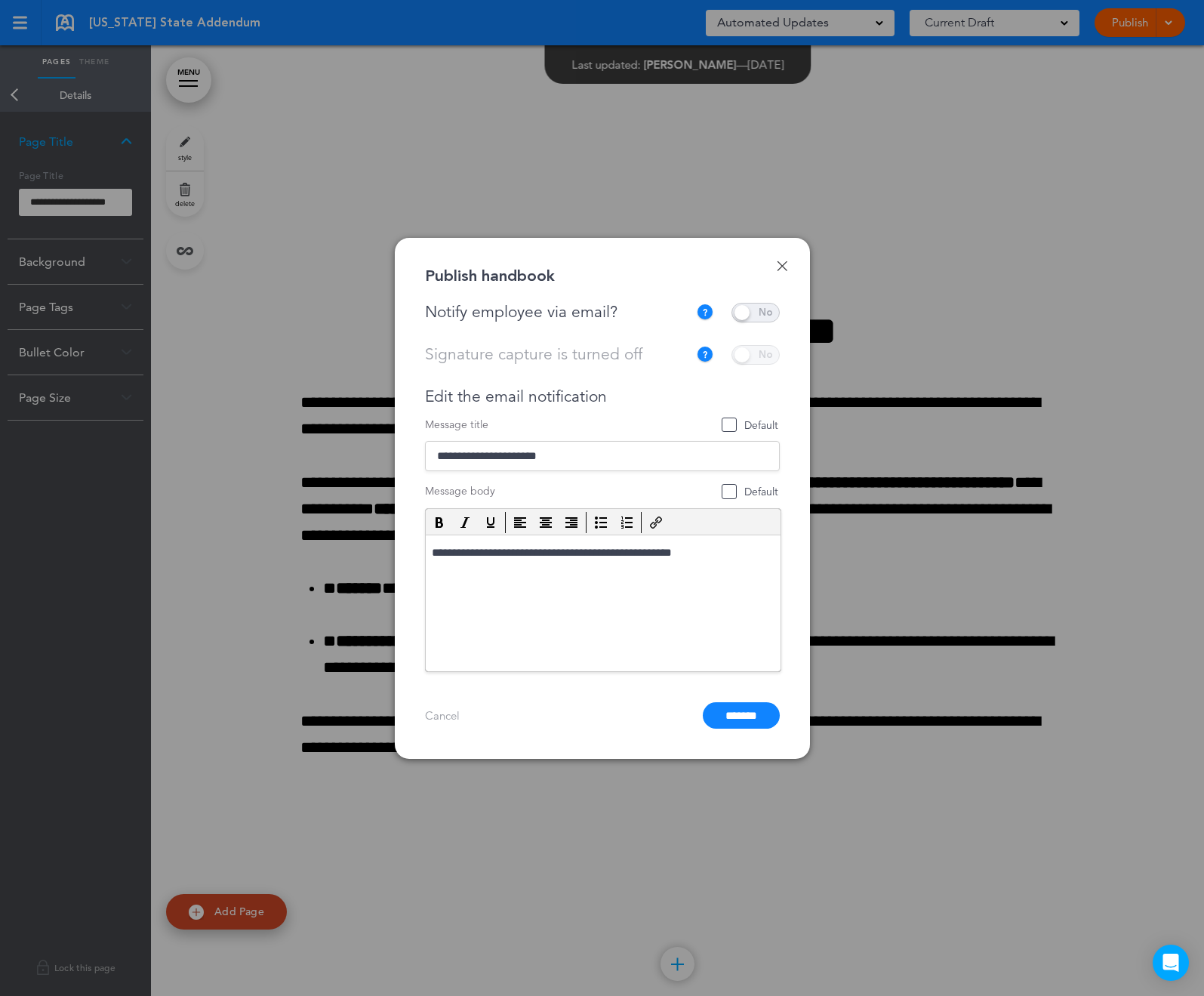
click at [755, 317] on span at bounding box center [756, 313] width 48 height 19
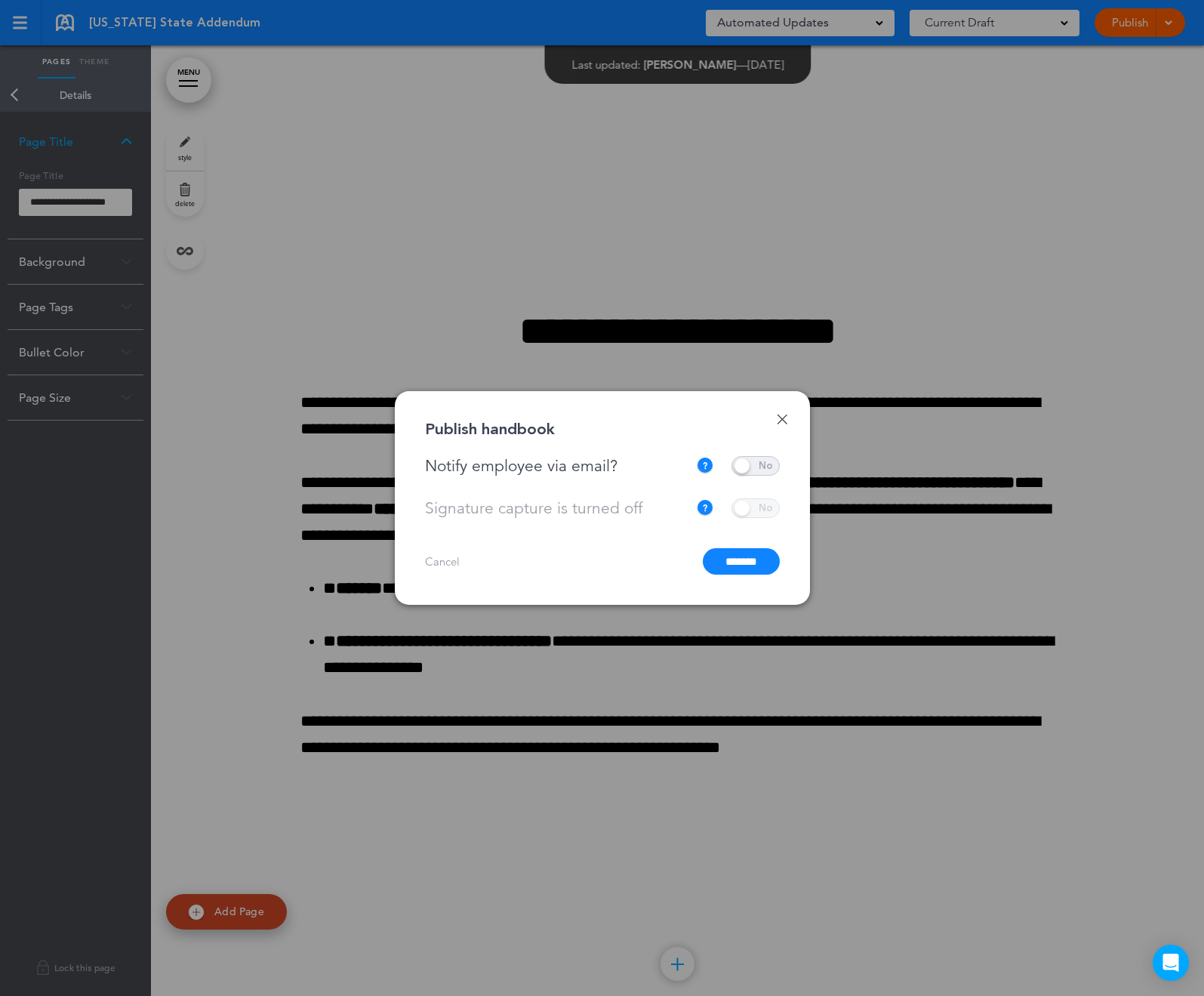
click at [757, 552] on input "*******" at bounding box center [741, 561] width 77 height 26
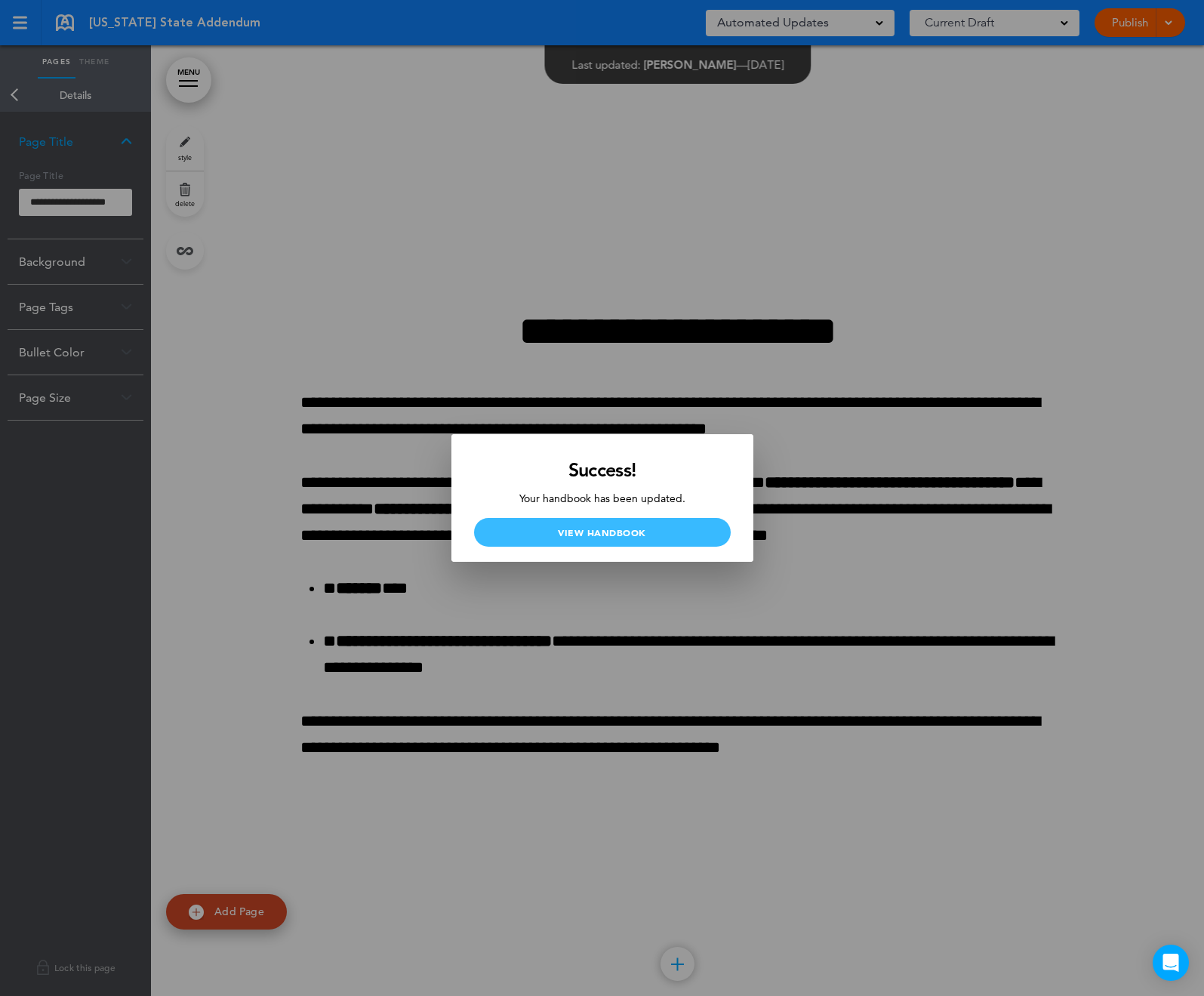
click at [685, 535] on link "View Handbook" at bounding box center [602, 532] width 257 height 29
